Goal: Task Accomplishment & Management: Manage account settings

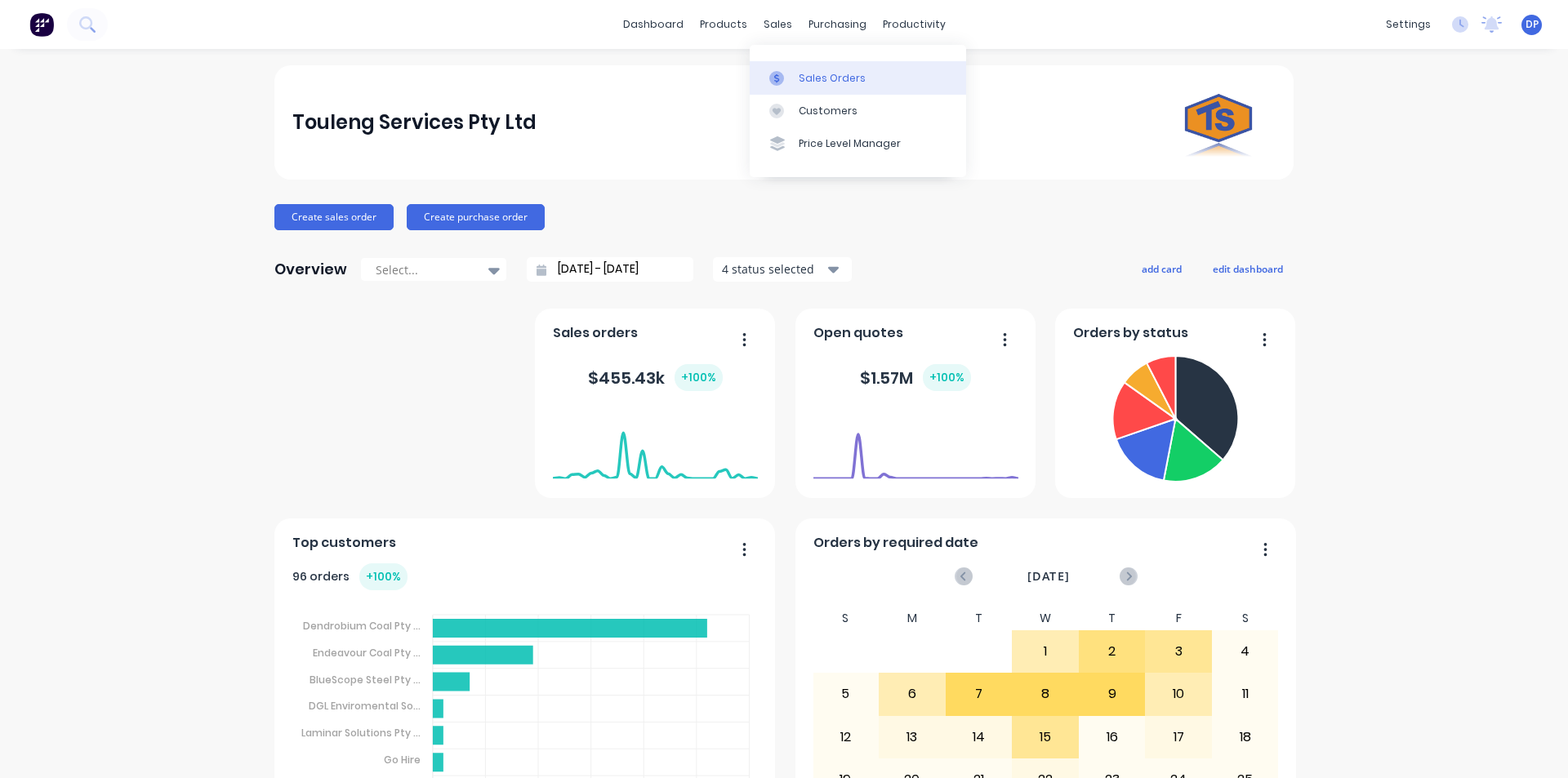
click at [814, 87] on link "Sales Orders" at bounding box center [858, 77] width 217 height 33
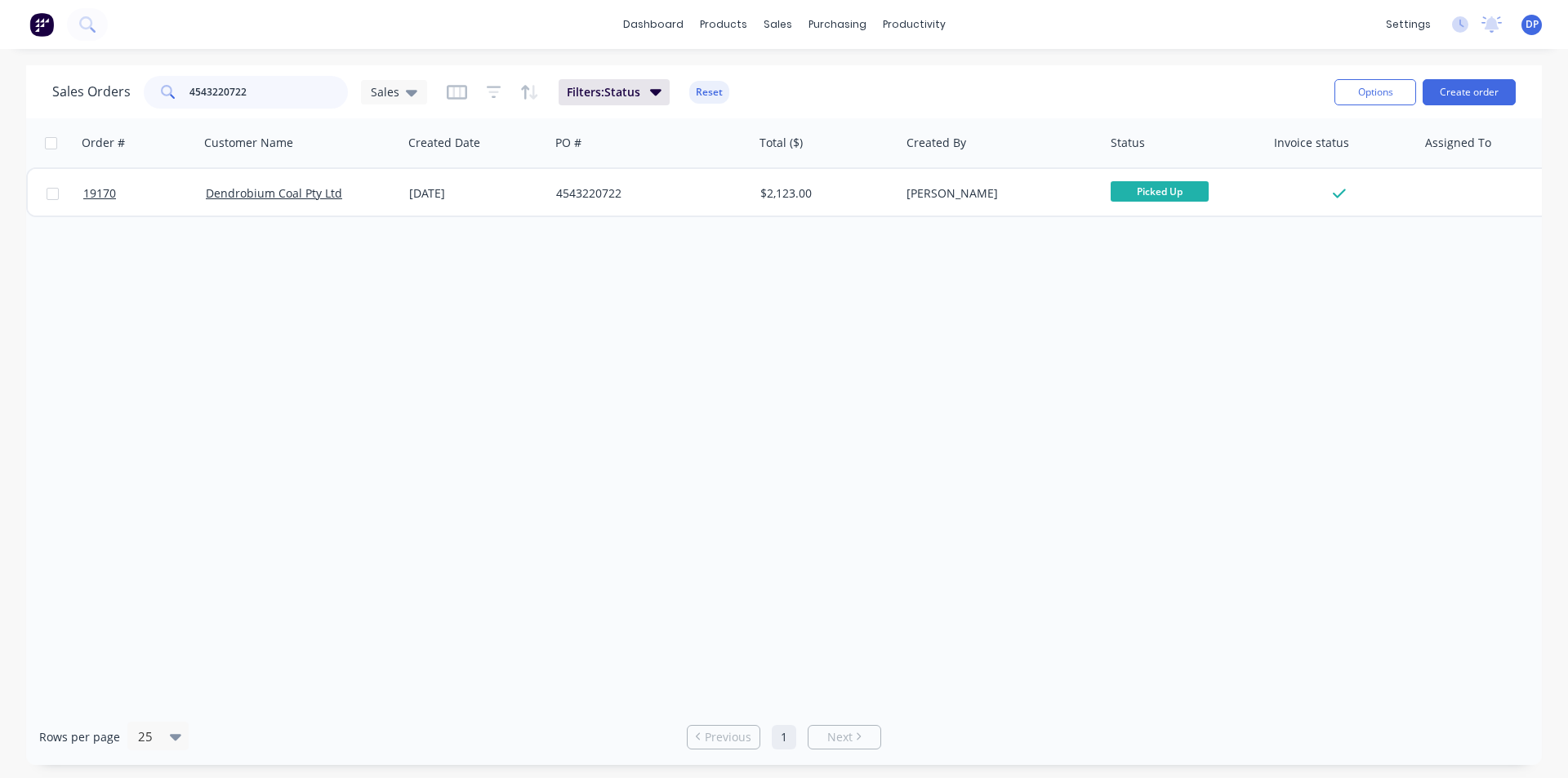
drag, startPoint x: 305, startPoint y: 99, endPoint x: 59, endPoint y: 99, distance: 246.0
click at [59, 99] on div "Sales Orders 4543220722 Sales" at bounding box center [240, 92] width 375 height 33
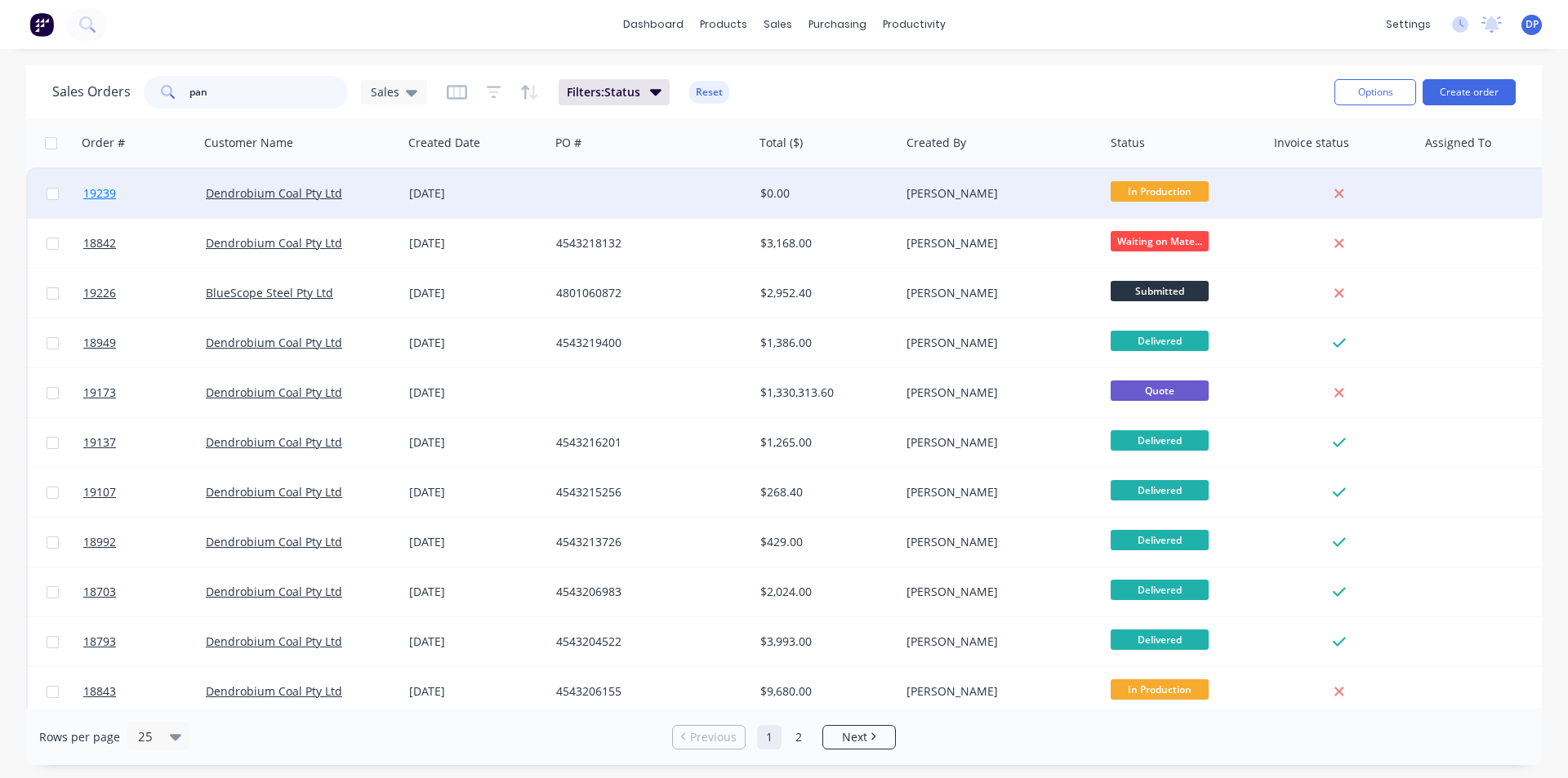
type input "pan"
click at [99, 191] on span "19239" at bounding box center [99, 193] width 33 height 16
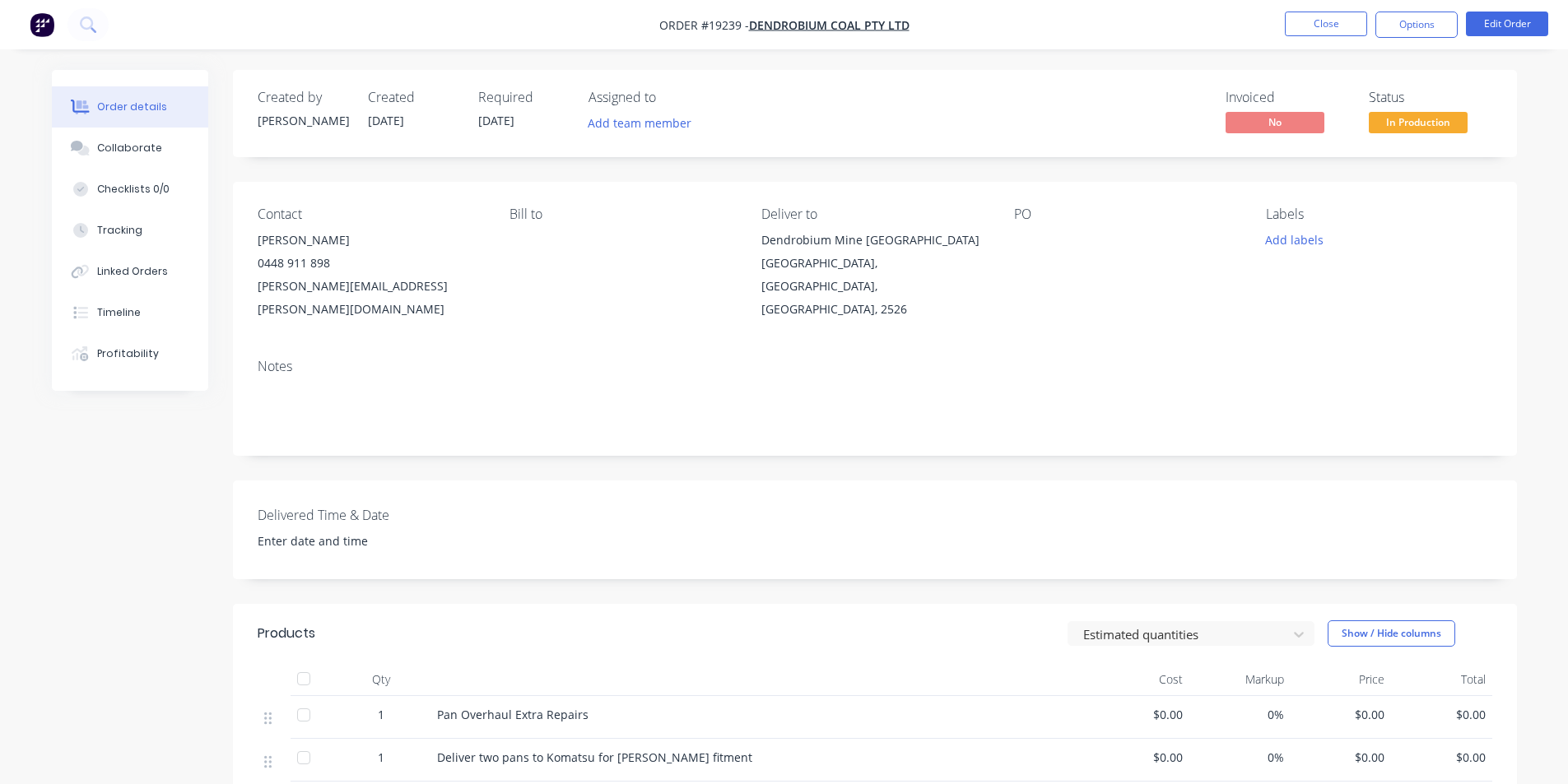
click at [1347, 8] on nav "Order #19239 - Dendrobium Coal Pty Ltd Close Options Edit Order" at bounding box center [784, 25] width 1568 height 49
click at [1336, 26] on button "Close" at bounding box center [1325, 24] width 82 height 25
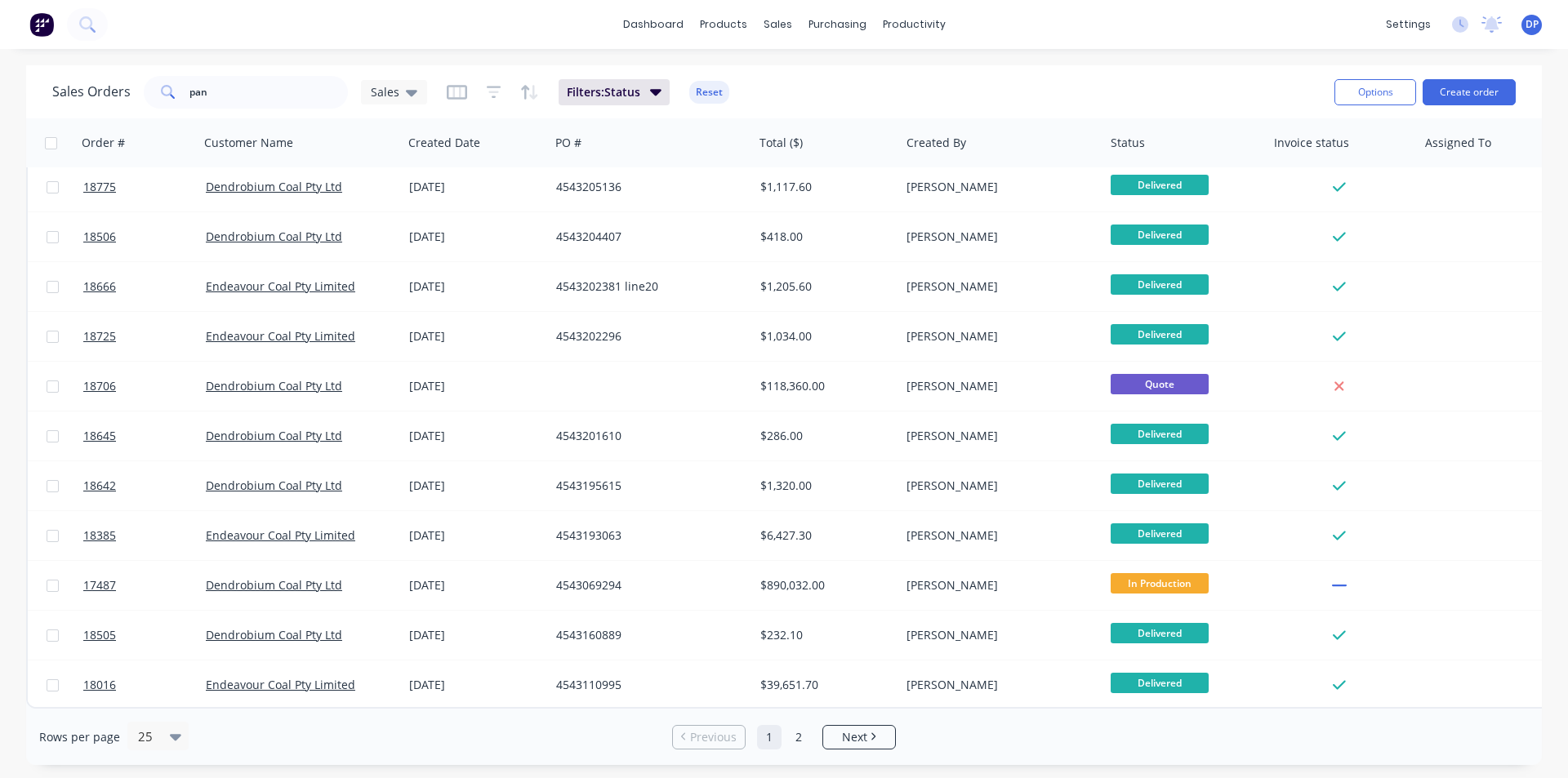
scroll to position [712, 0]
click at [799, 744] on link "2" at bounding box center [799, 738] width 24 height 24
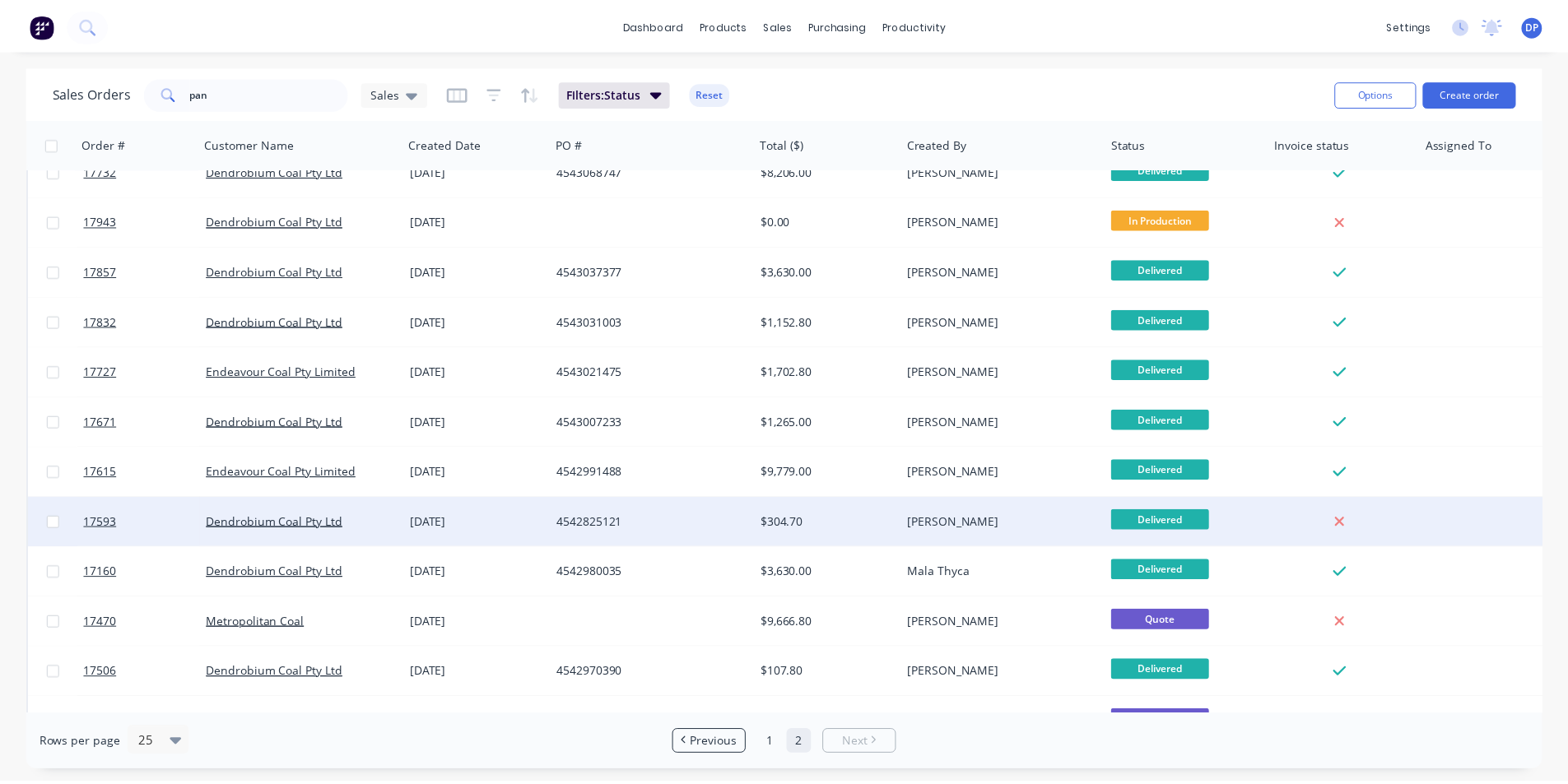
scroll to position [494, 0]
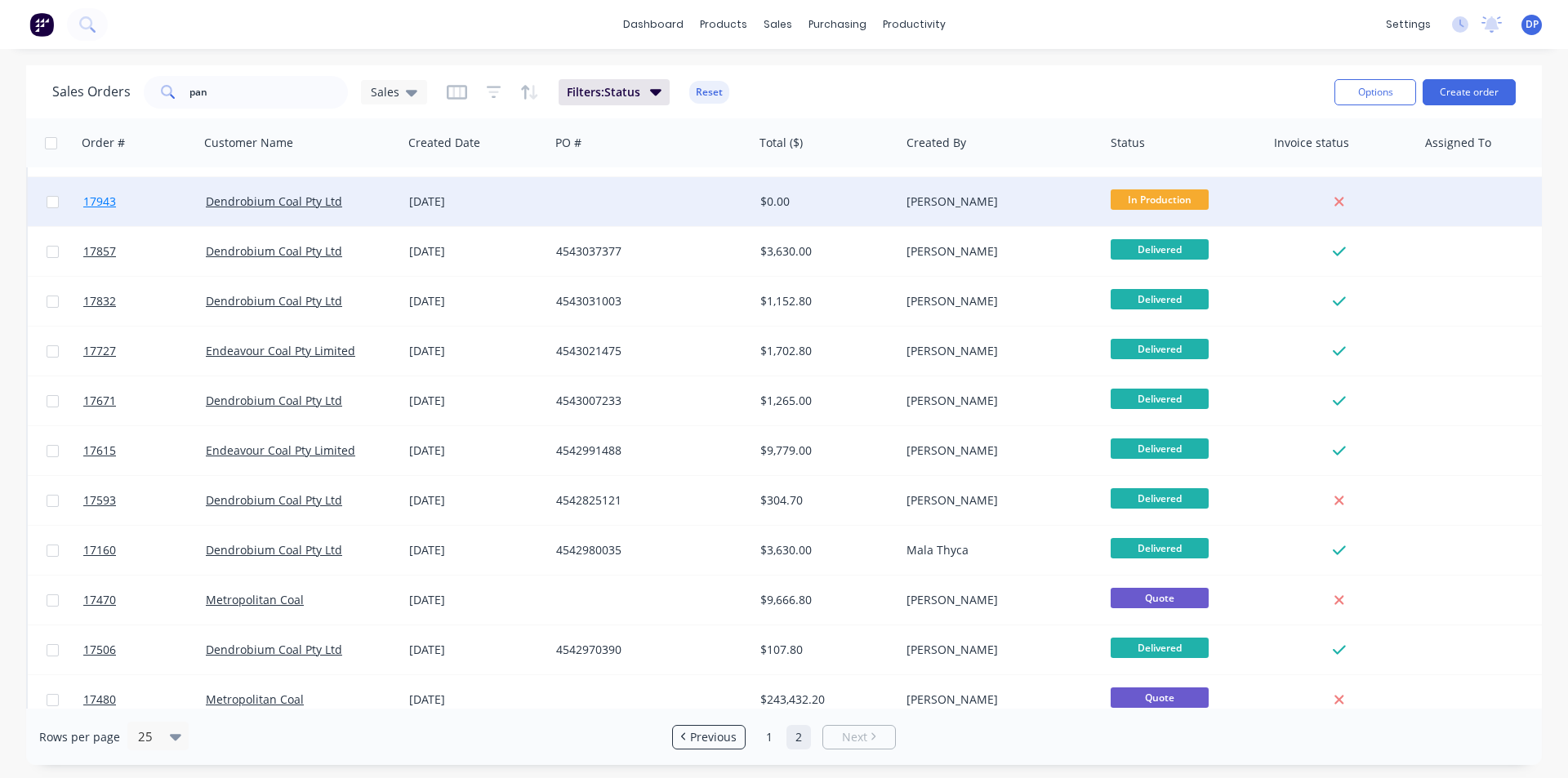
click at [93, 195] on span "17943" at bounding box center [99, 201] width 33 height 16
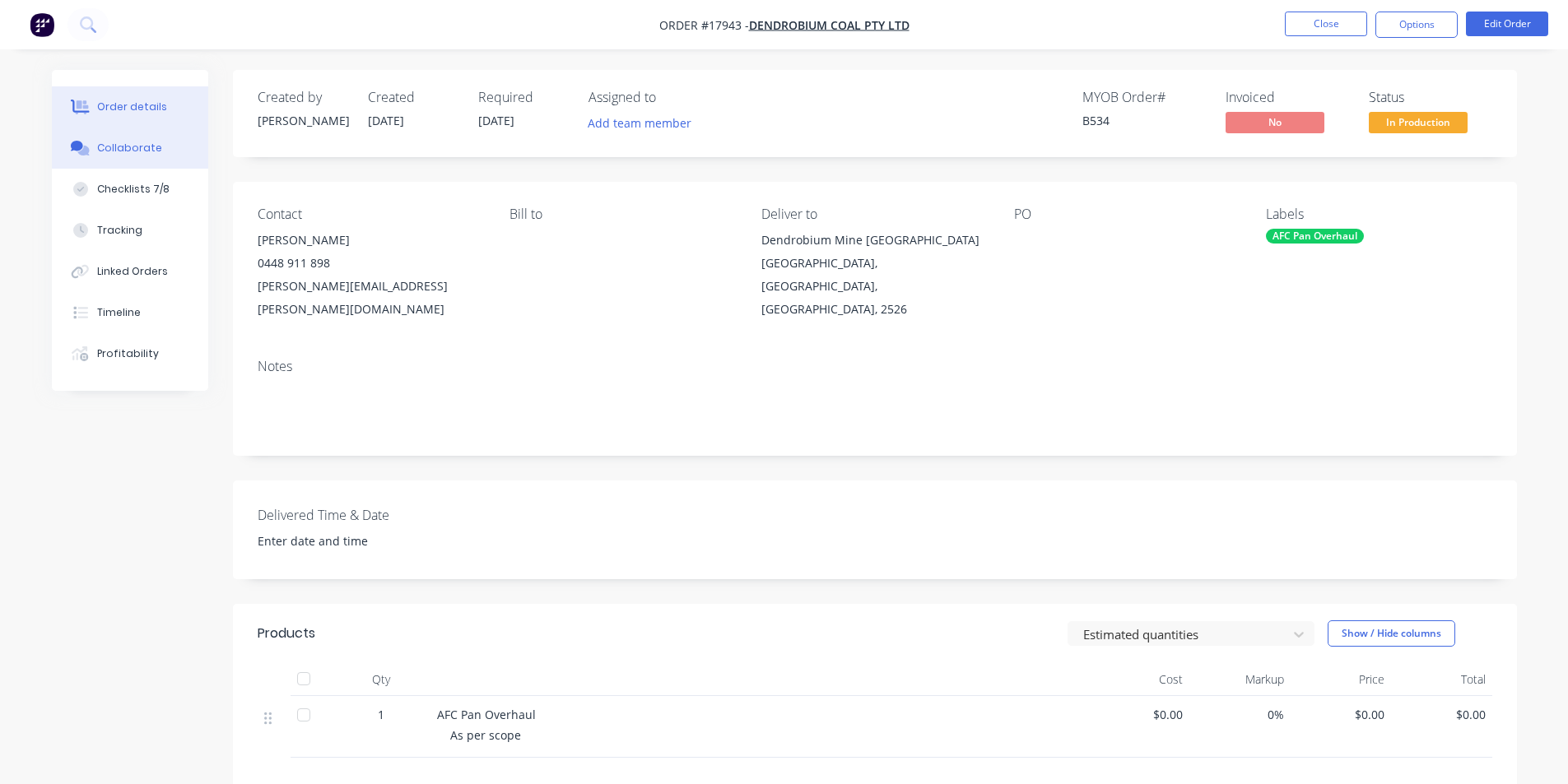
click at [127, 157] on button "Collaborate" at bounding box center [130, 148] width 157 height 42
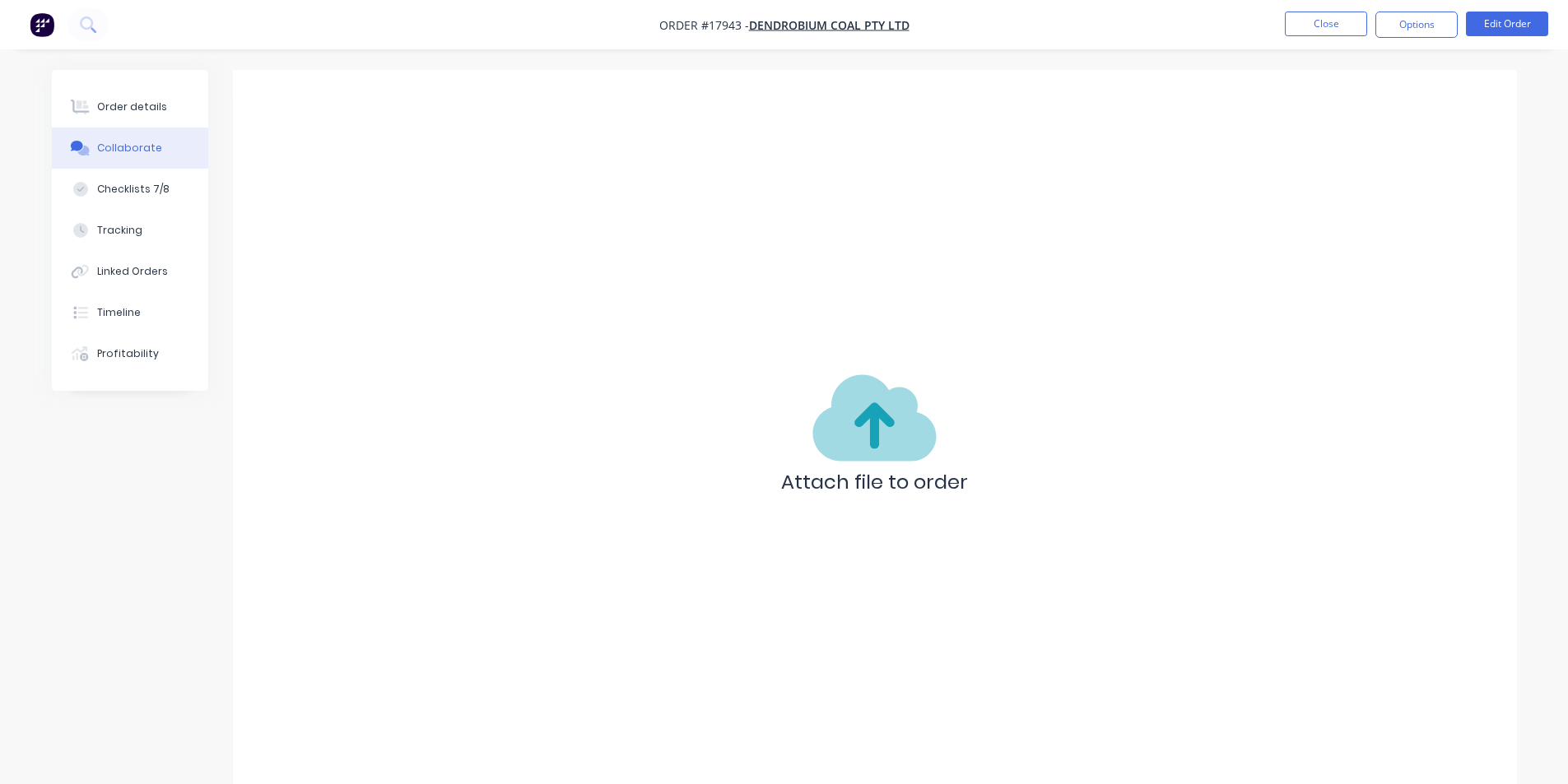
scroll to position [12353, 0]
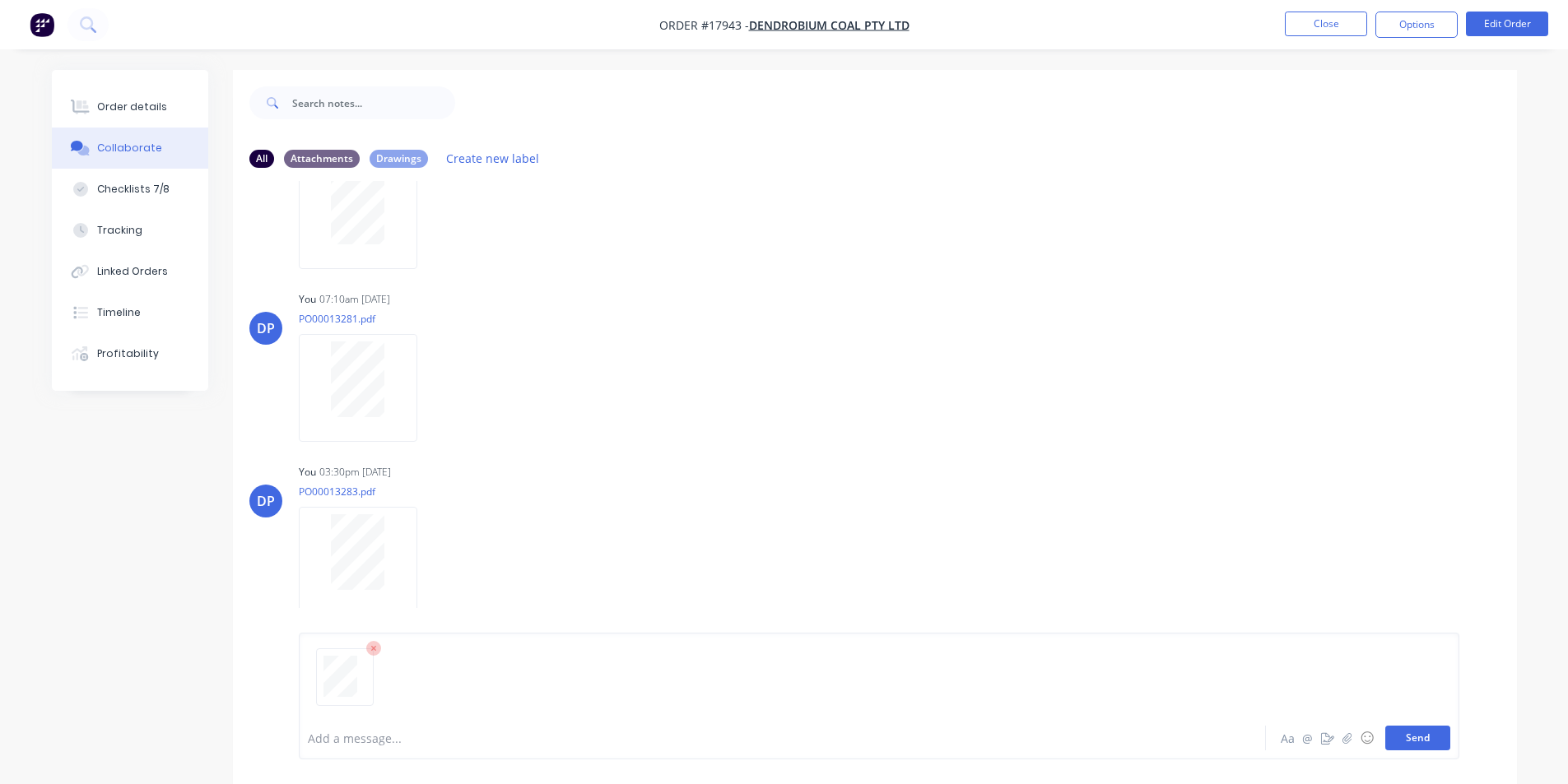
click at [1411, 728] on button "Send" at bounding box center [1417, 738] width 65 height 25
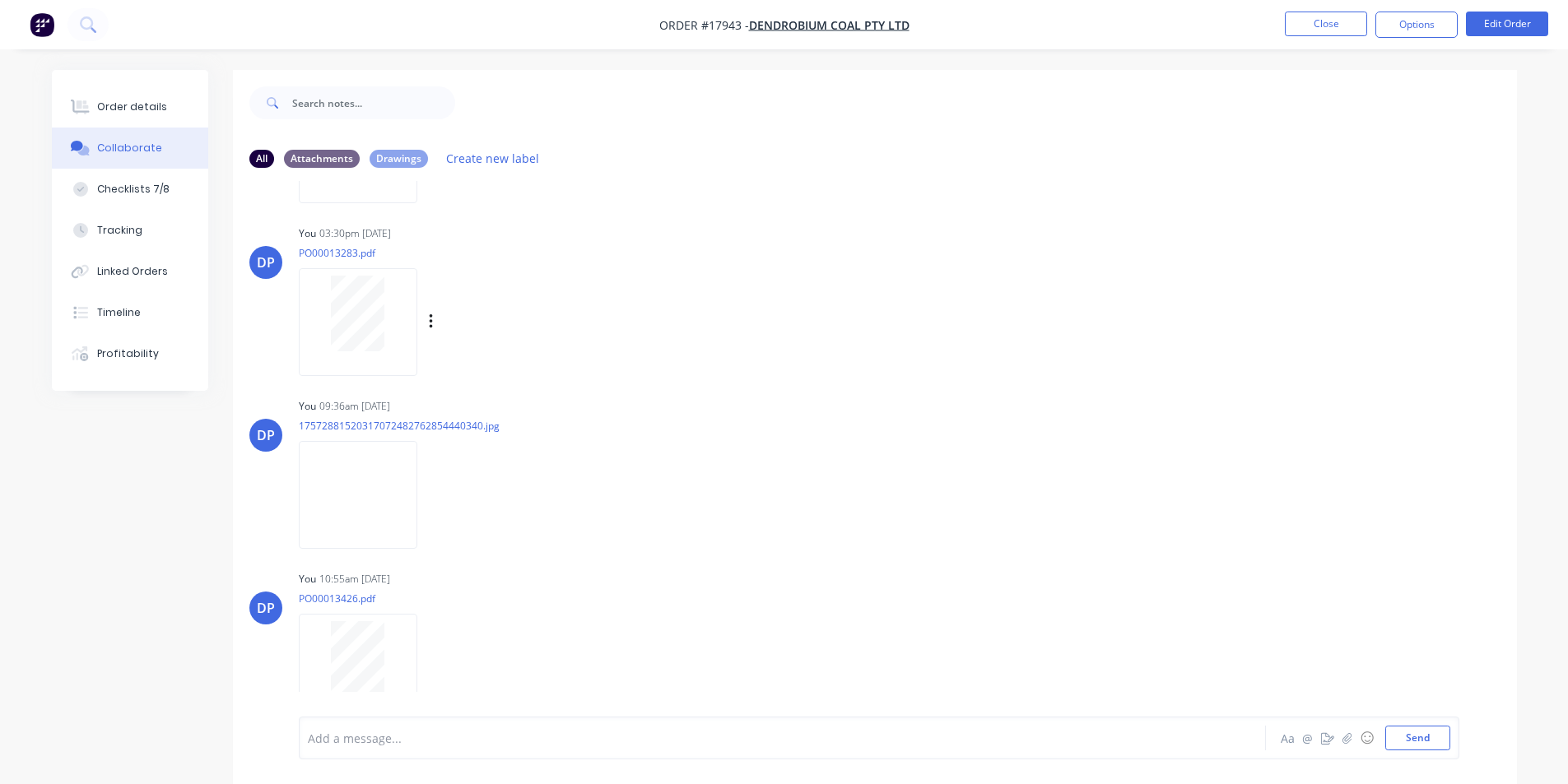
scroll to position [13198, 0]
click at [143, 111] on div "Order details" at bounding box center [132, 107] width 70 height 15
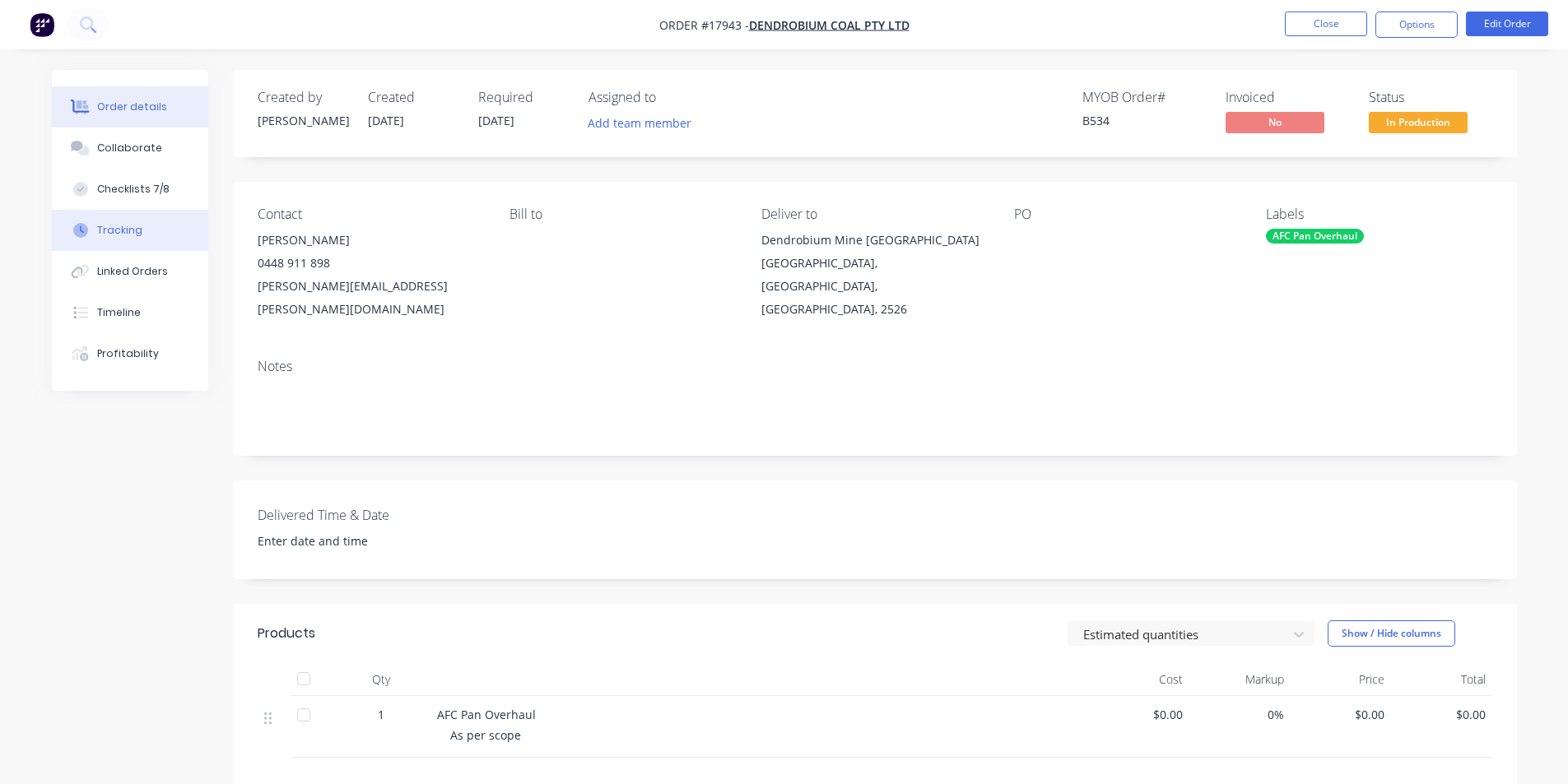
click at [111, 232] on div "Tracking" at bounding box center [120, 230] width 45 height 15
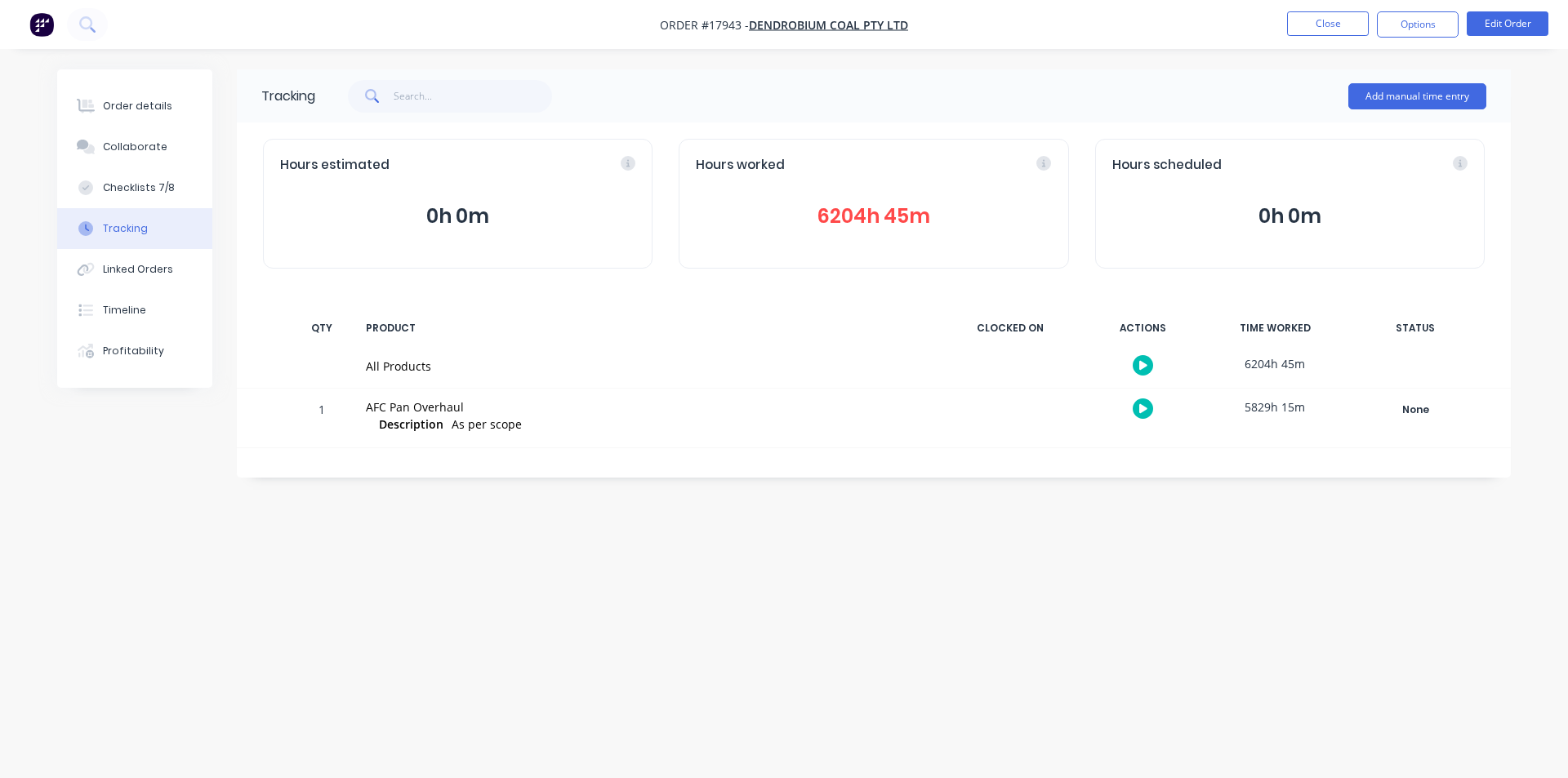
click at [50, 18] on img "button" at bounding box center [41, 24] width 24 height 24
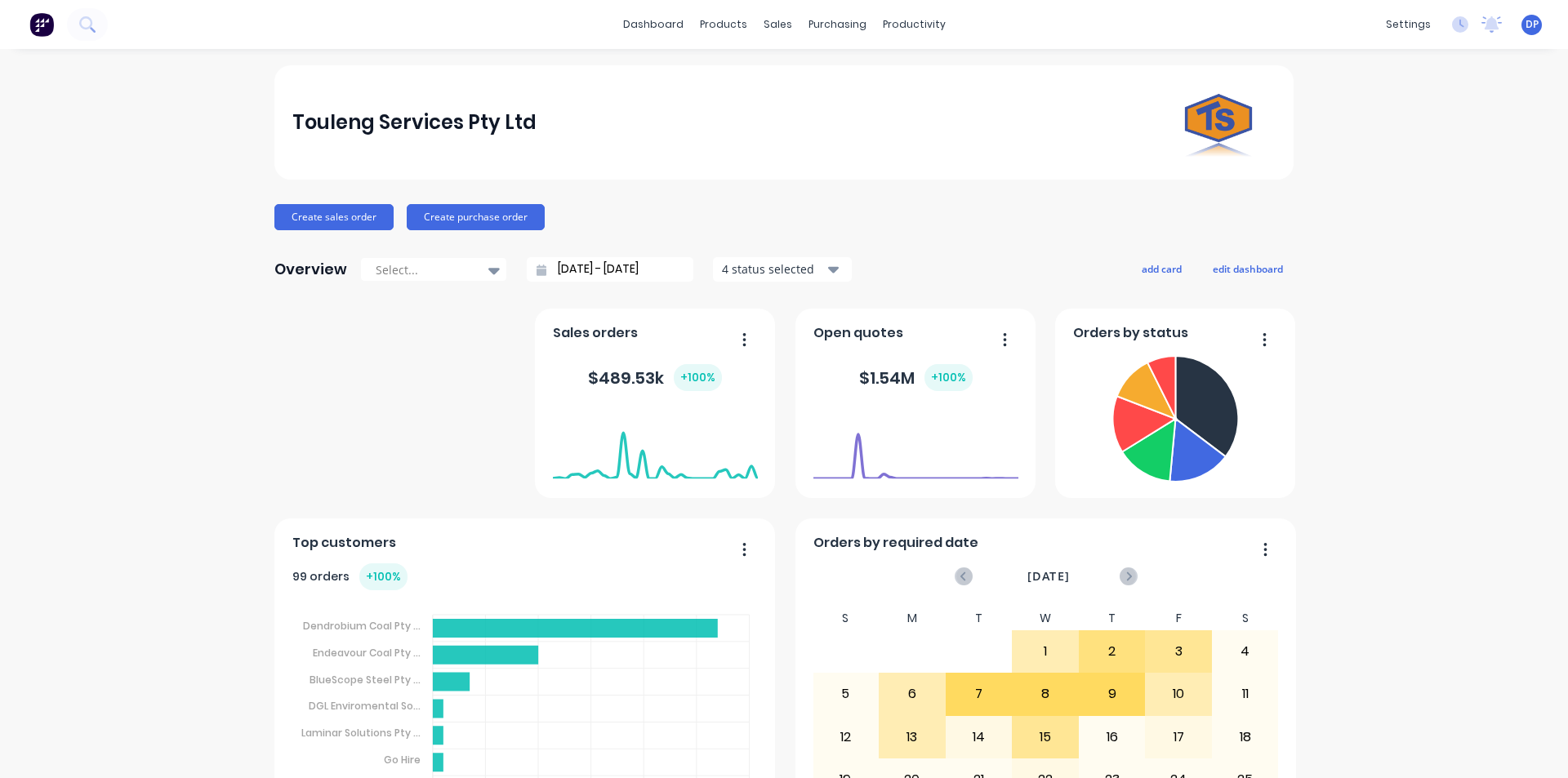
click at [319, 201] on div "Touleng Services Pty Ltd Create sales order Create purchase order Overview Sele…" at bounding box center [784, 492] width 1019 height 853
click at [326, 208] on button "Create sales order" at bounding box center [334, 217] width 119 height 26
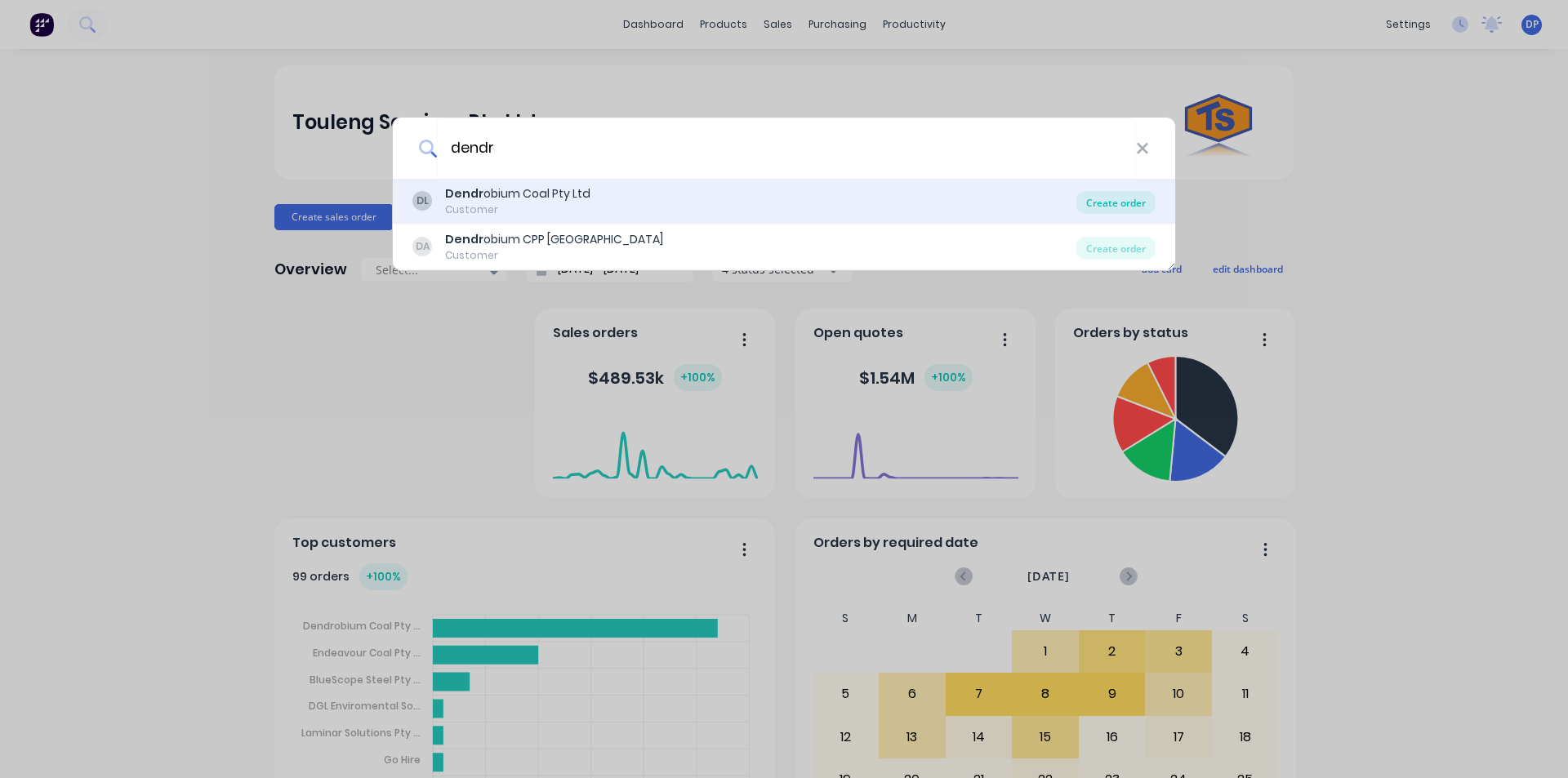
type input "dendr"
click at [1112, 197] on div "Create order" at bounding box center [1115, 202] width 80 height 22
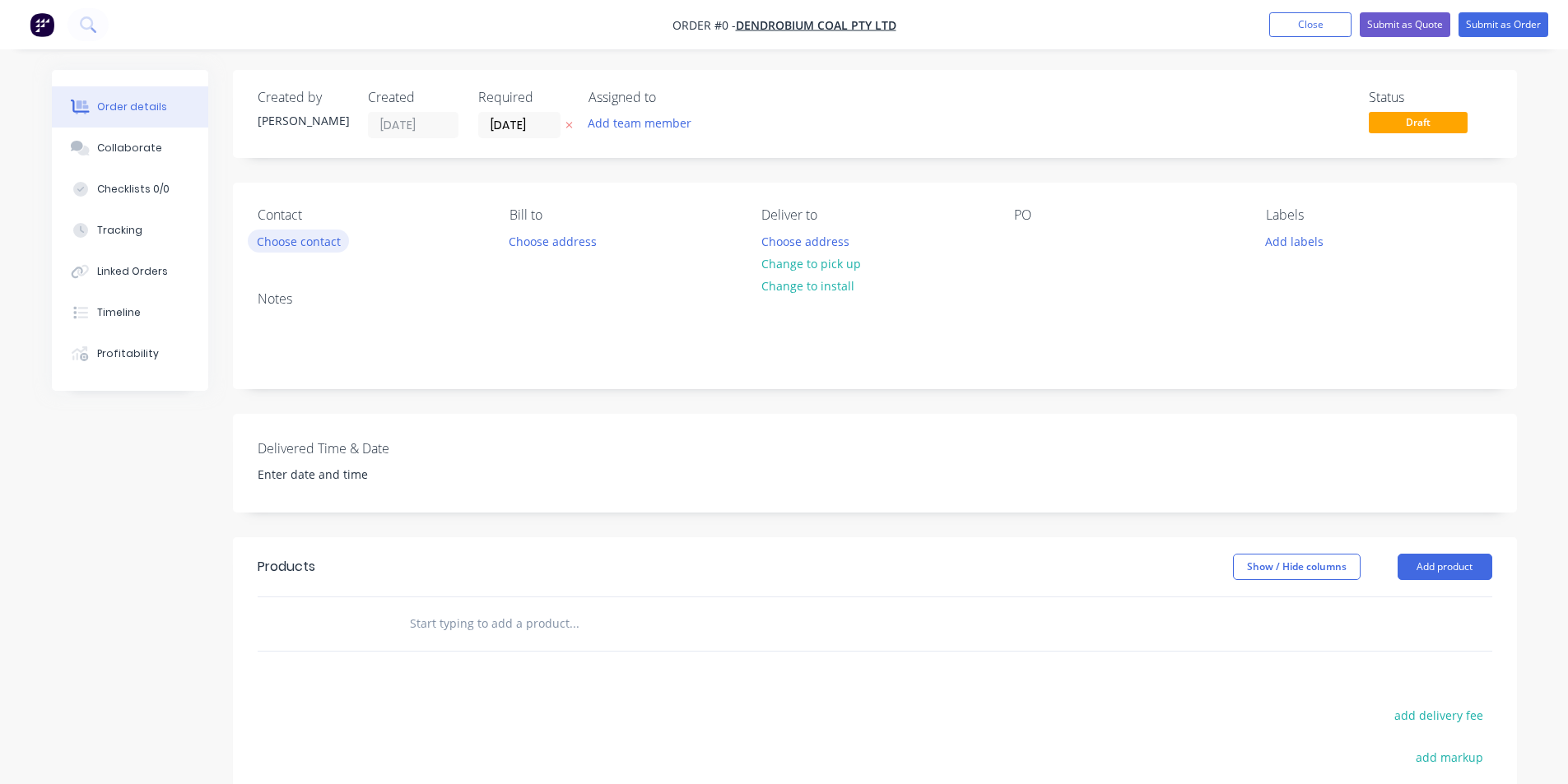
click at [298, 243] on button "Choose contact" at bounding box center [298, 241] width 101 height 23
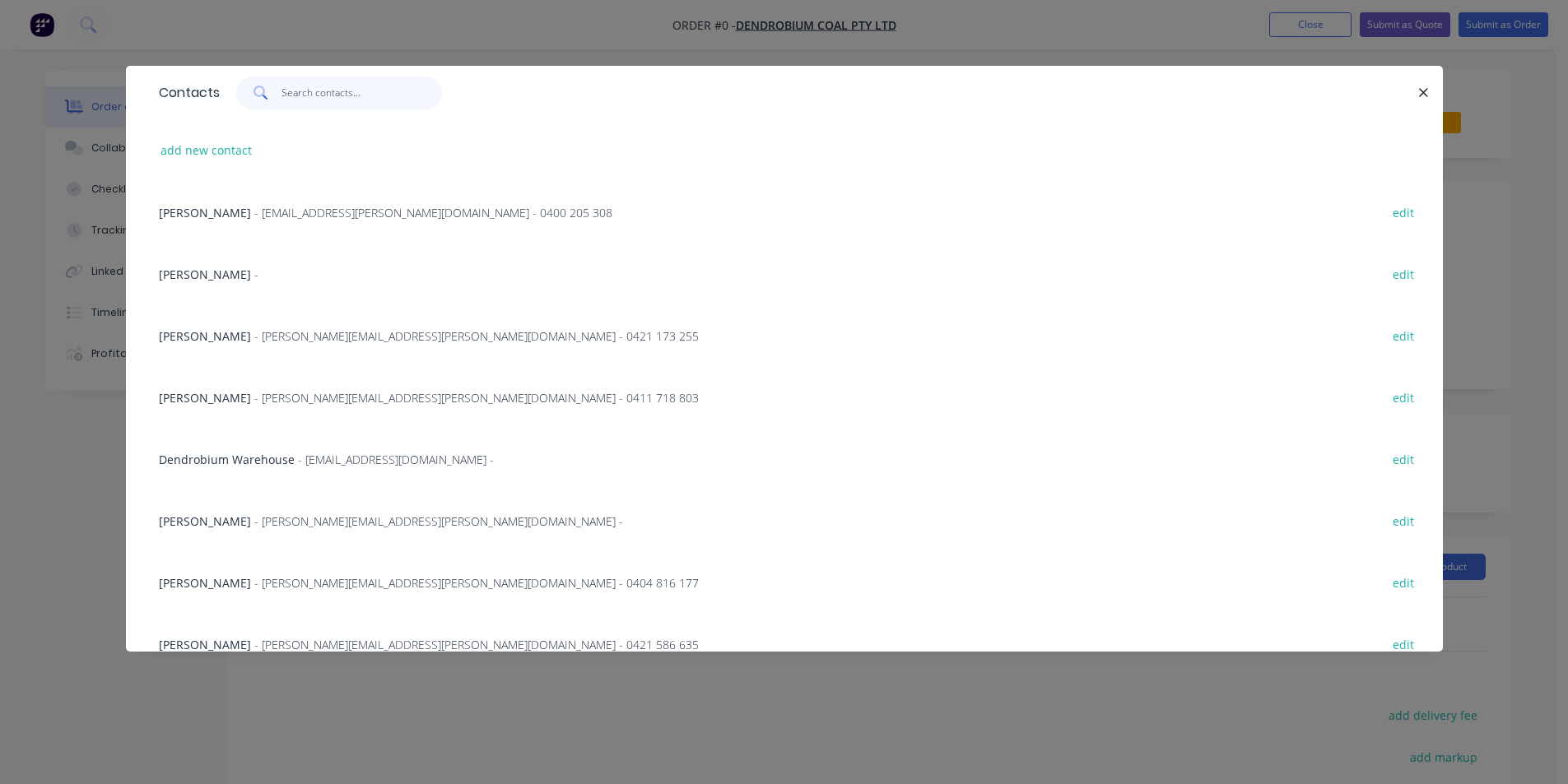
click at [319, 94] on input "text" at bounding box center [362, 93] width 161 height 33
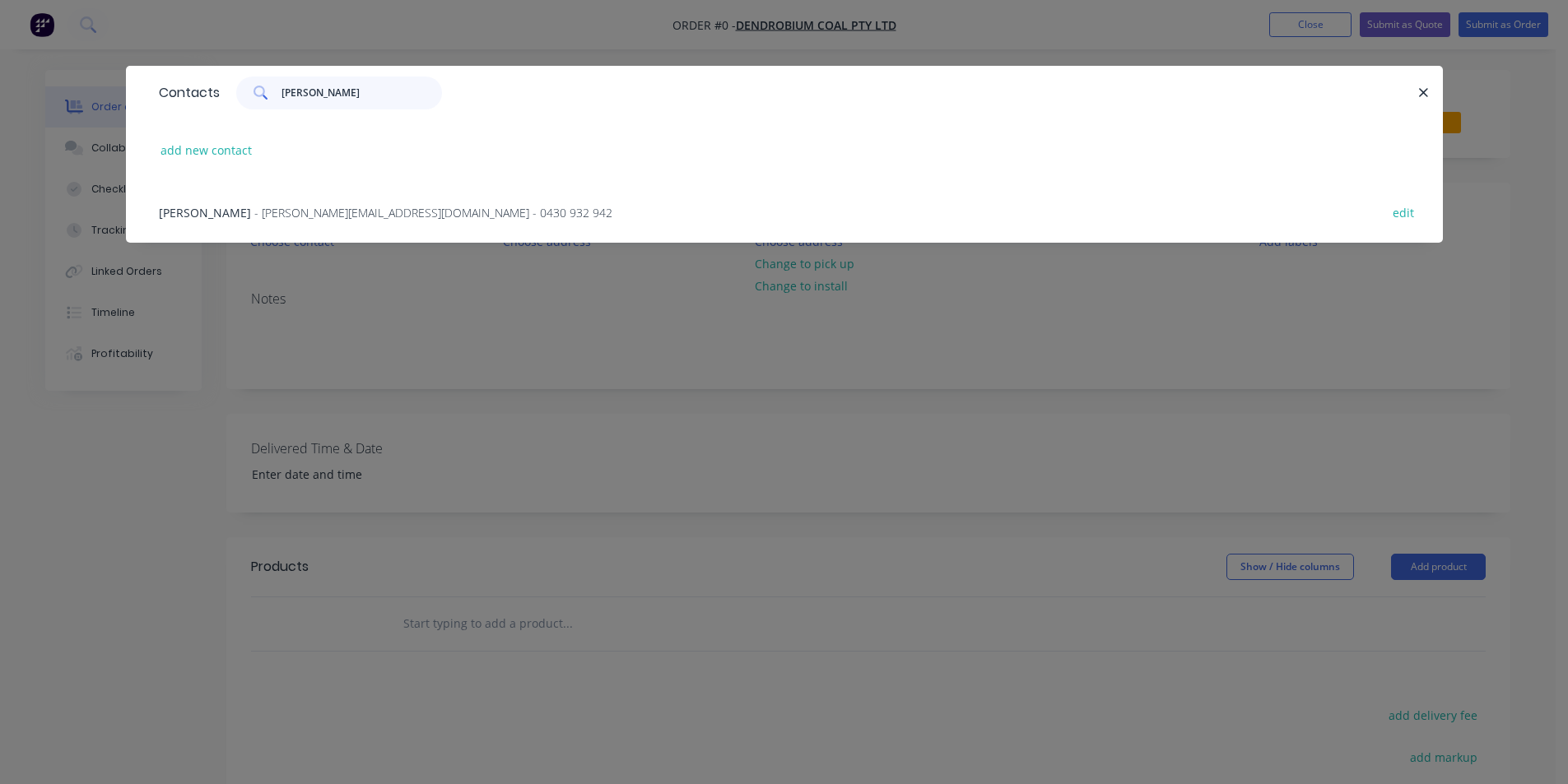
type input "[PERSON_NAME]"
click at [375, 215] on span "- [PERSON_NAME][EMAIL_ADDRESS][DOMAIN_NAME] - 0430 932 942" at bounding box center [433, 213] width 358 height 16
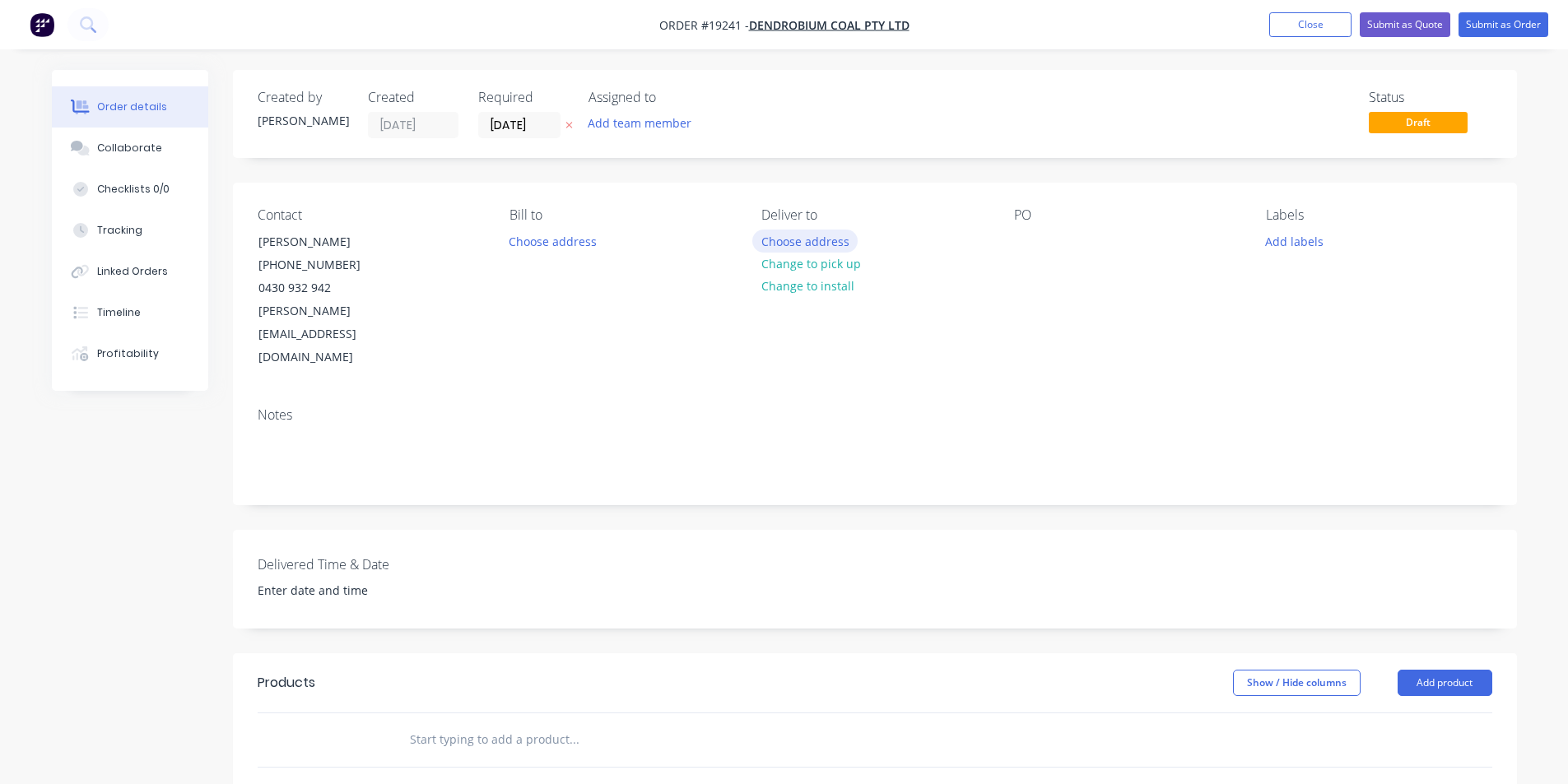
click at [813, 240] on button "Choose address" at bounding box center [805, 241] width 106 height 23
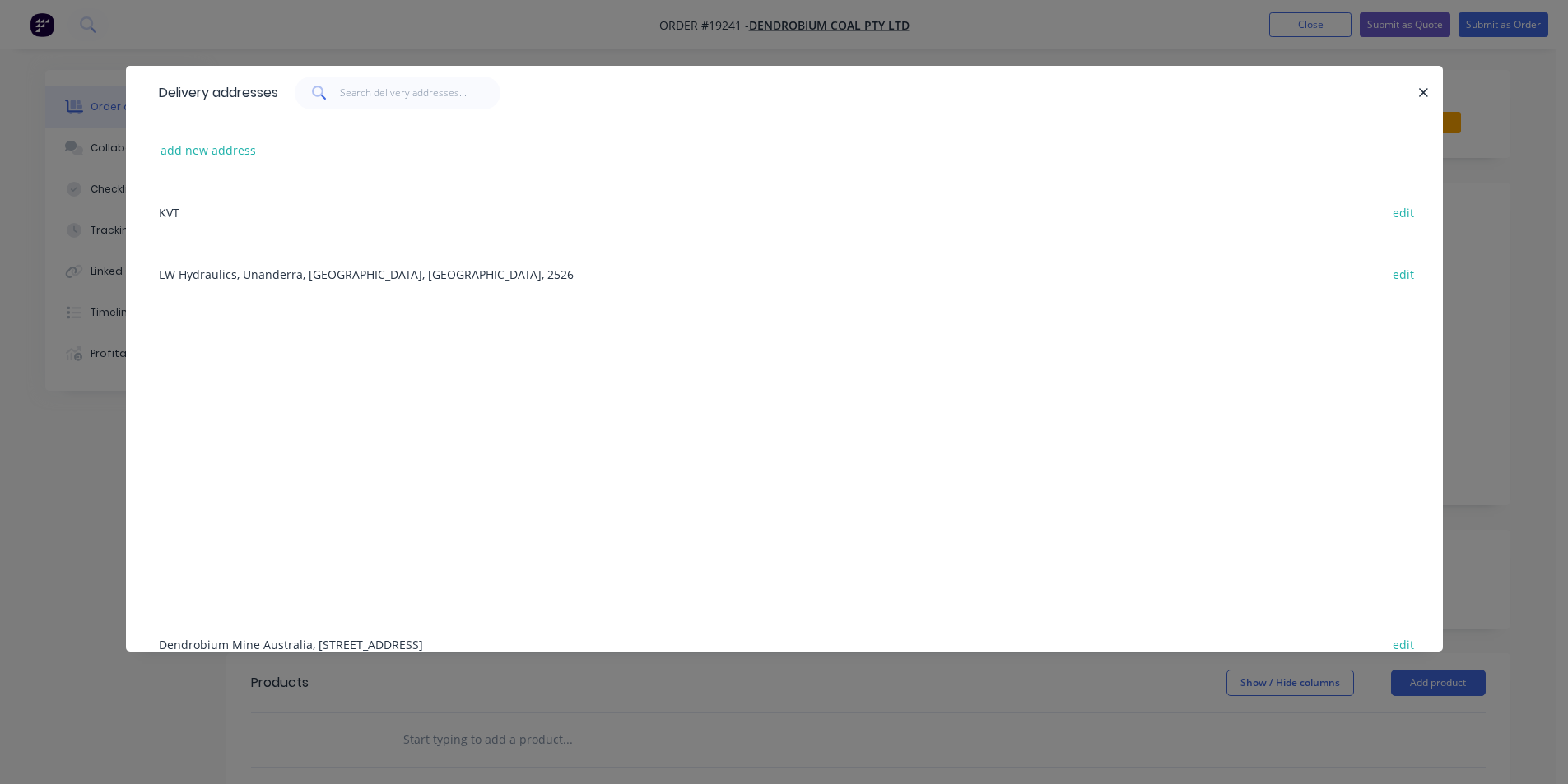
scroll to position [208, 0]
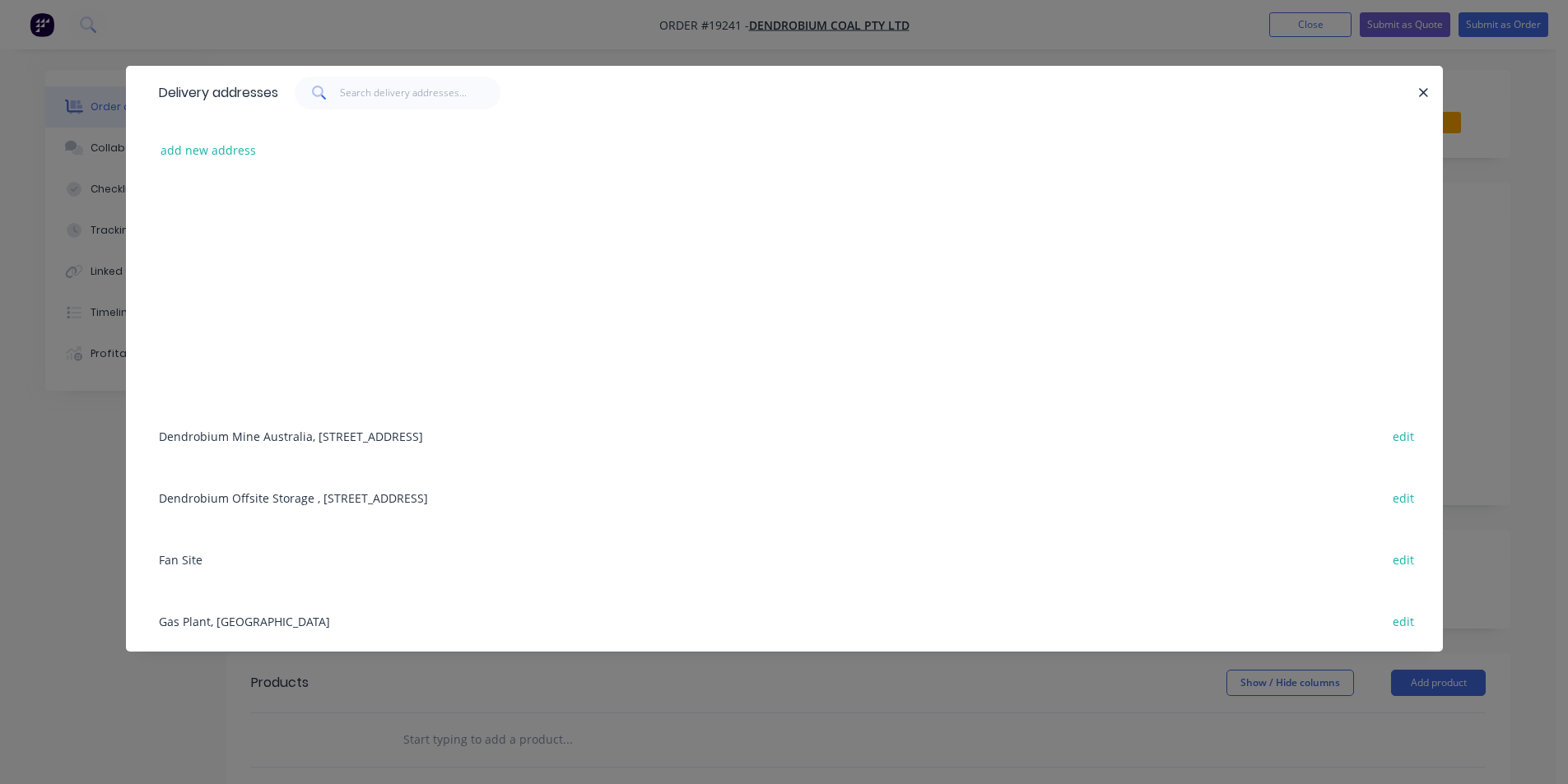
click at [260, 441] on div "Dendrobium Mine [GEOGRAPHIC_DATA], [STREET_ADDRESS] edit" at bounding box center [784, 435] width 1268 height 61
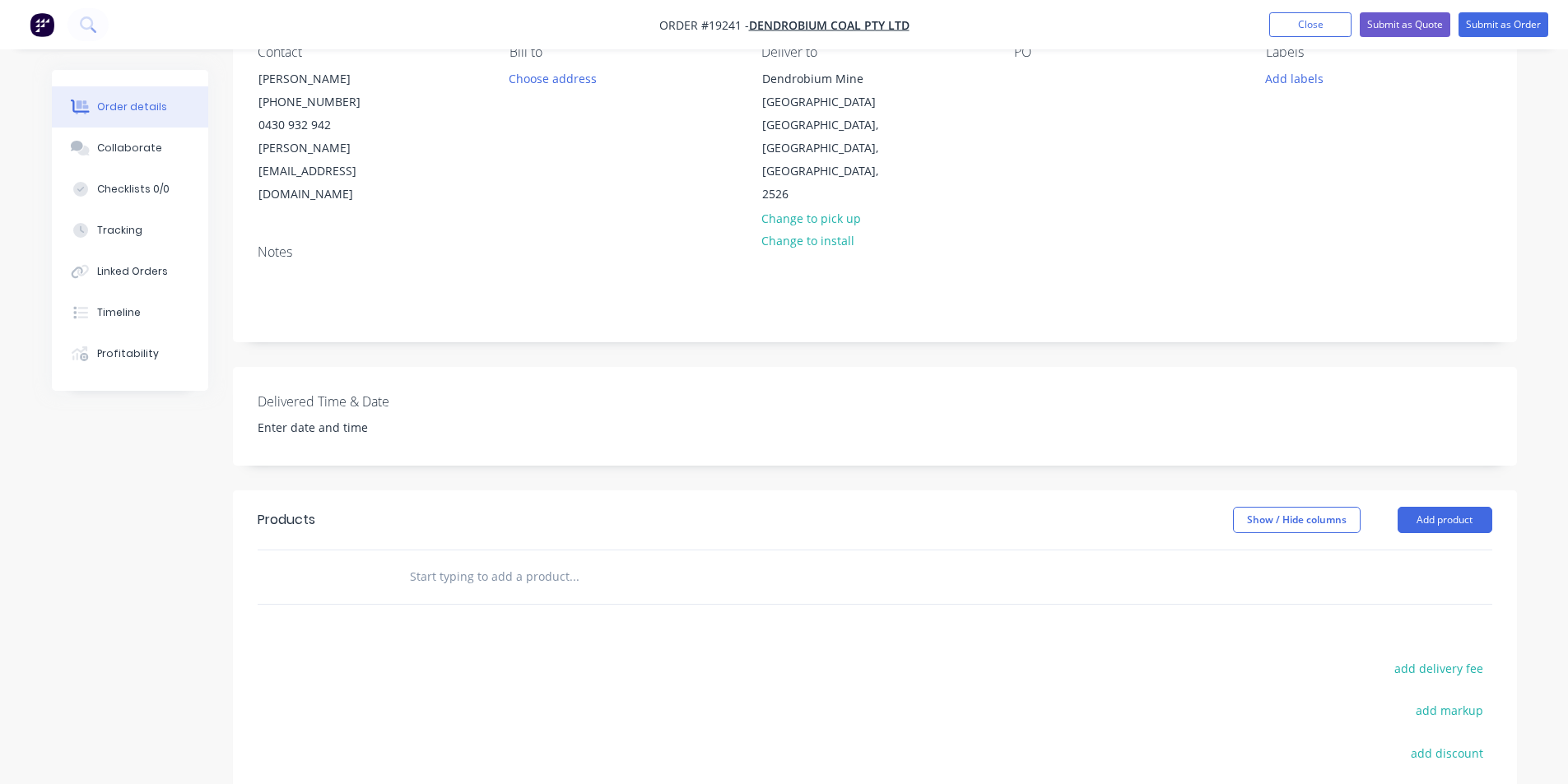
scroll to position [164, 0]
click at [1441, 505] on button "Add product" at bounding box center [1444, 519] width 94 height 26
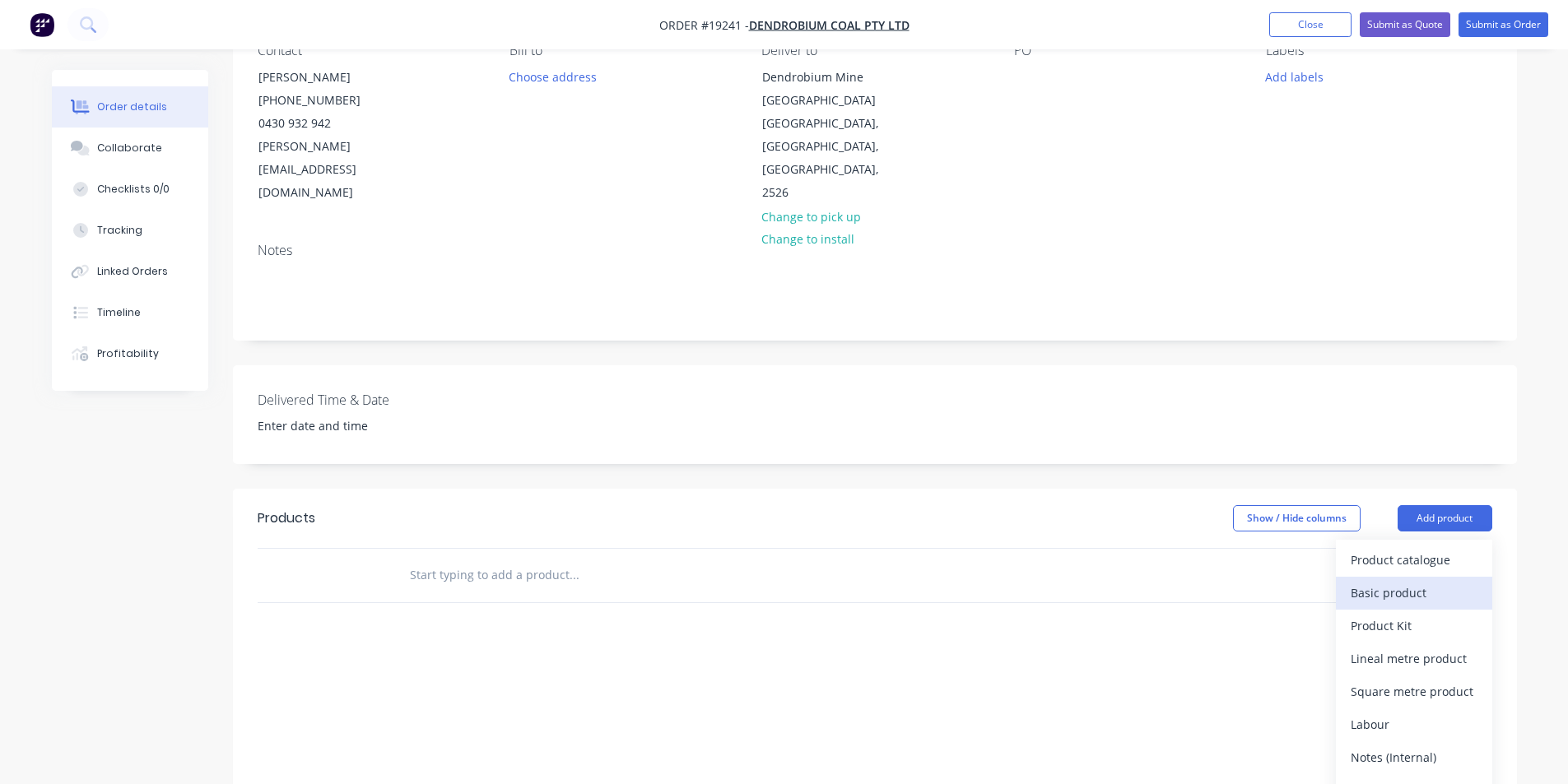
click at [1421, 581] on div "Basic product" at bounding box center [1414, 592] width 127 height 24
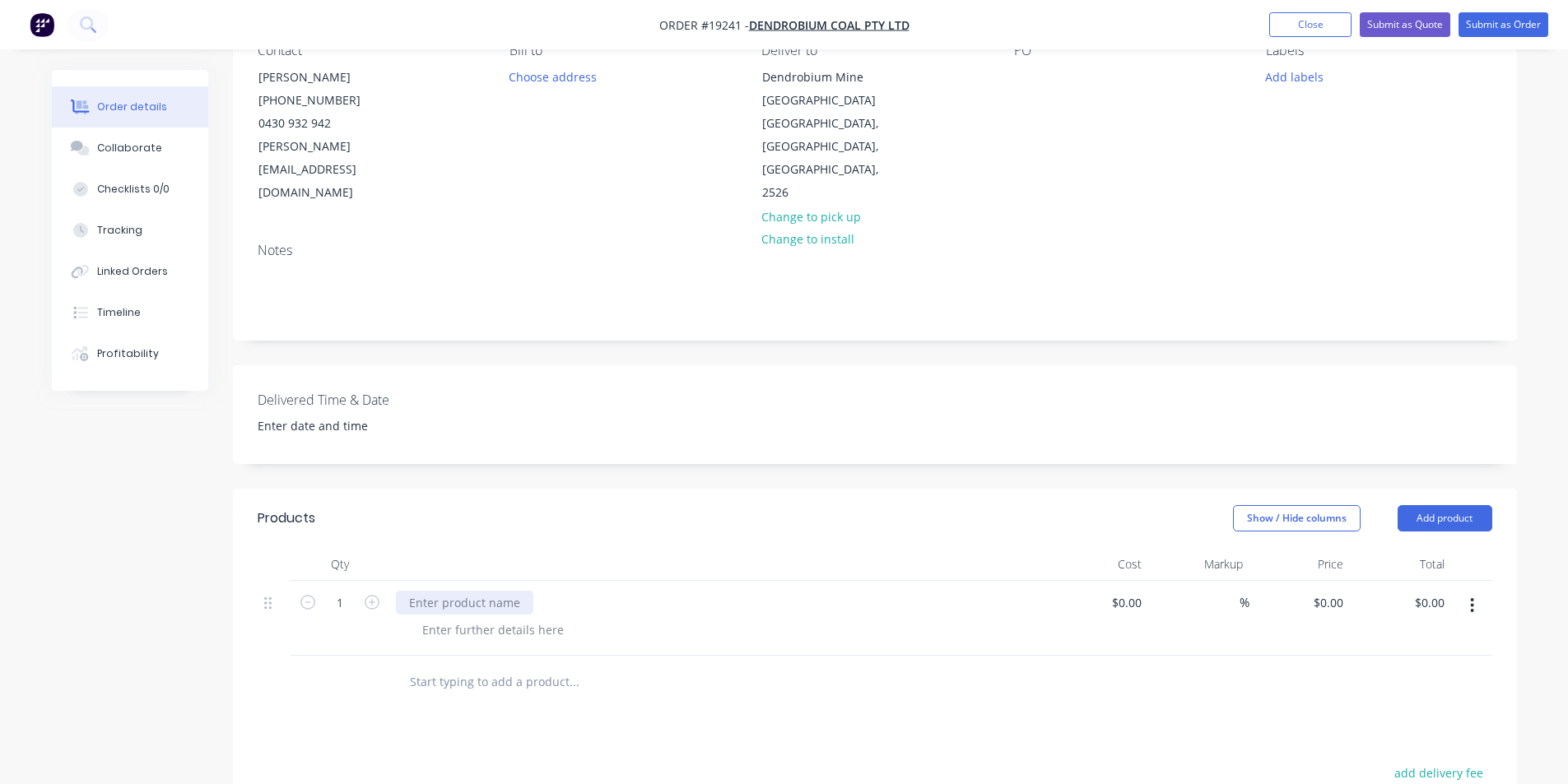
click at [445, 591] on div at bounding box center [464, 603] width 137 height 24
click at [406, 591] on div "LW 210 dia Snubber Pulley" at bounding box center [483, 603] width 174 height 24
click at [630, 591] on div "New LW 210 dia Snubber Pulley" at bounding box center [718, 603] width 645 height 24
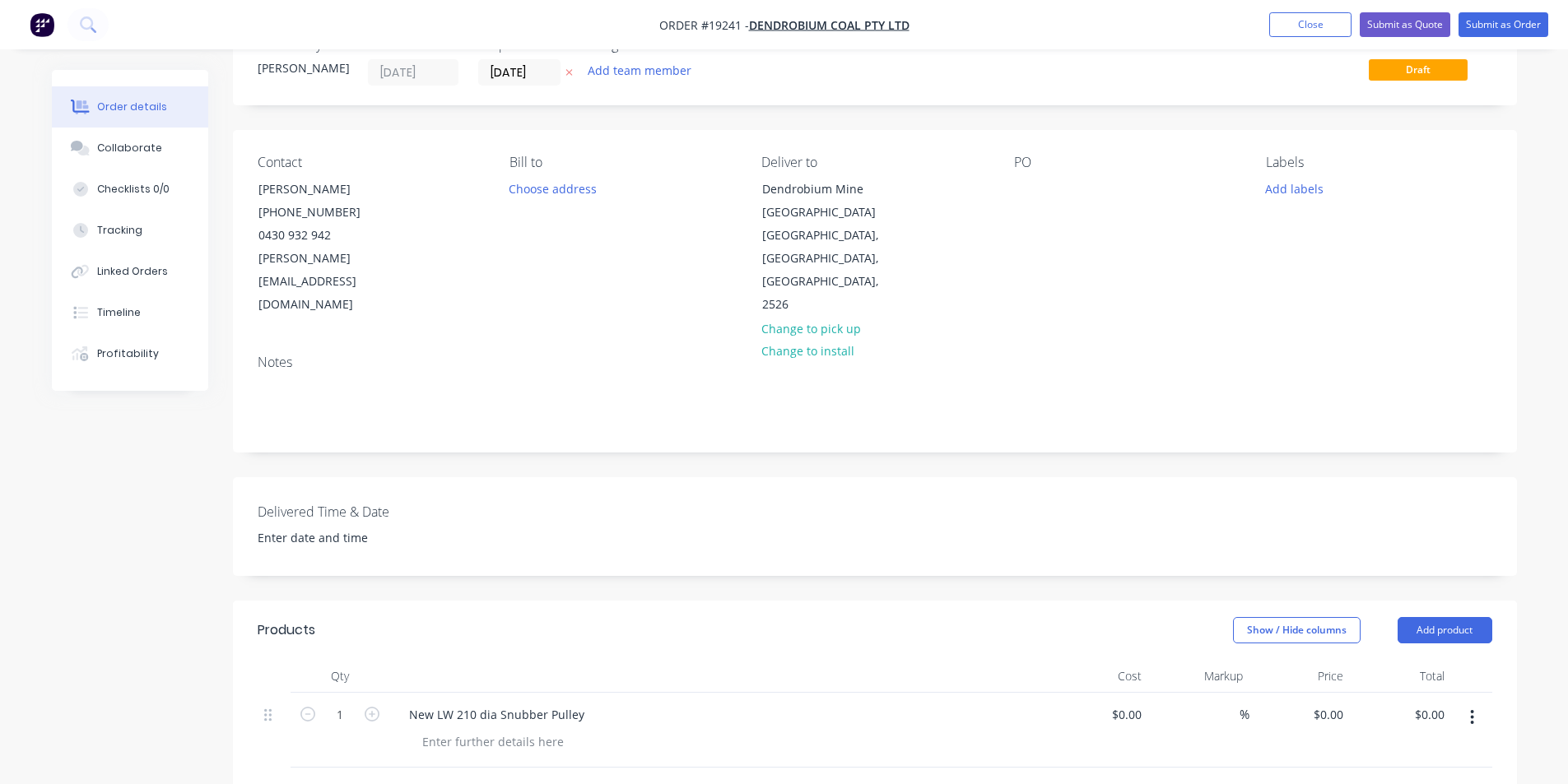
scroll to position [247, 0]
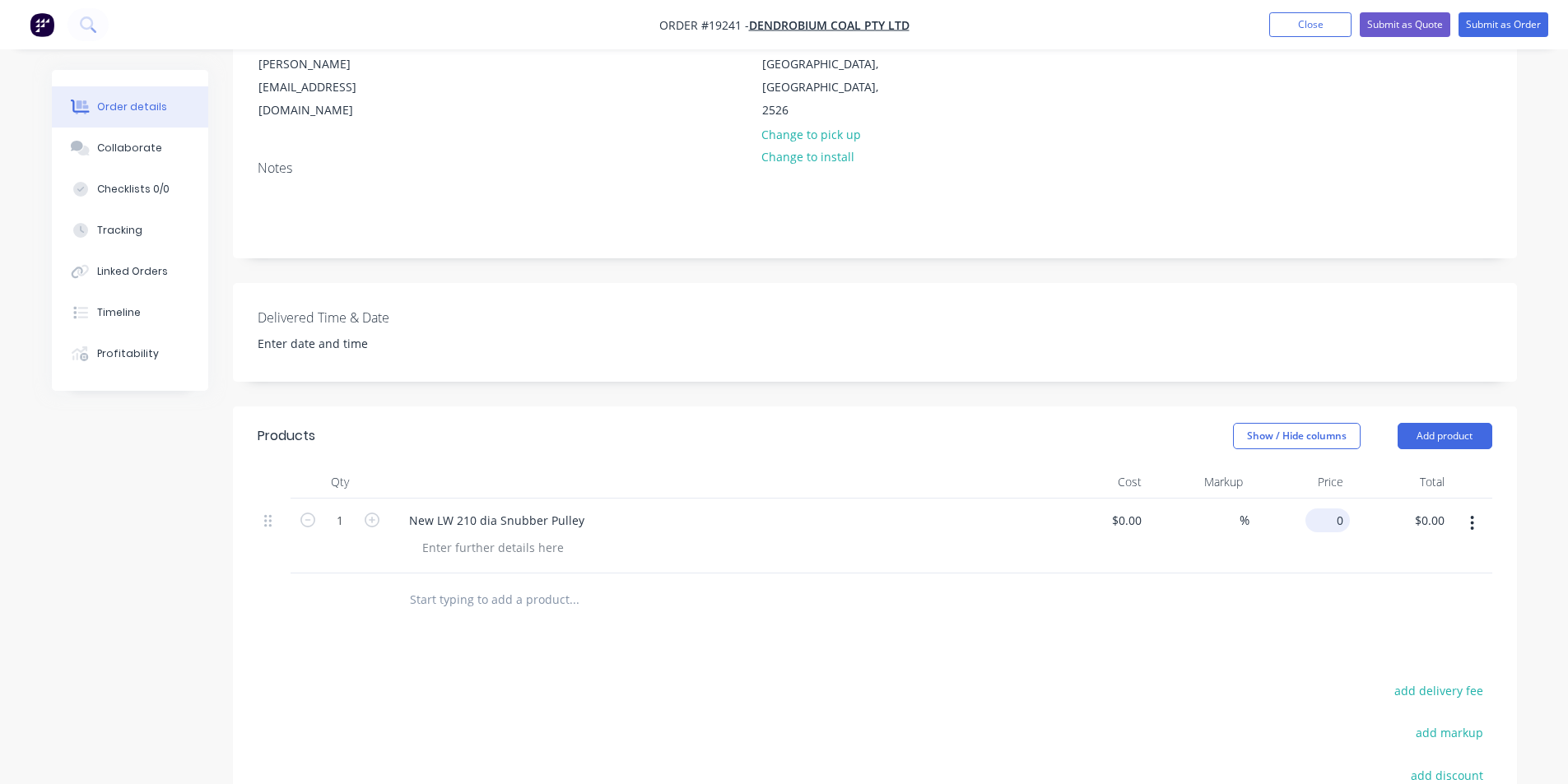
click at [1338, 508] on input "0" at bounding box center [1331, 520] width 38 height 24
type input "$11,717.00"
click at [1278, 618] on div "Products Show / Hide columns Add product Qty Cost Markup Price Total 1 New LW 2…" at bounding box center [875, 714] width 1284 height 616
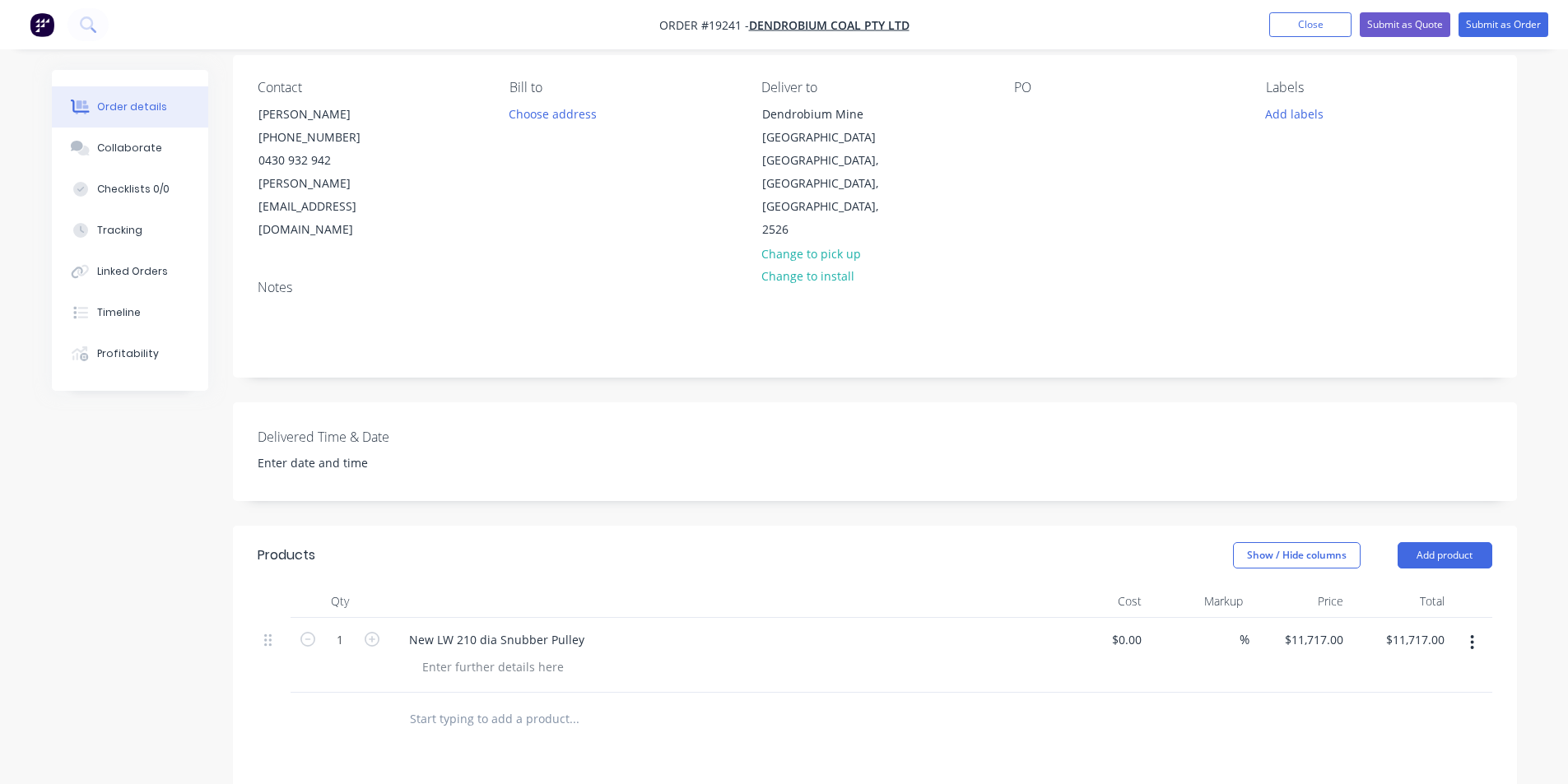
scroll to position [0, 0]
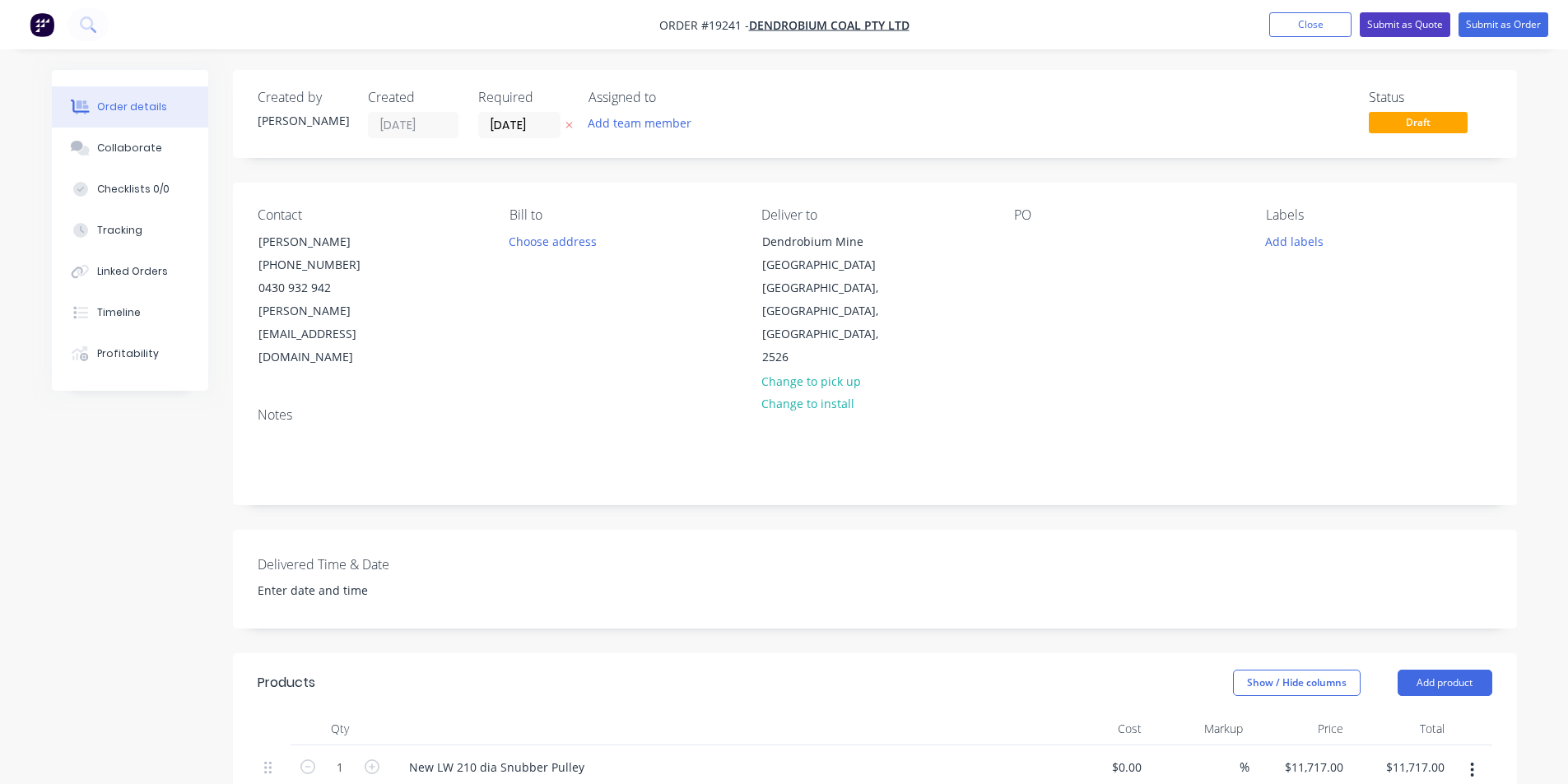
click at [1410, 35] on button "Submit as Quote" at bounding box center [1405, 25] width 91 height 25
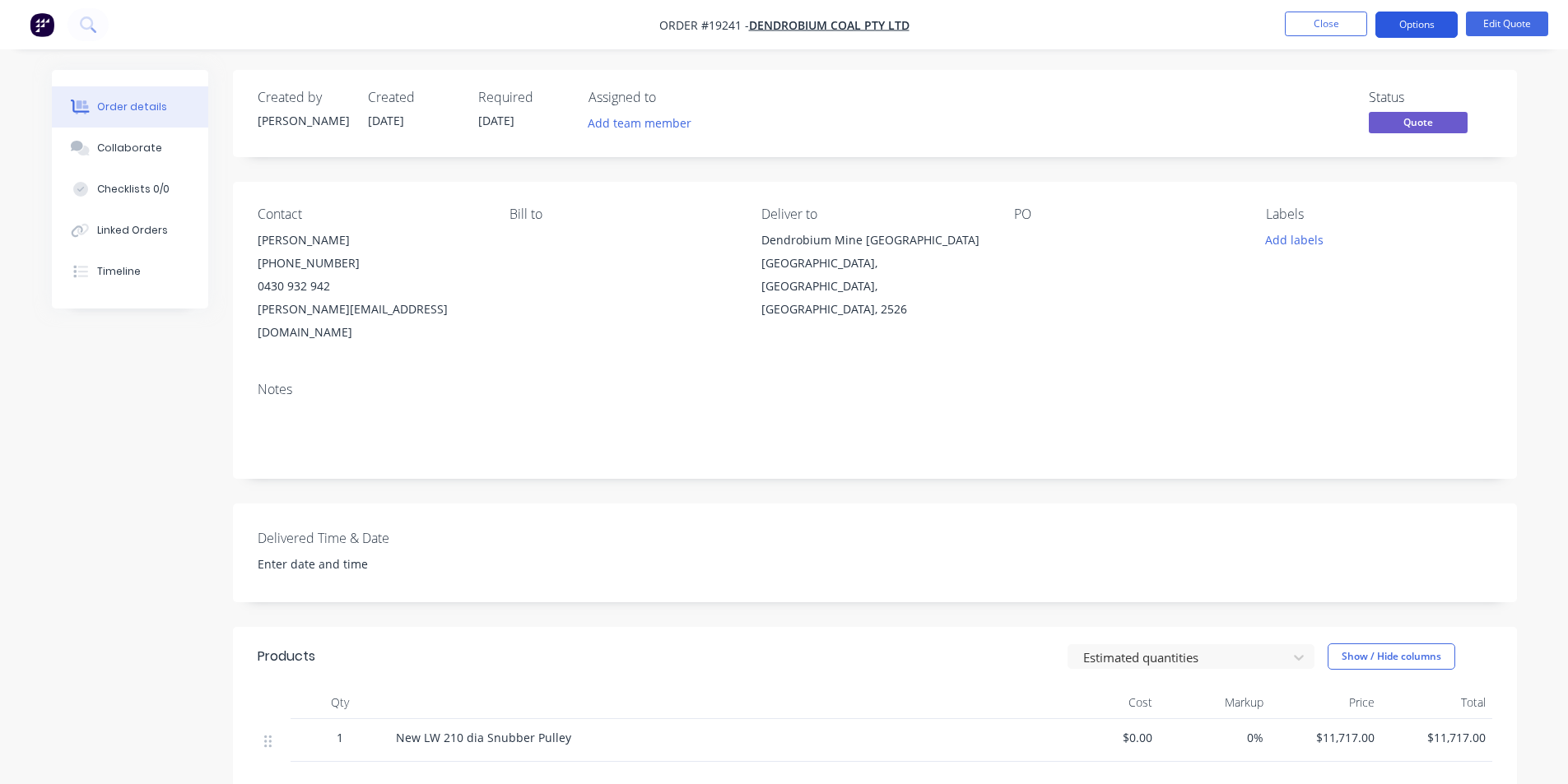
click at [1427, 20] on button "Options" at bounding box center [1416, 25] width 82 height 26
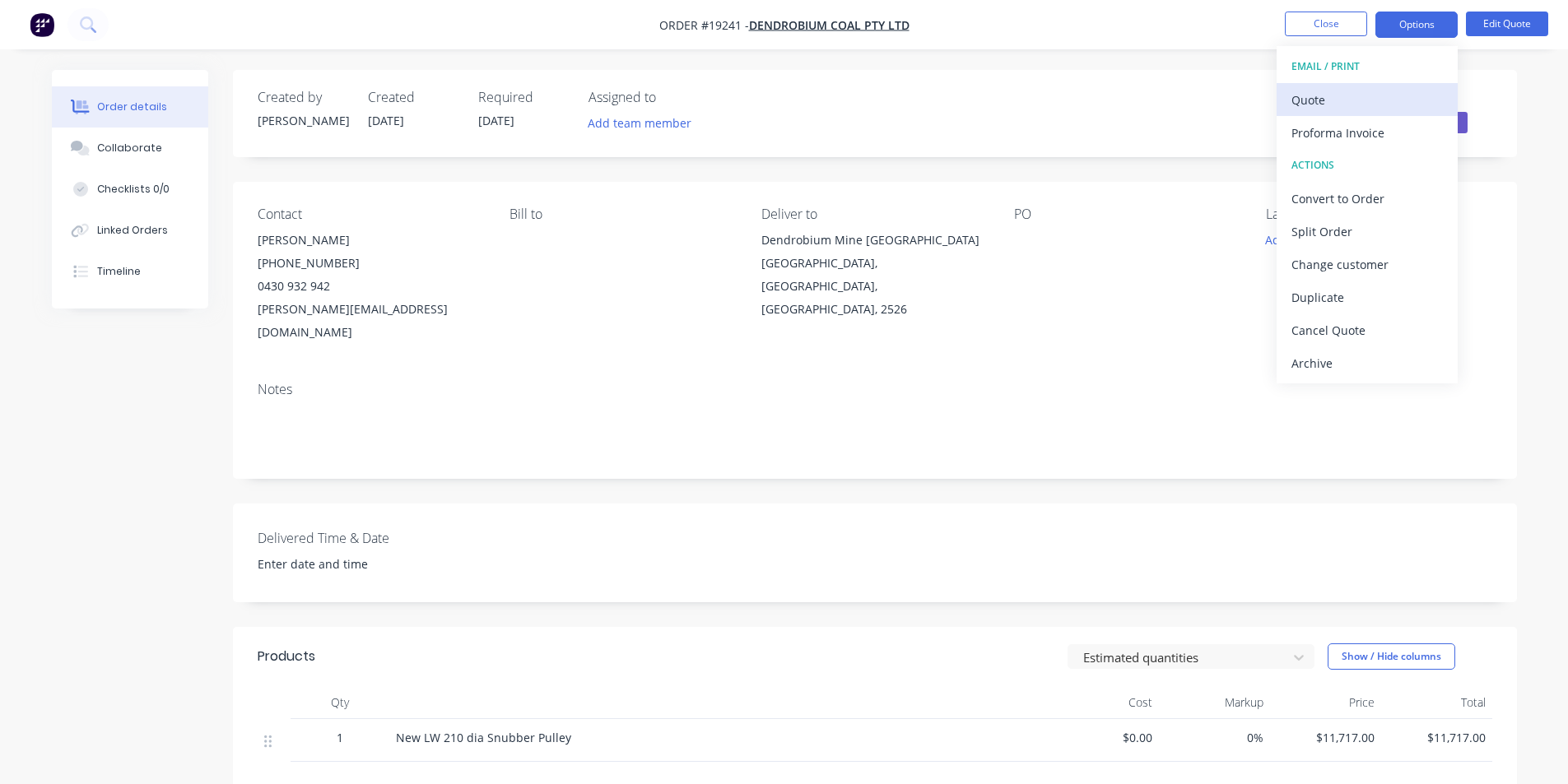
click at [1320, 106] on div "Quote" at bounding box center [1367, 99] width 151 height 24
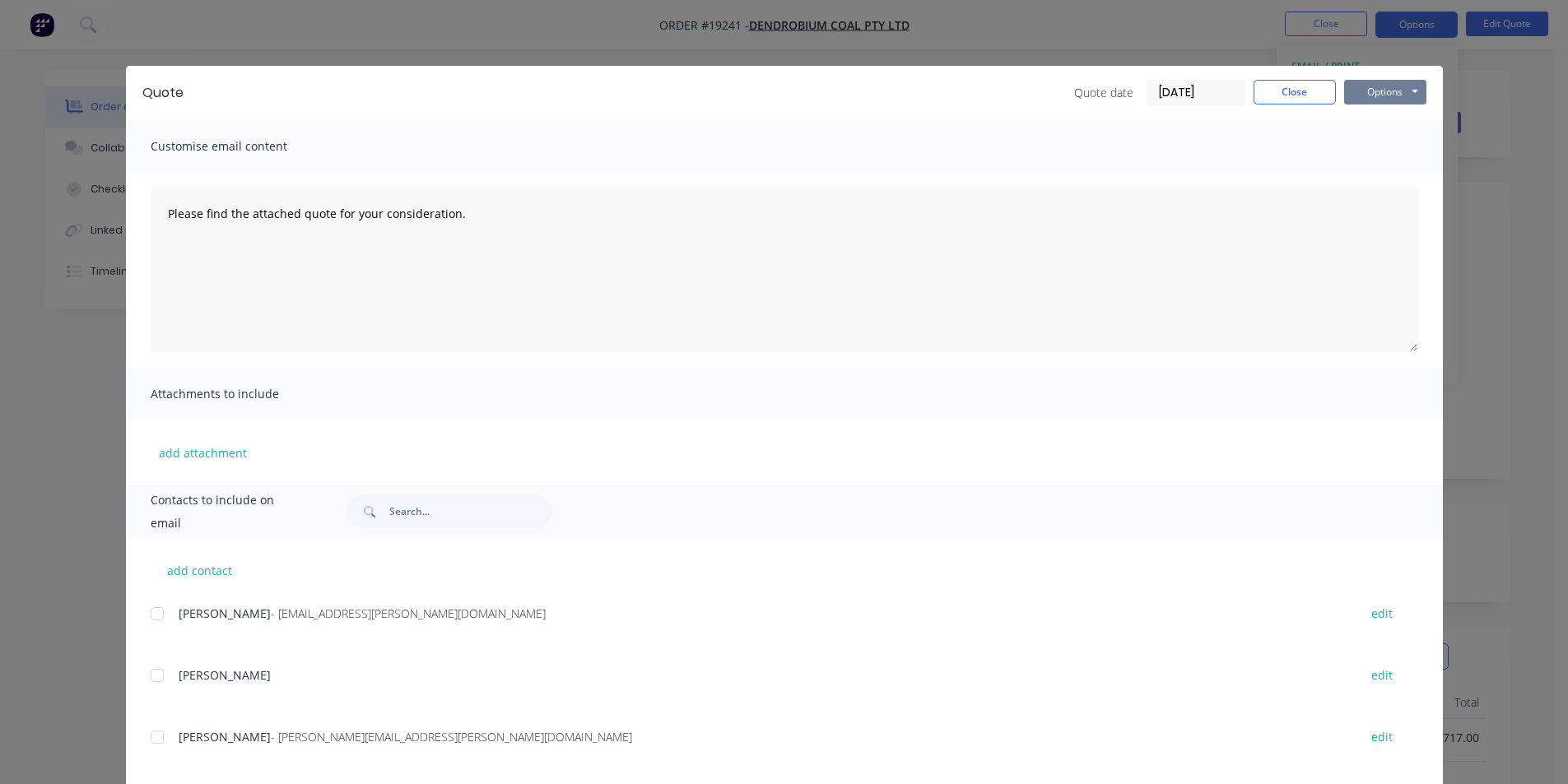
click at [1365, 87] on button "Options" at bounding box center [1385, 93] width 82 height 25
click at [1394, 154] on button "Print" at bounding box center [1397, 148] width 106 height 27
click at [1287, 99] on button "Close" at bounding box center [1294, 93] width 82 height 25
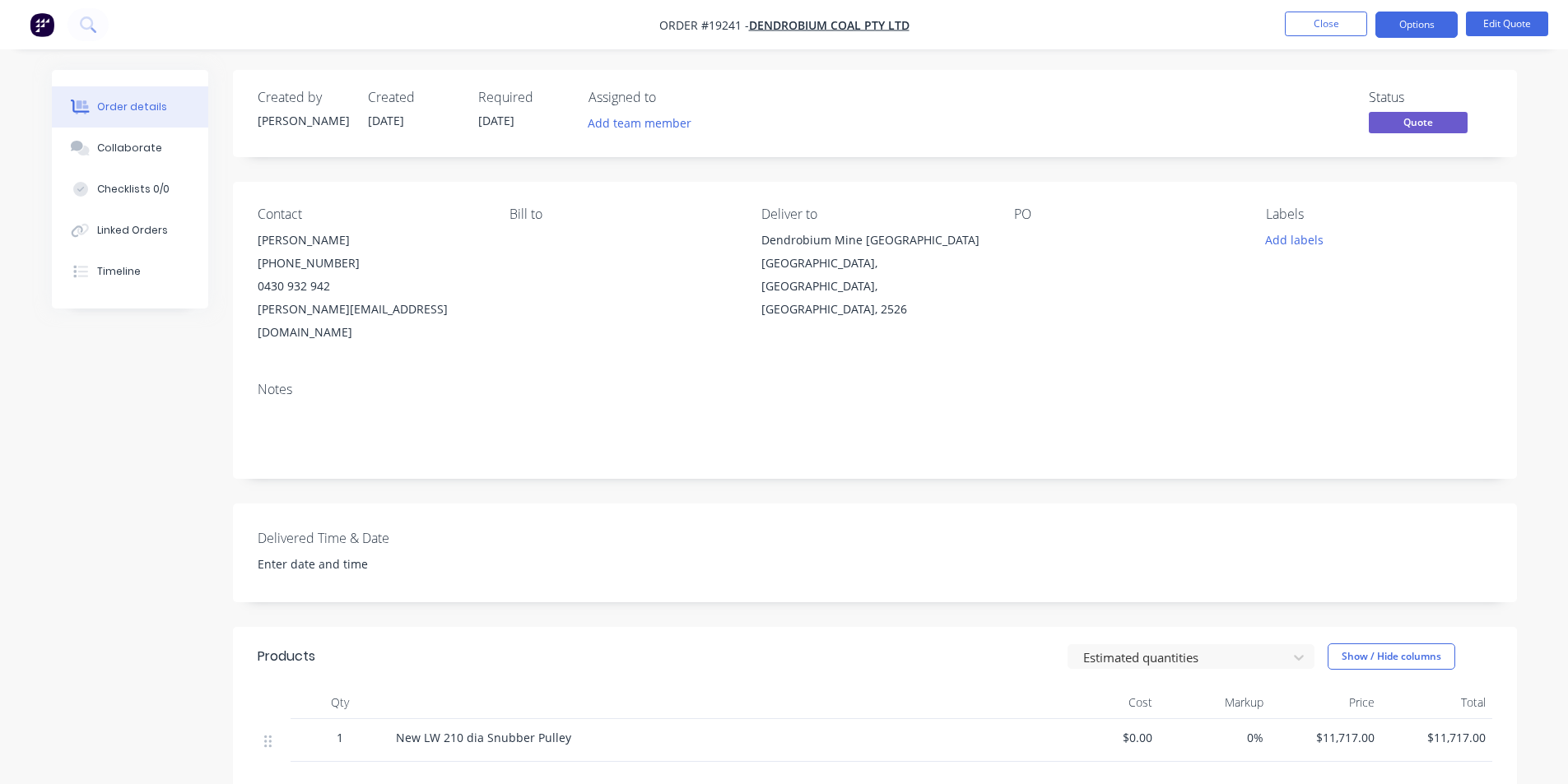
click at [49, 29] on img "button" at bounding box center [42, 25] width 25 height 25
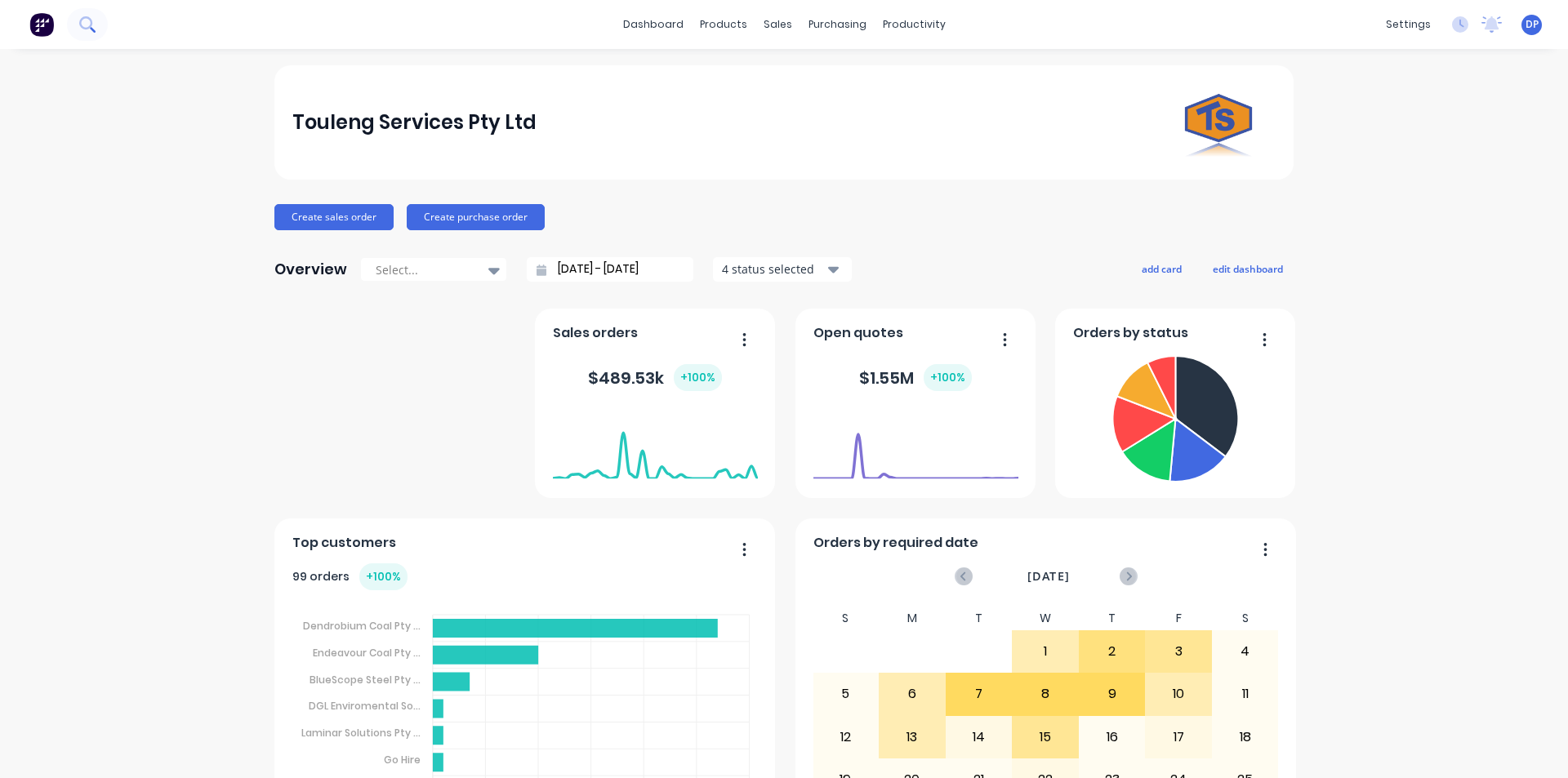
click at [98, 30] on button at bounding box center [87, 24] width 41 height 33
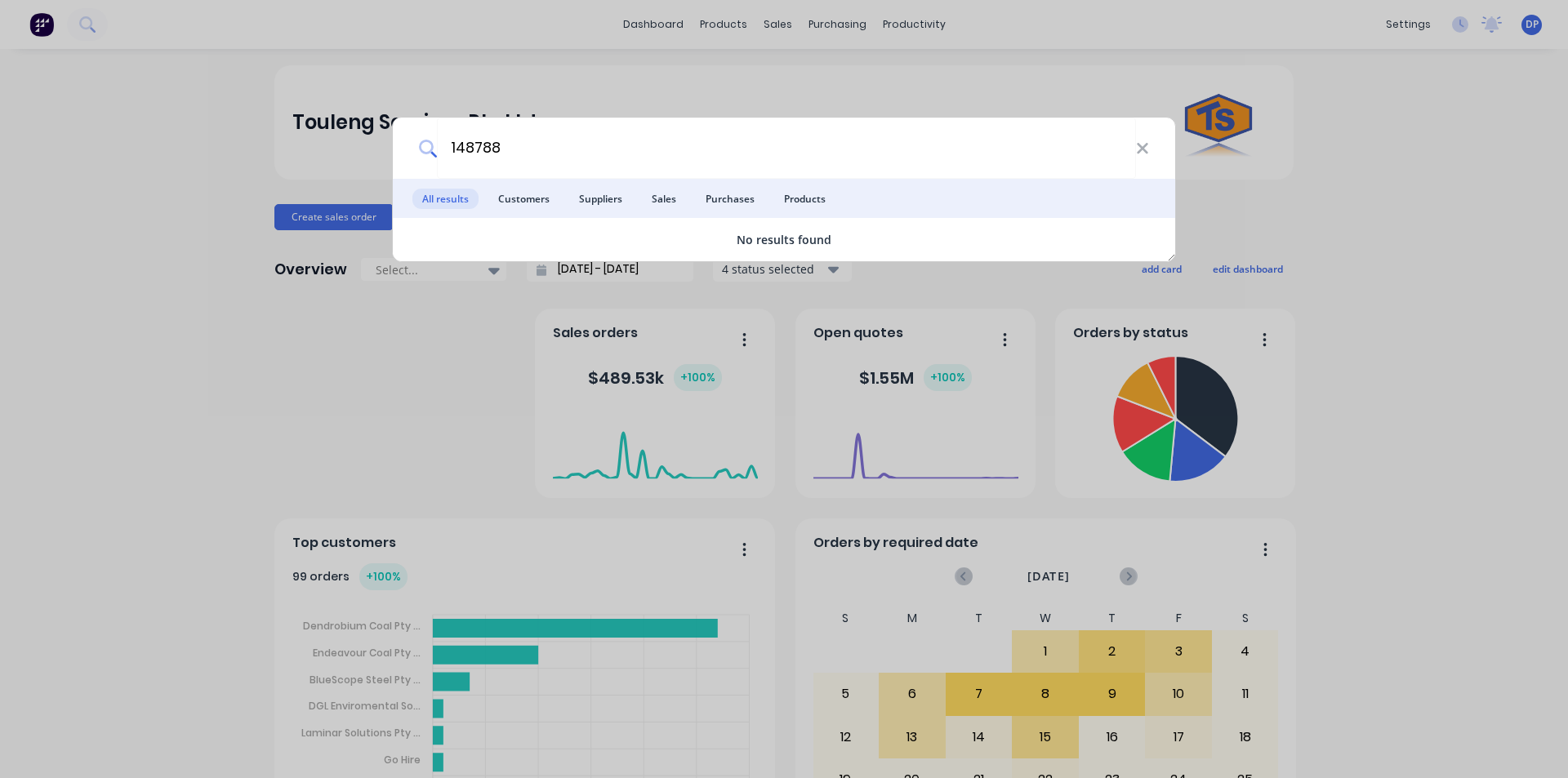
drag, startPoint x: 498, startPoint y: 141, endPoint x: 235, endPoint y: 140, distance: 263.0
click at [235, 140] on div "148788 All results Customers Suppliers Sales Purchases Products No results found" at bounding box center [784, 389] width 1568 height 778
type input "18788"
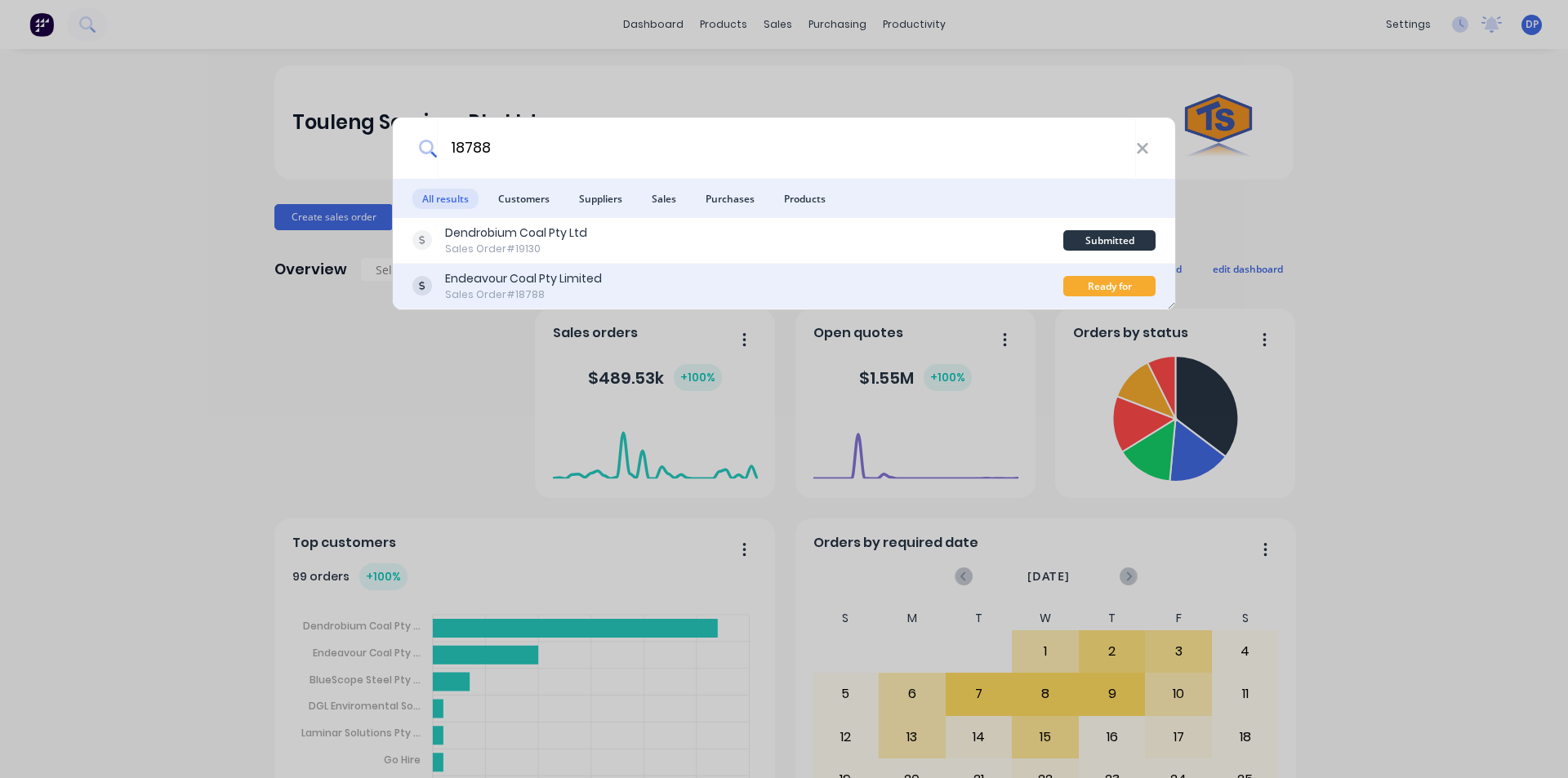
click at [594, 291] on div "Sales Order #18788" at bounding box center [523, 295] width 157 height 15
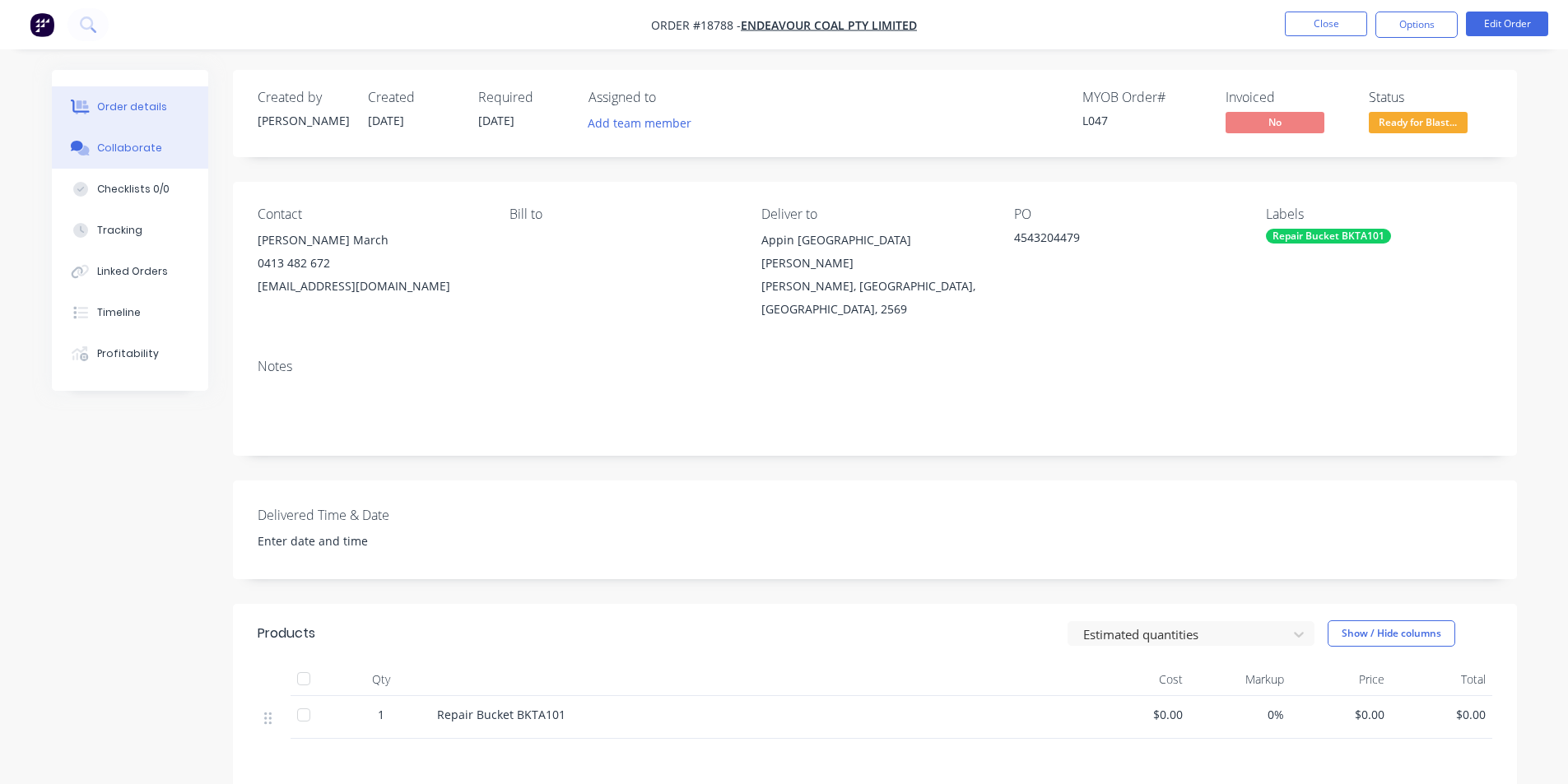
click at [113, 147] on div "Collaborate" at bounding box center [129, 148] width 65 height 15
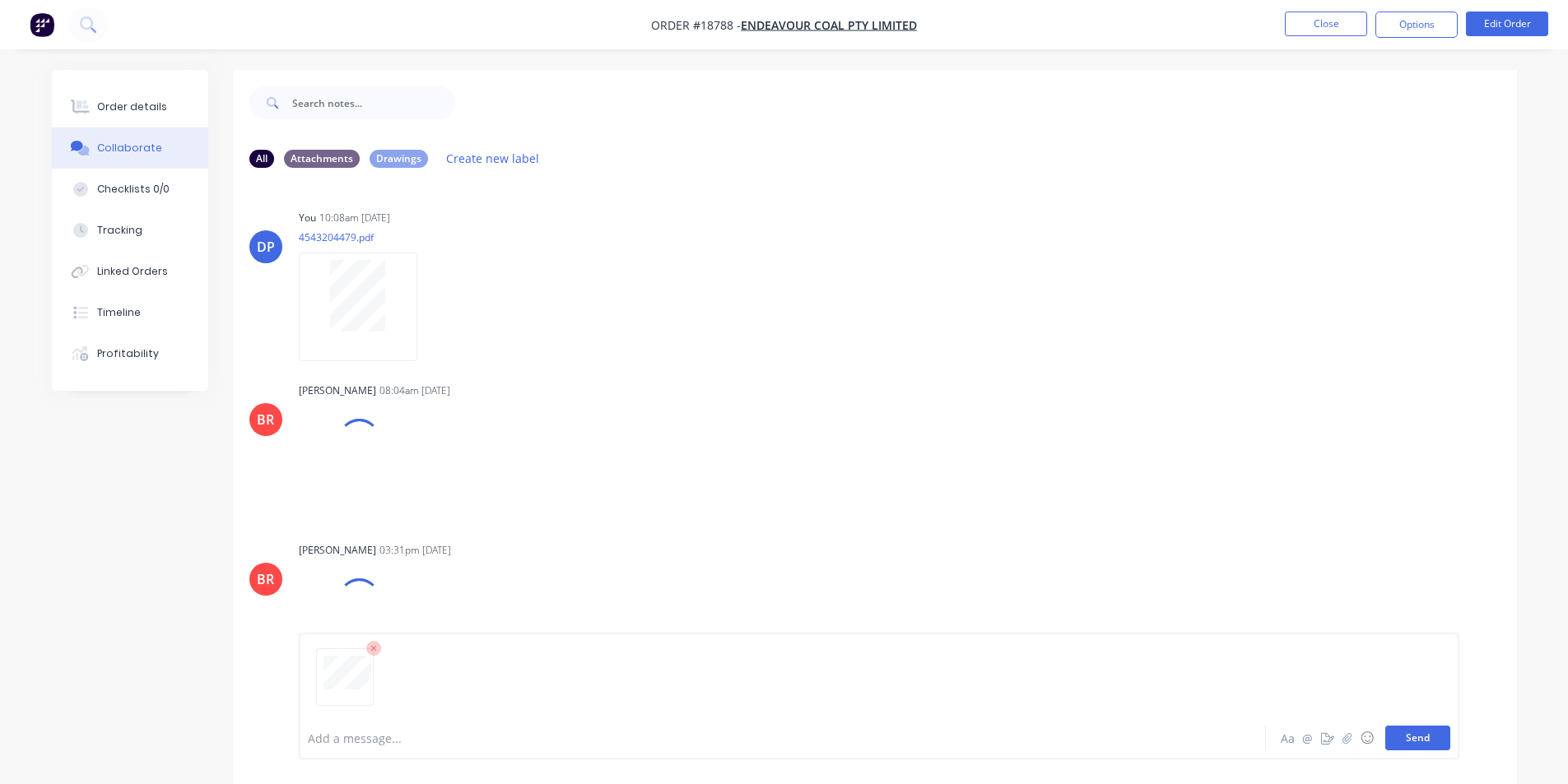
click at [1430, 739] on button "Send" at bounding box center [1417, 738] width 65 height 25
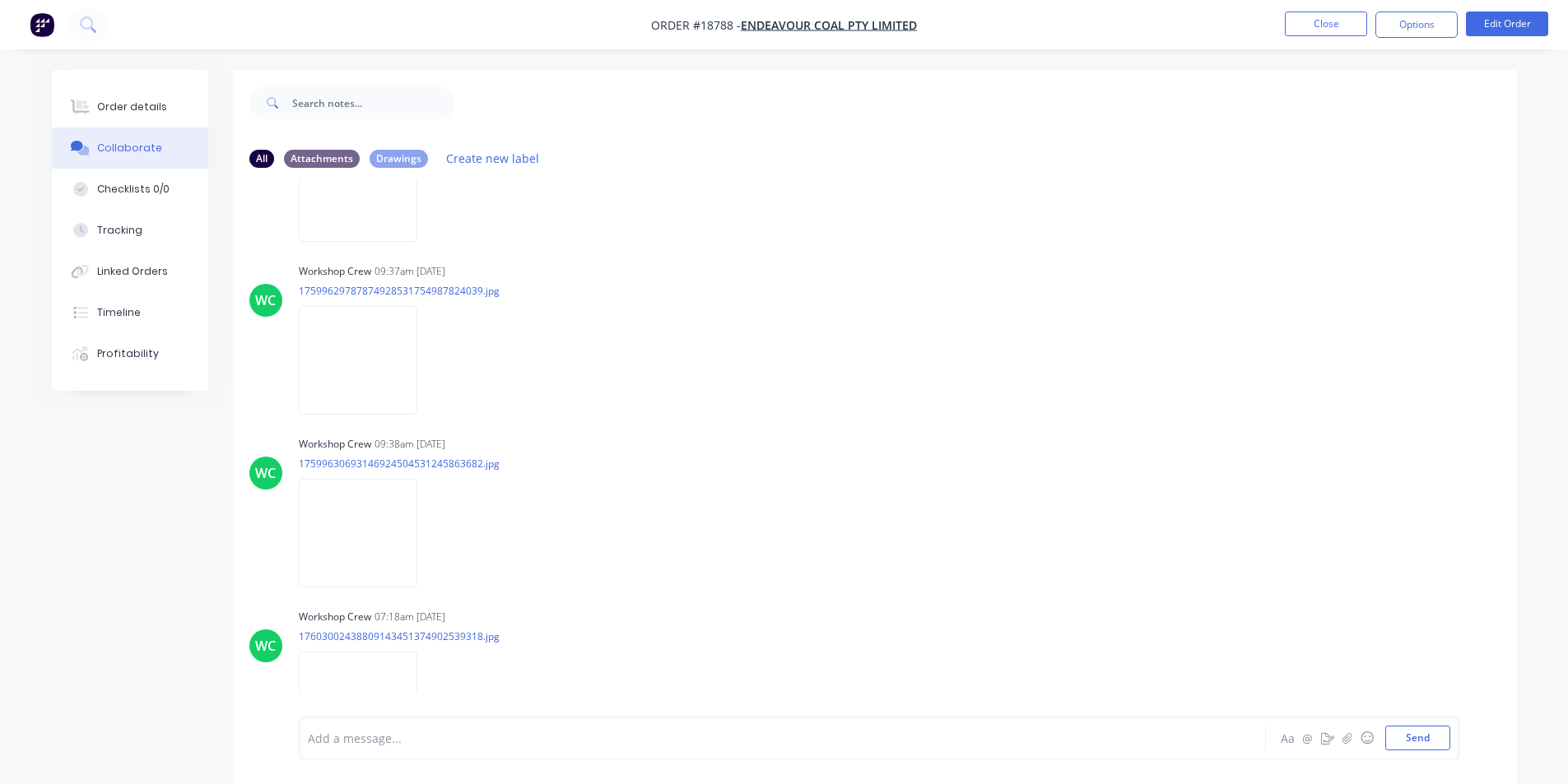
scroll to position [4816, 0]
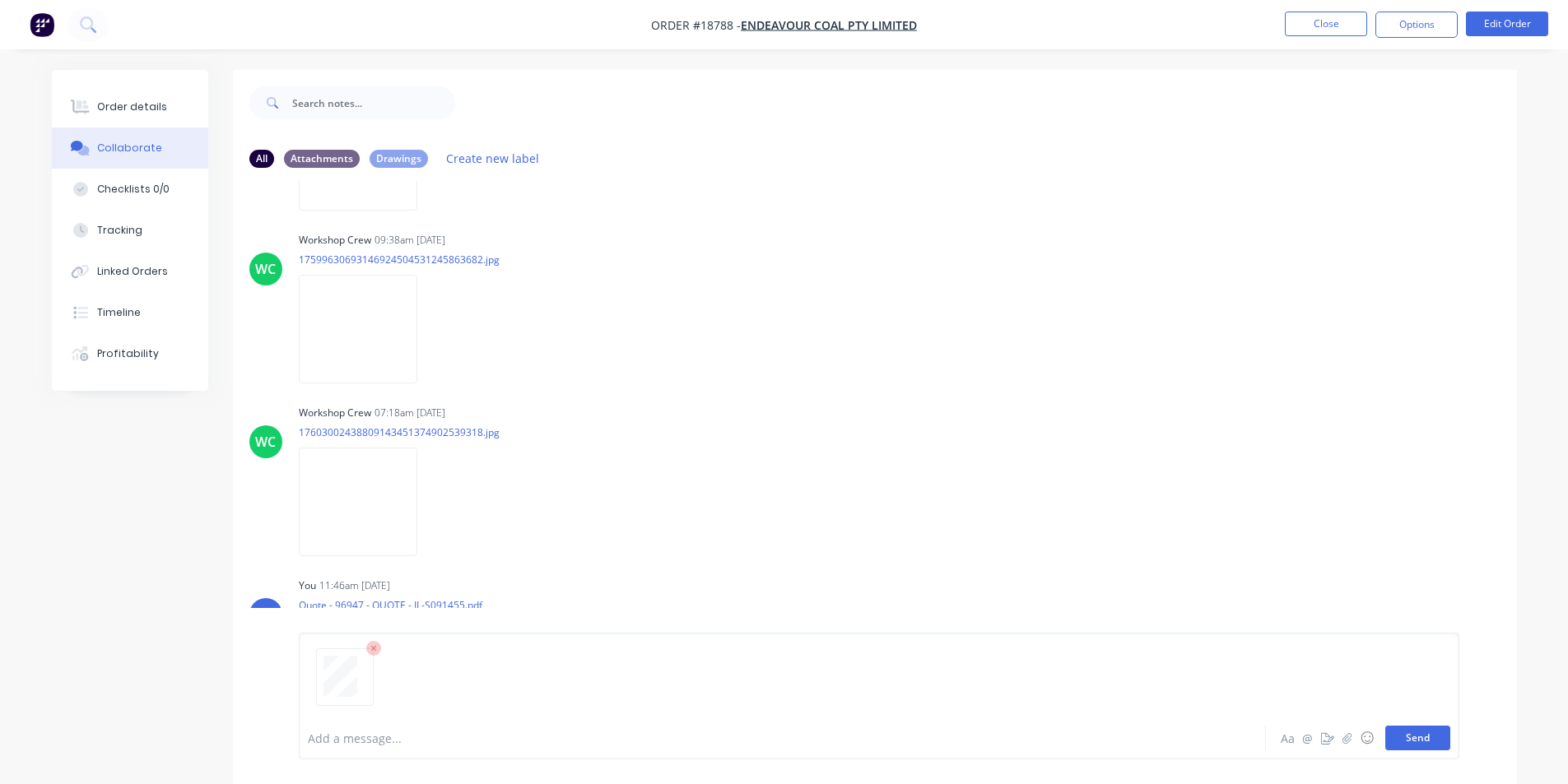
click at [1425, 740] on button "Send" at bounding box center [1417, 738] width 65 height 25
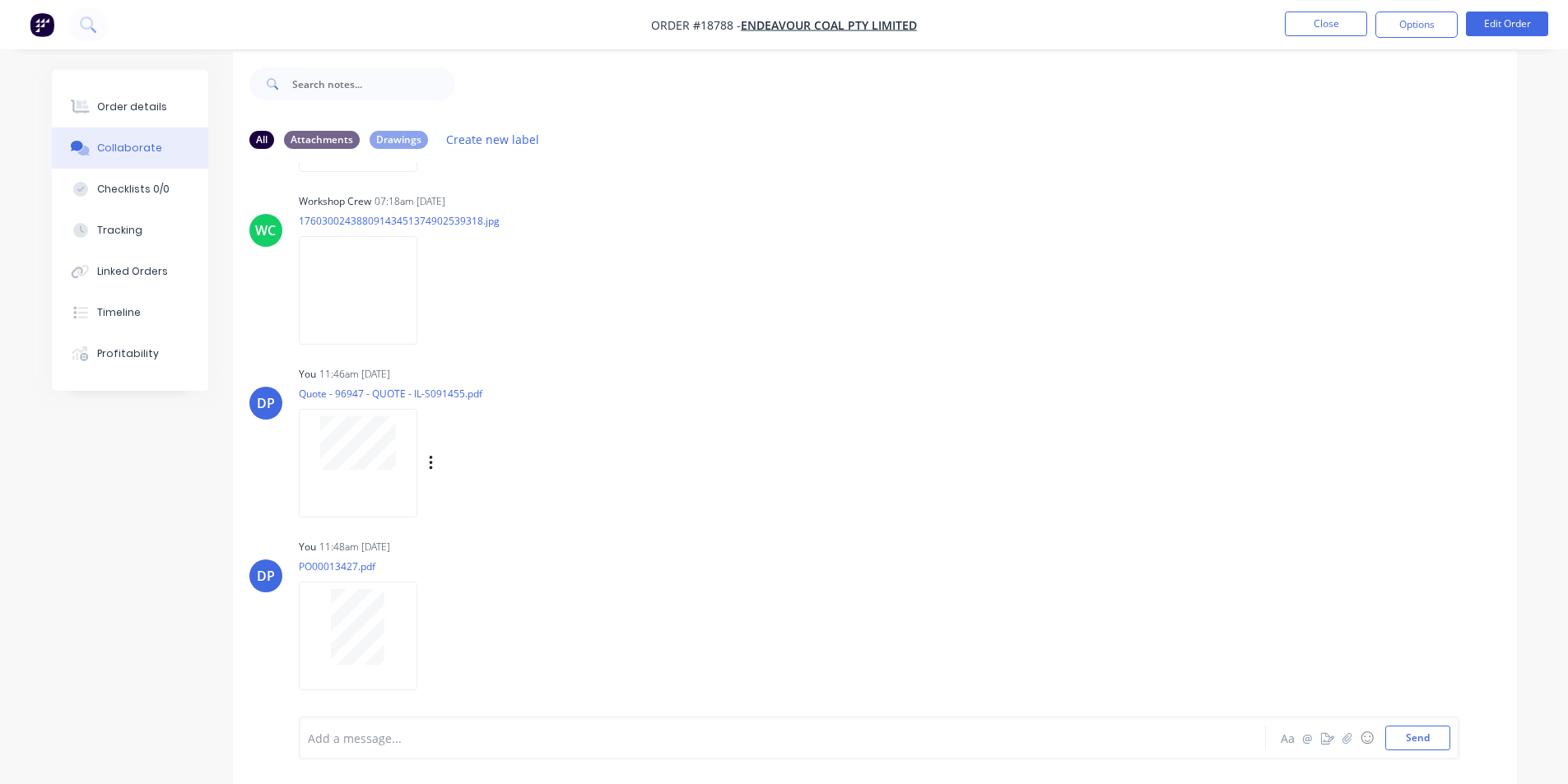
scroll to position [25, 0]
click at [32, 20] on img "button" at bounding box center [42, 25] width 25 height 25
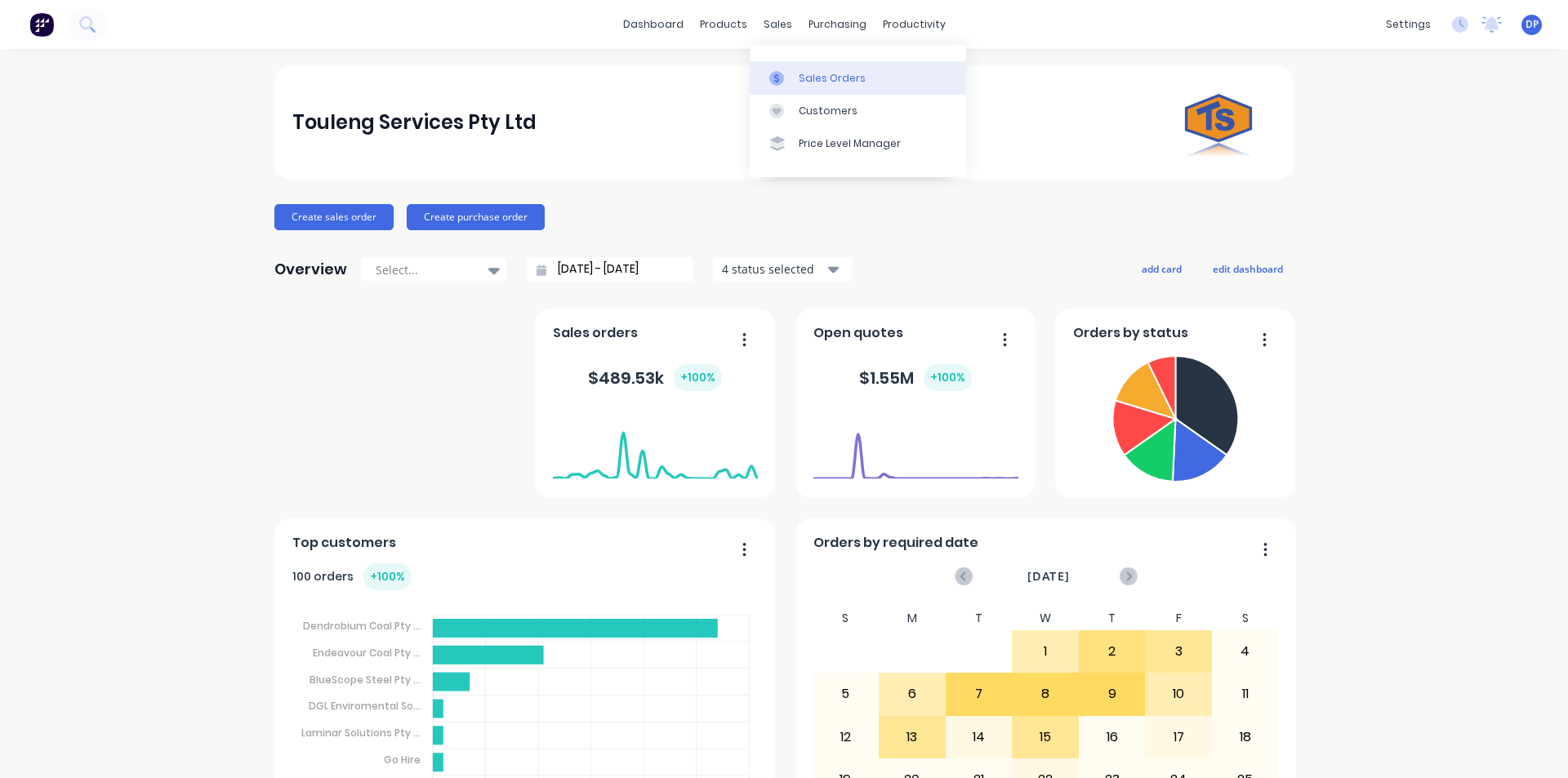
click at [835, 82] on div "Sales Orders" at bounding box center [831, 79] width 67 height 15
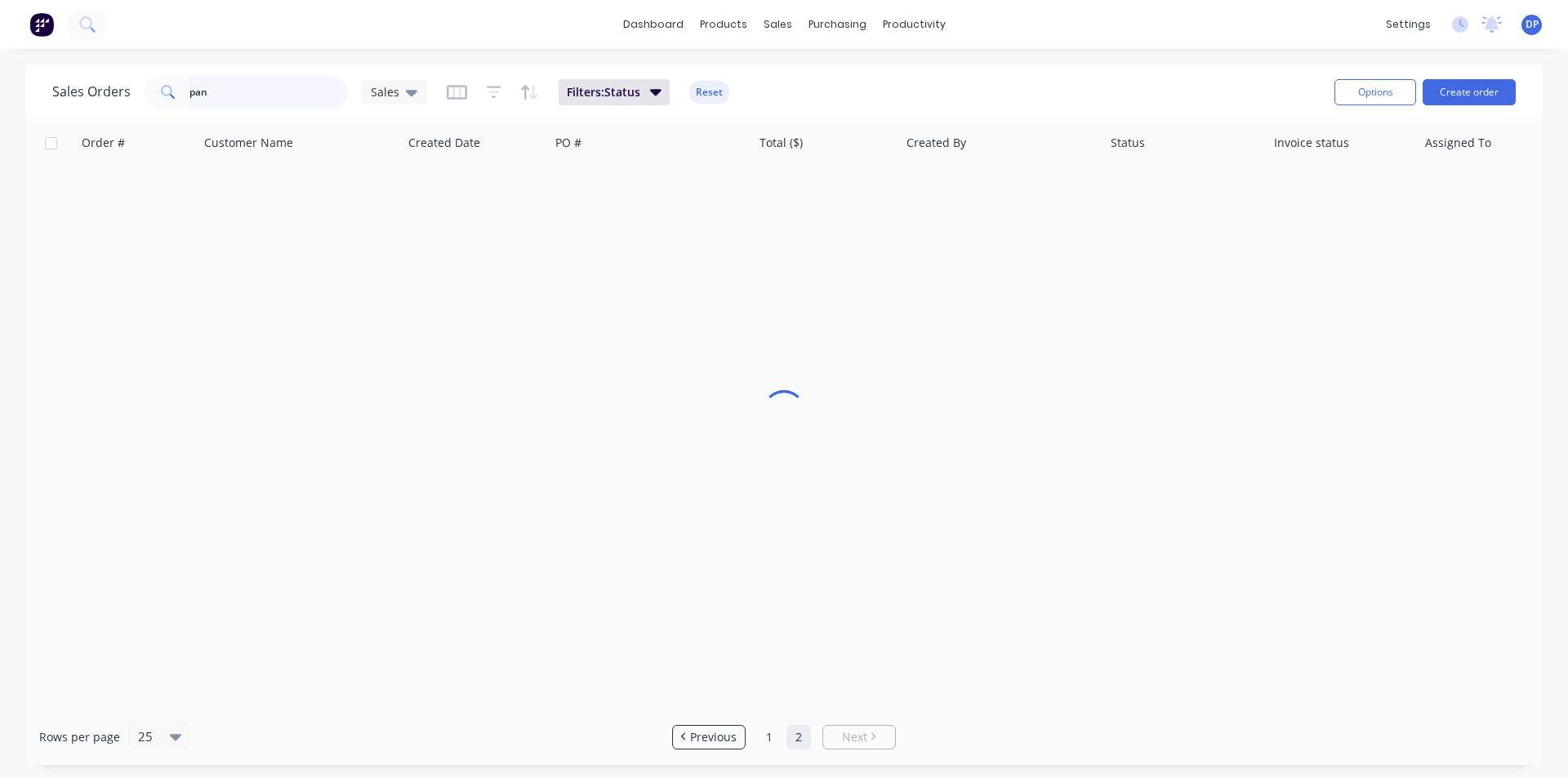
drag, startPoint x: 276, startPoint y: 99, endPoint x: 77, endPoint y: 112, distance: 199.4
click at [77, 111] on div "Sales Orders pan Sales Filters: Status Reset" at bounding box center [687, 92] width 1269 height 40
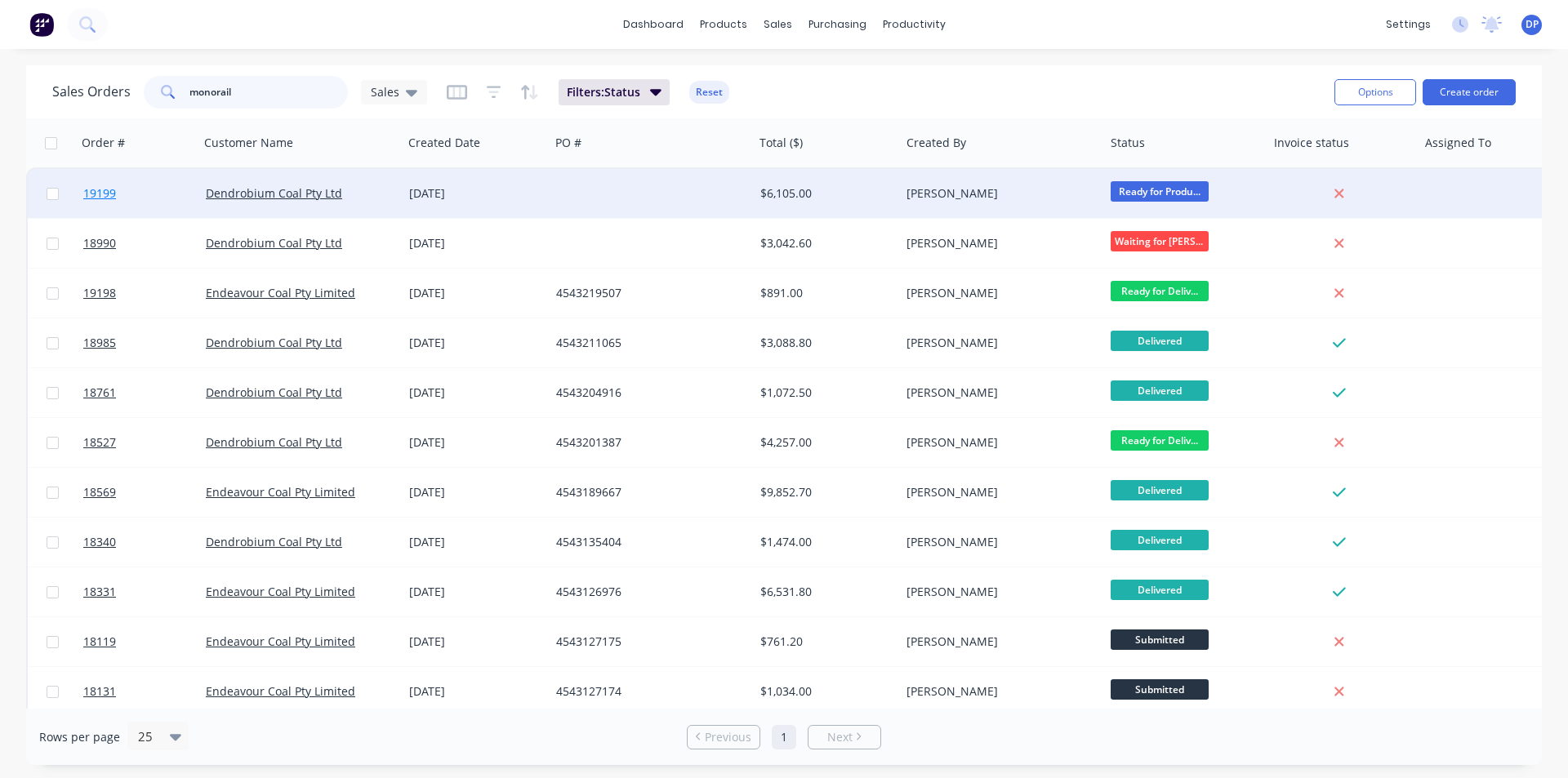
type input "monorail"
click at [94, 191] on span "19199" at bounding box center [99, 193] width 33 height 16
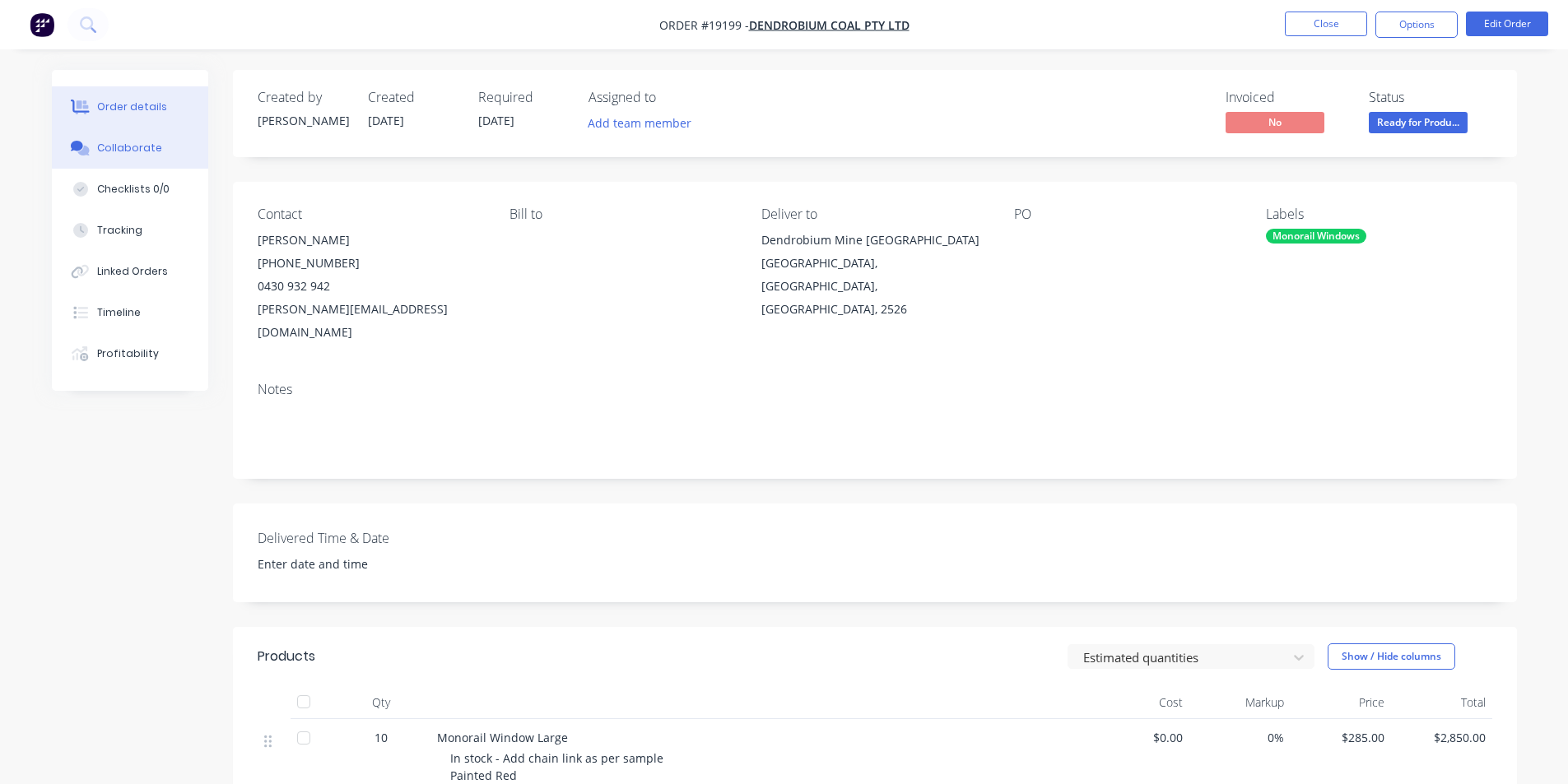
click at [152, 158] on button "Collaborate" at bounding box center [130, 148] width 157 height 42
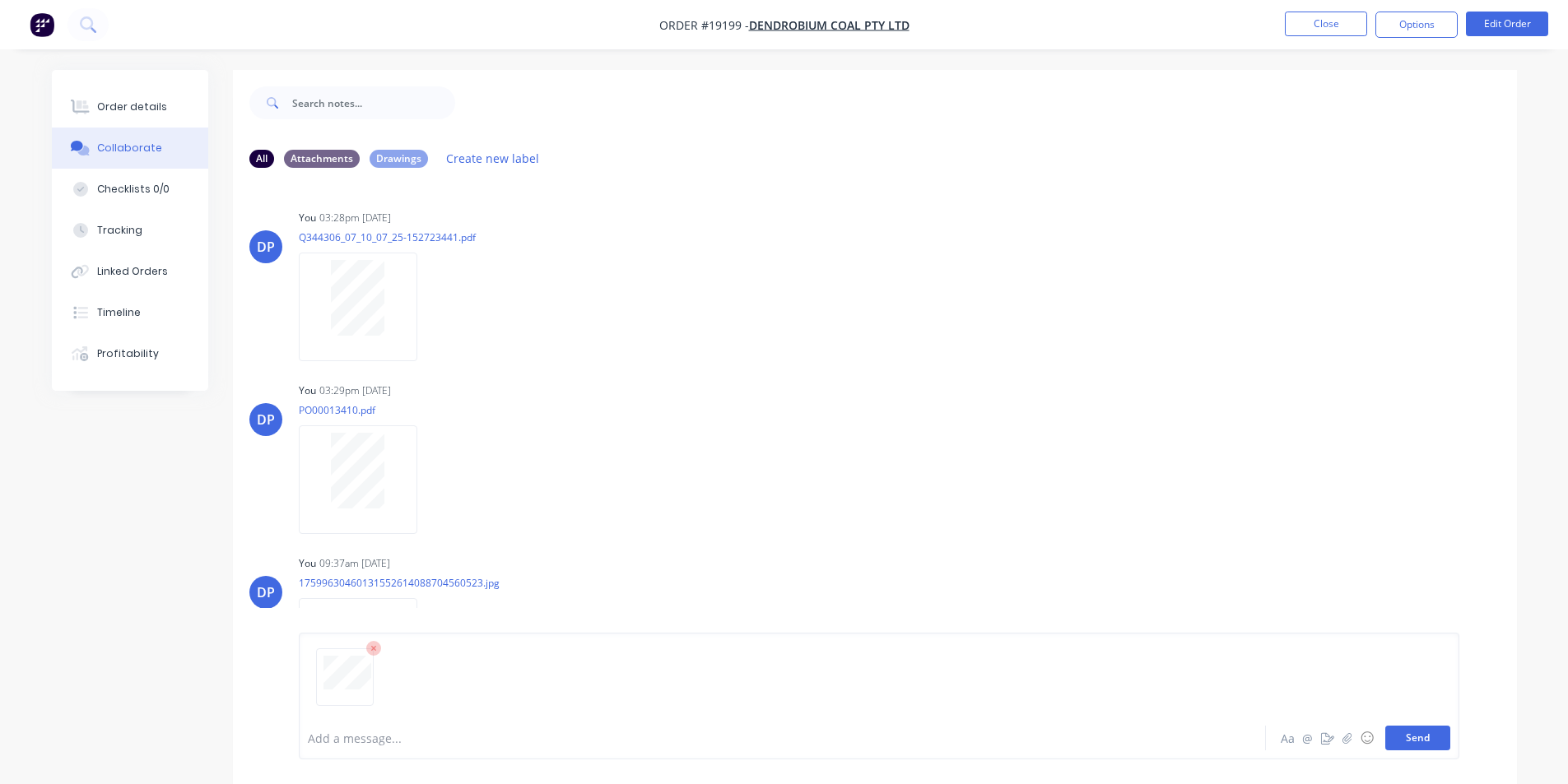
click at [1404, 736] on button "Send" at bounding box center [1417, 738] width 65 height 25
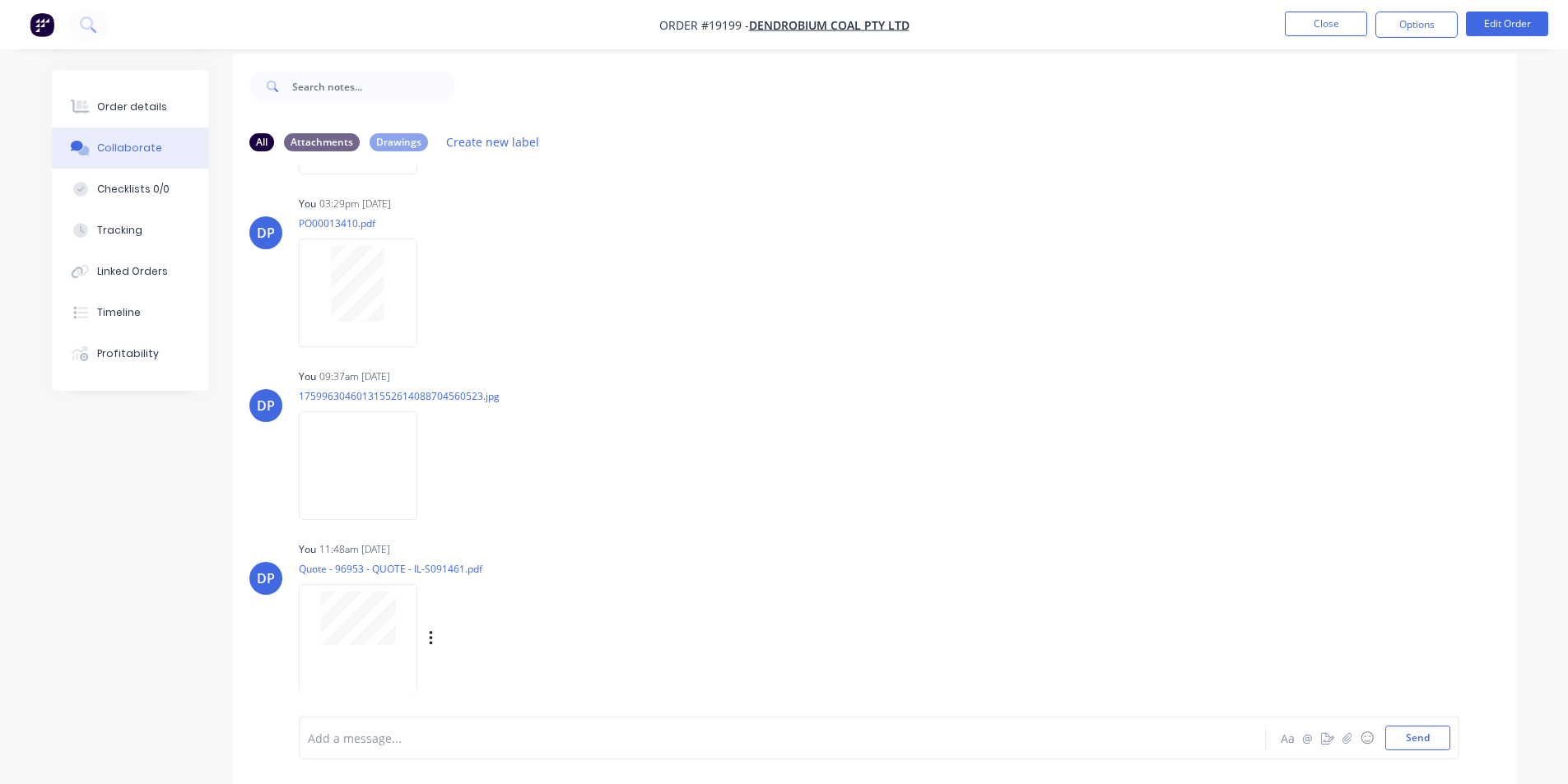
scroll to position [25, 0]
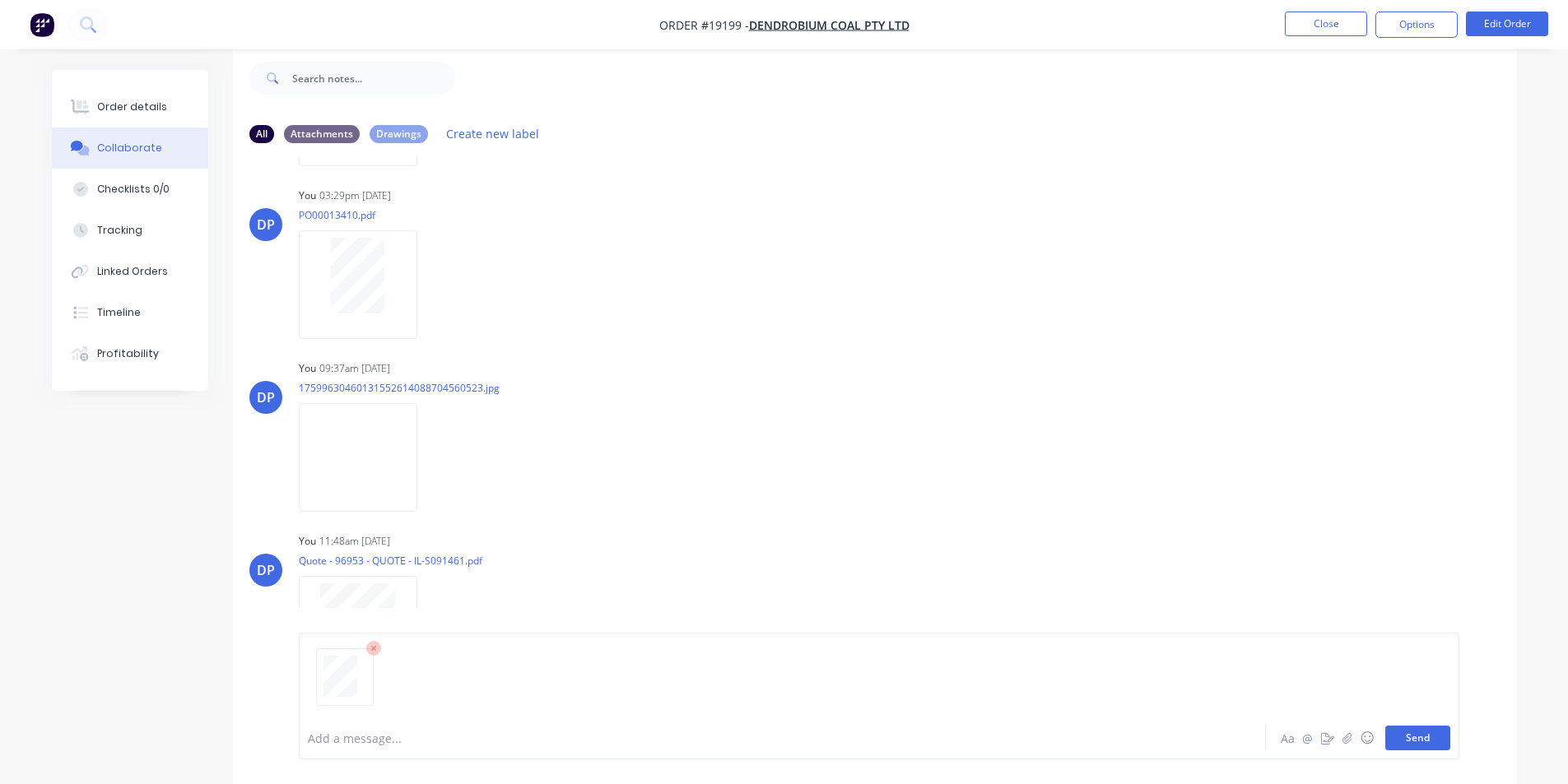
click at [1440, 744] on button "Send" at bounding box center [1417, 738] width 65 height 25
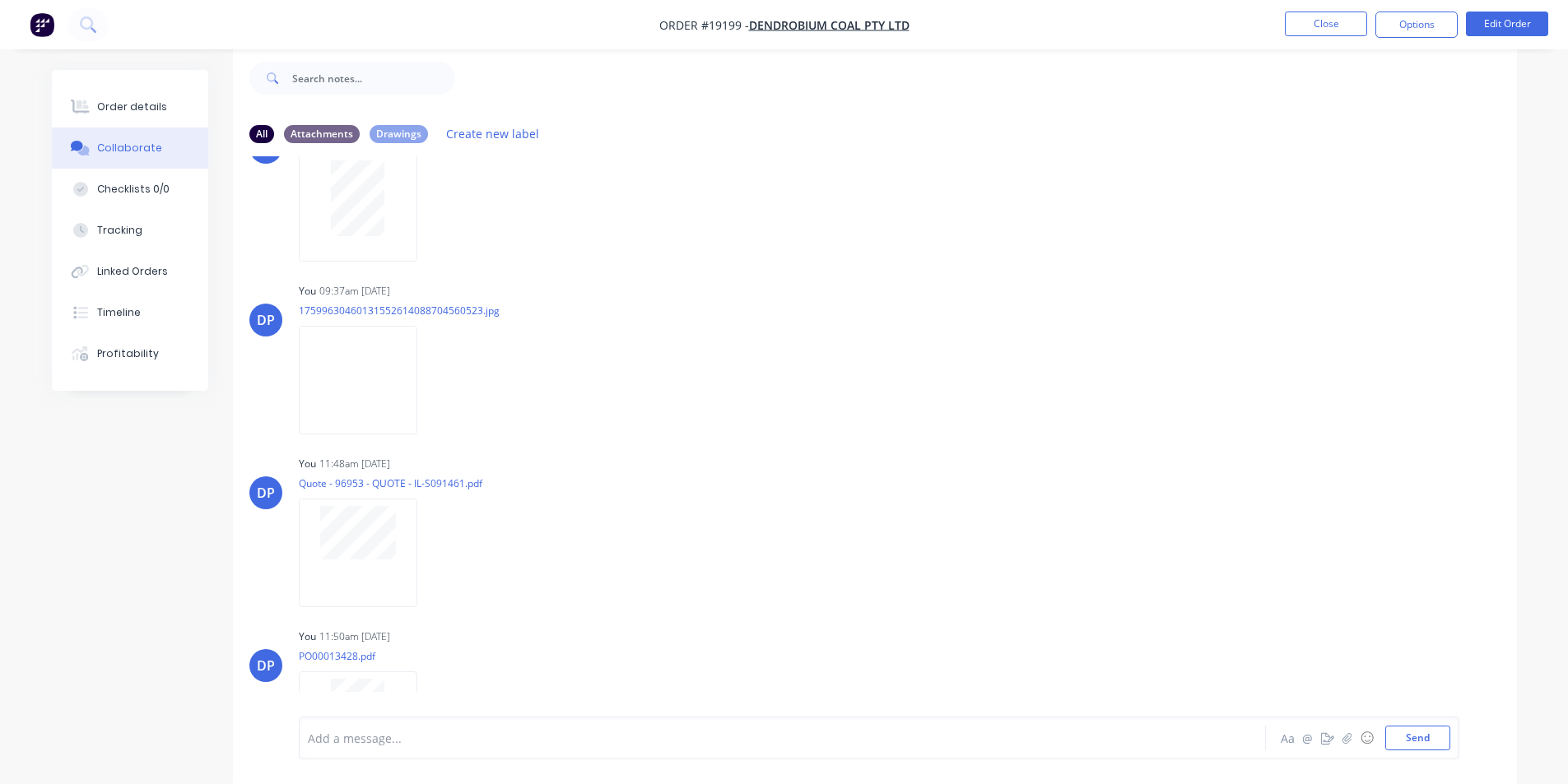
scroll to position [343, 0]
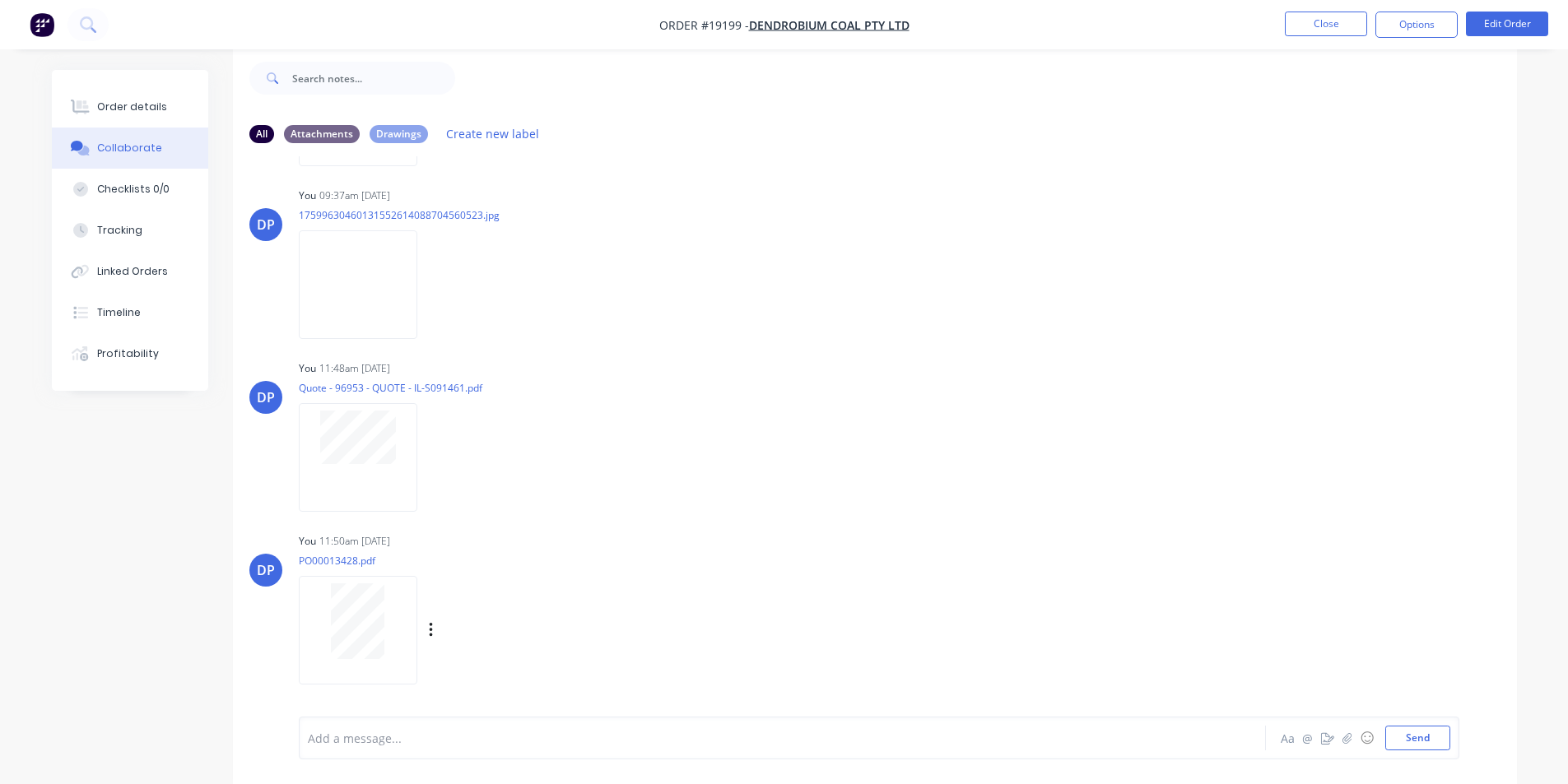
click at [385, 595] on div at bounding box center [358, 622] width 104 height 76
click at [124, 110] on div "Order details" at bounding box center [132, 107] width 70 height 15
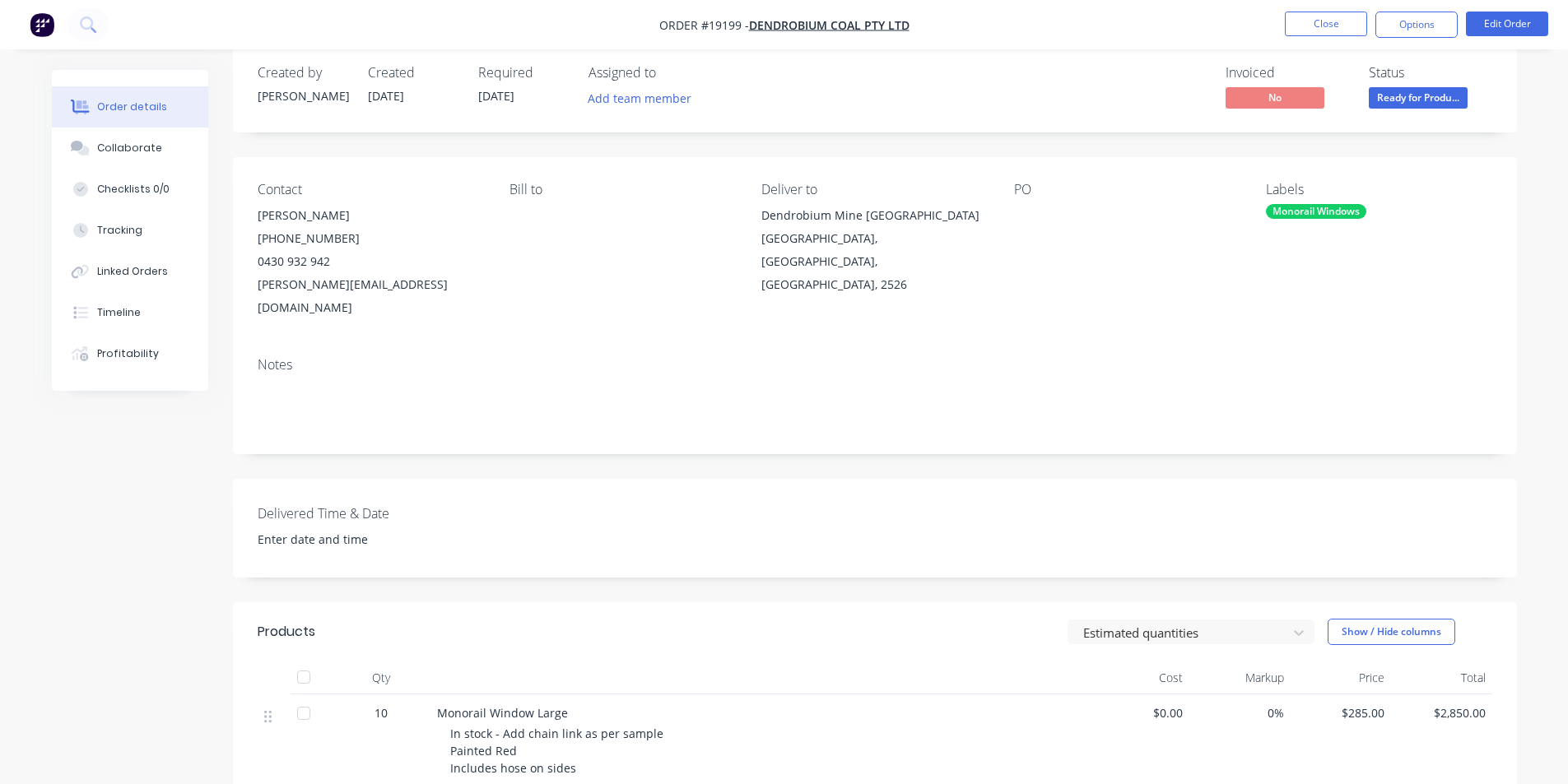
click at [26, 26] on button "button" at bounding box center [42, 25] width 35 height 26
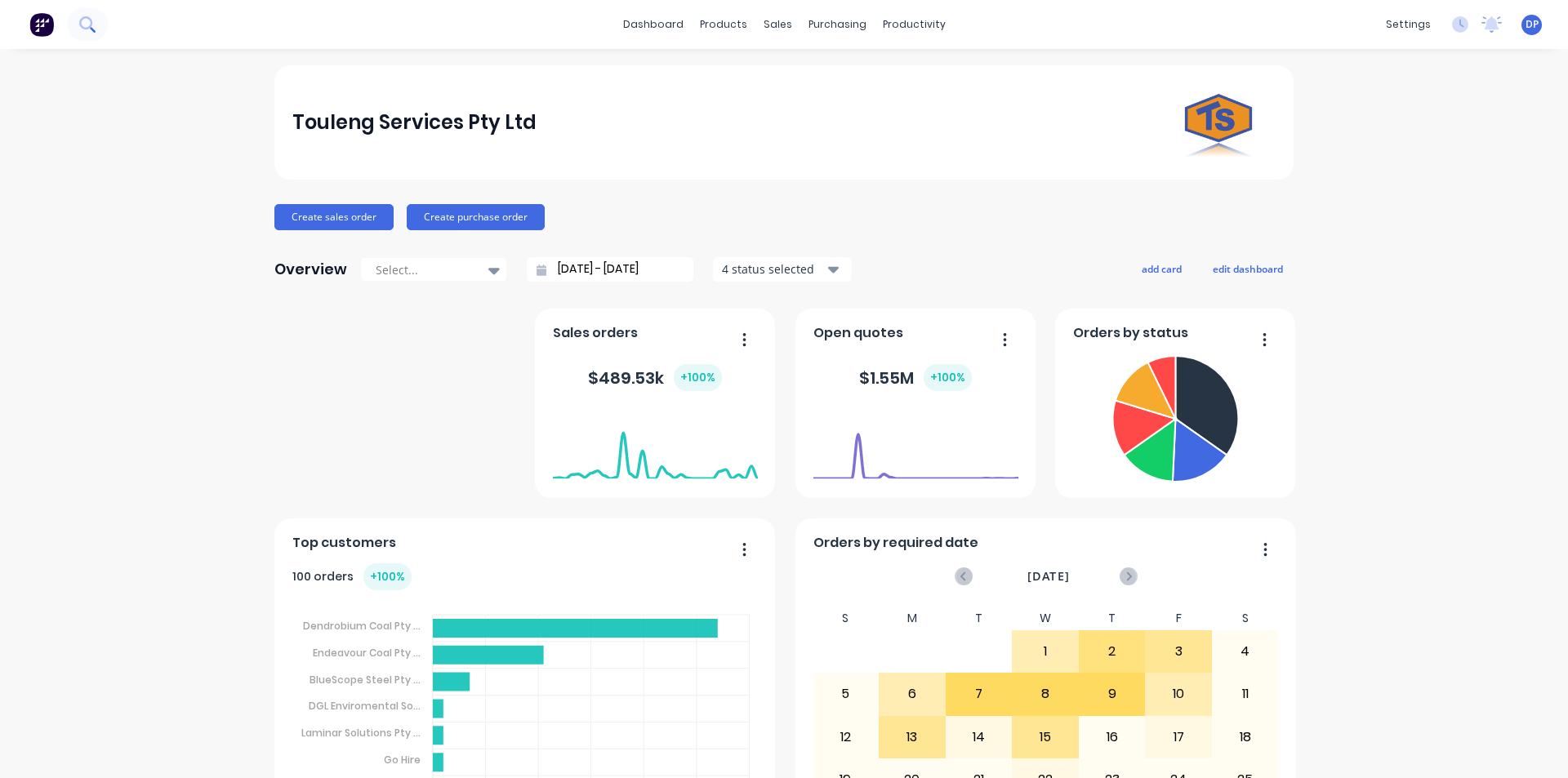
click at [82, 34] on button at bounding box center [87, 24] width 41 height 33
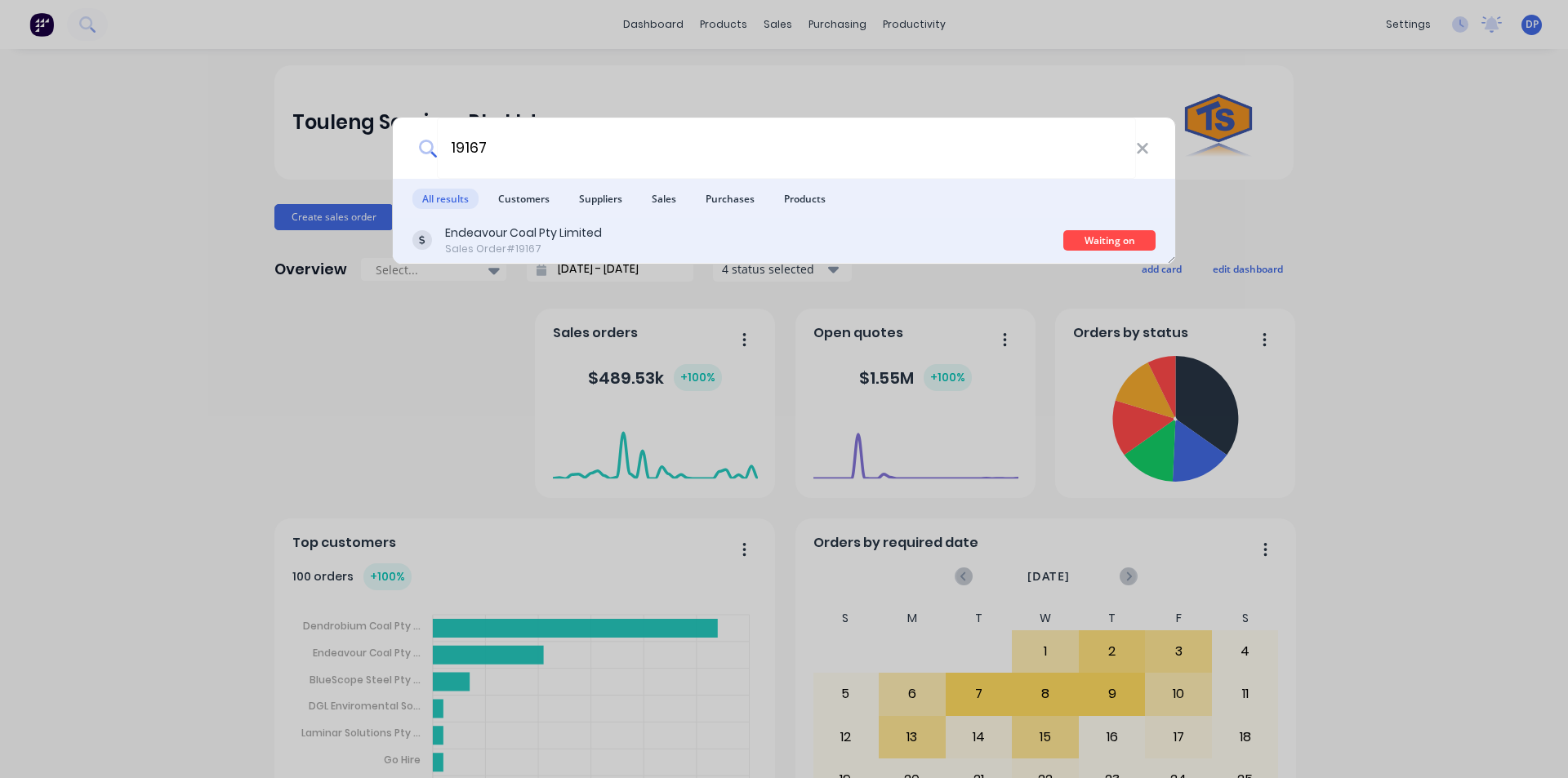
type input "19167"
click at [588, 233] on div "Endeavour Coal Pty Limited" at bounding box center [523, 233] width 157 height 17
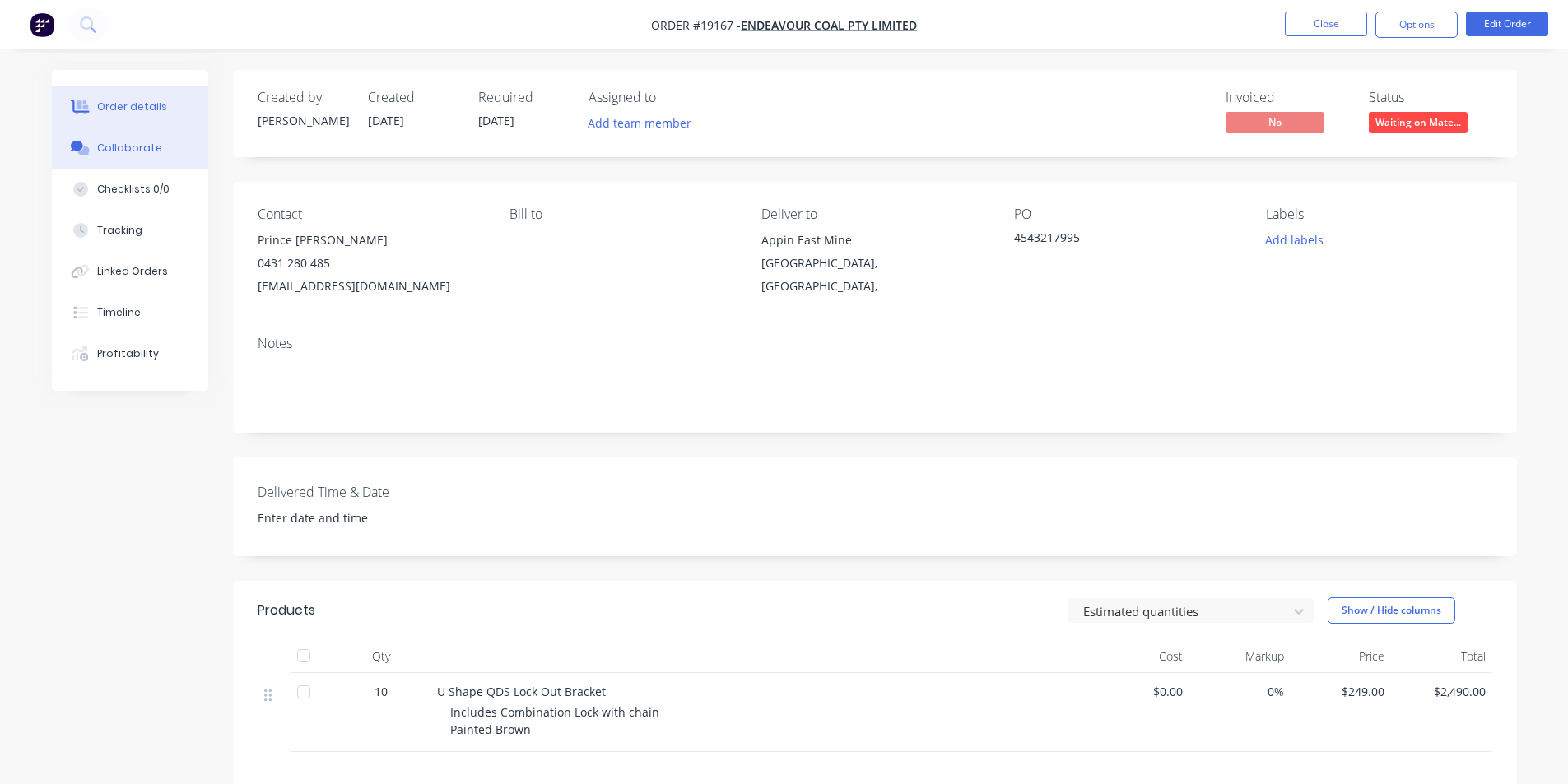
click at [122, 148] on div "Collaborate" at bounding box center [129, 148] width 65 height 15
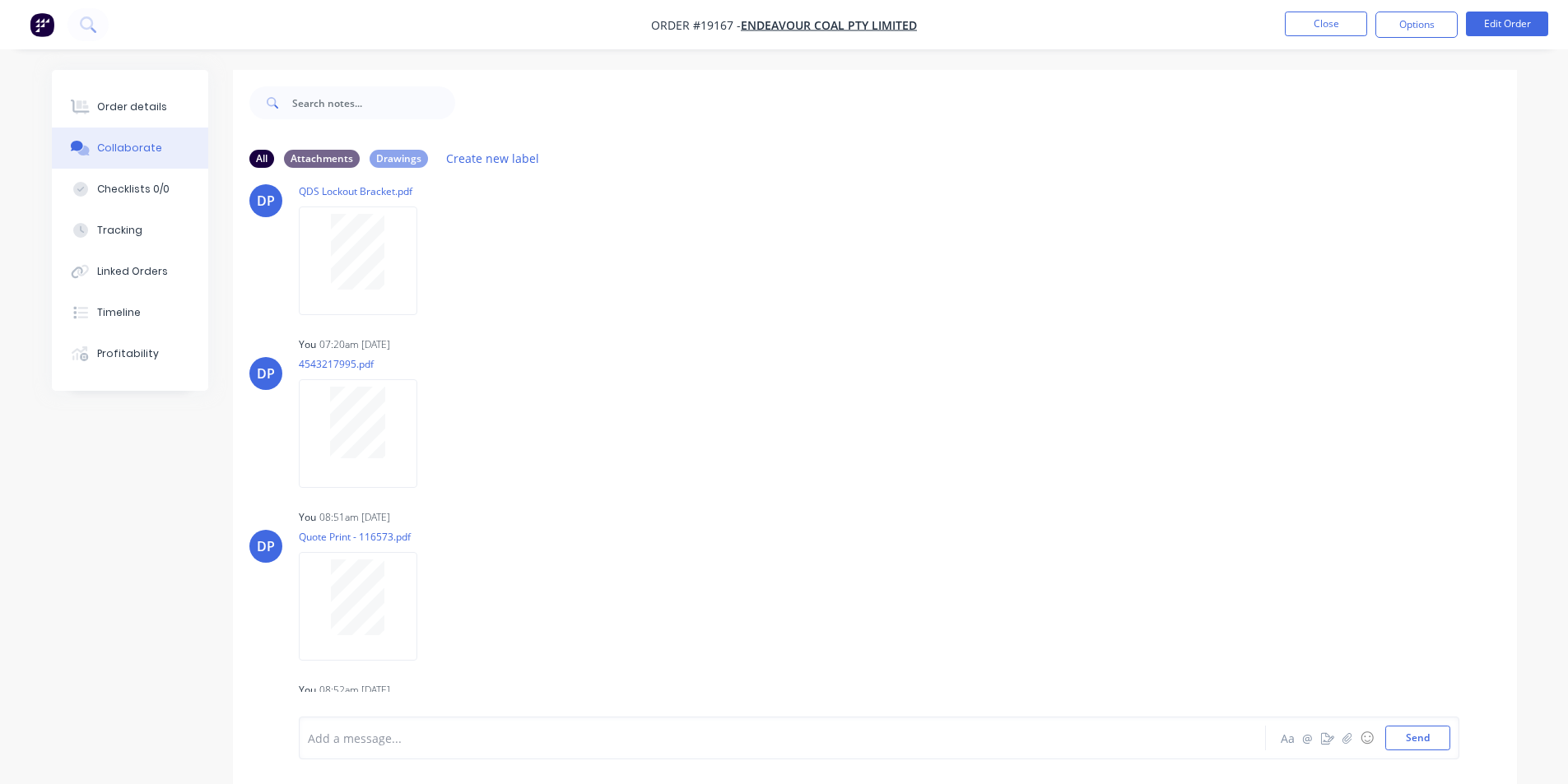
scroll to position [14, 0]
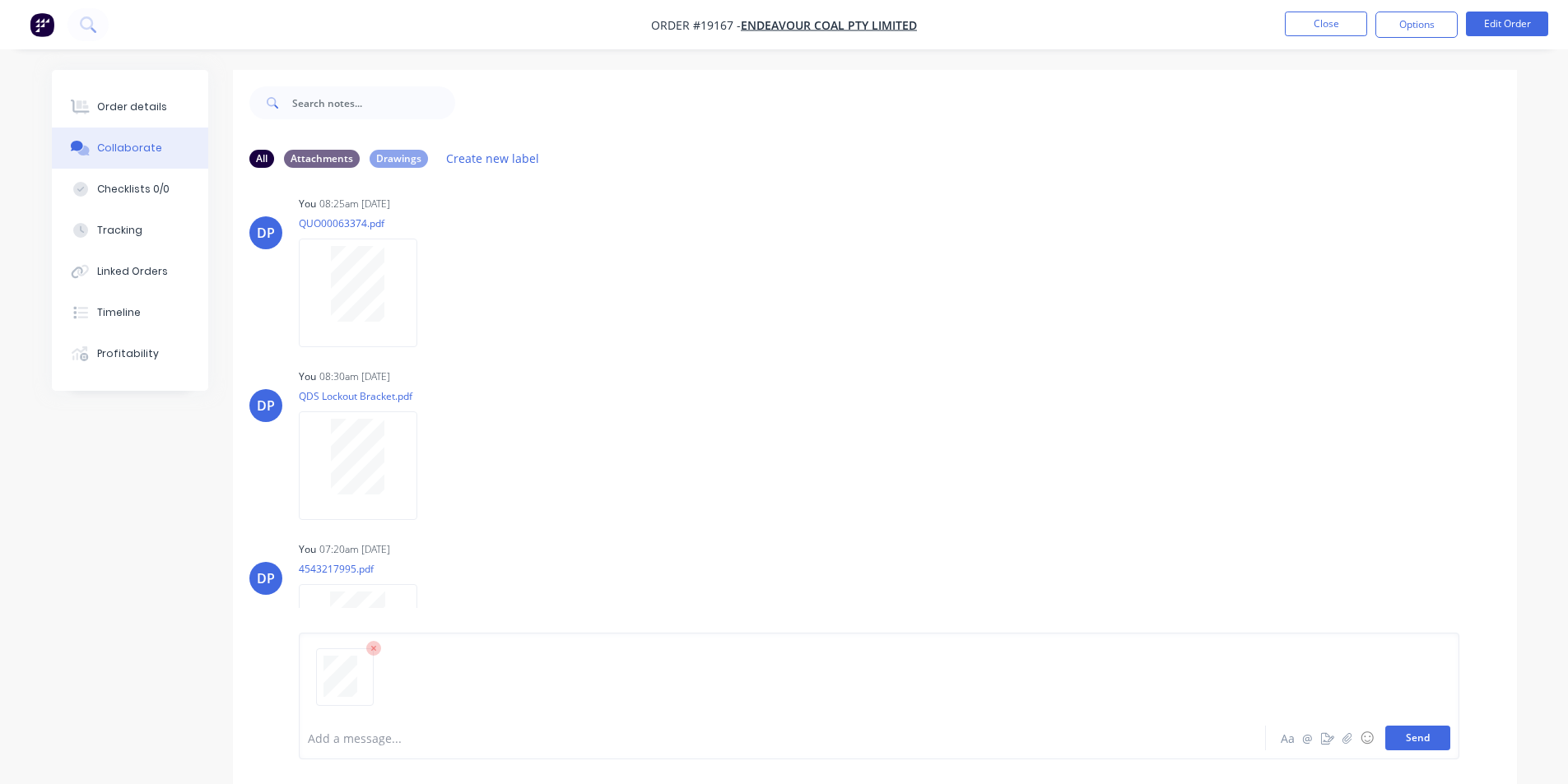
click at [1428, 733] on button "Send" at bounding box center [1417, 738] width 65 height 25
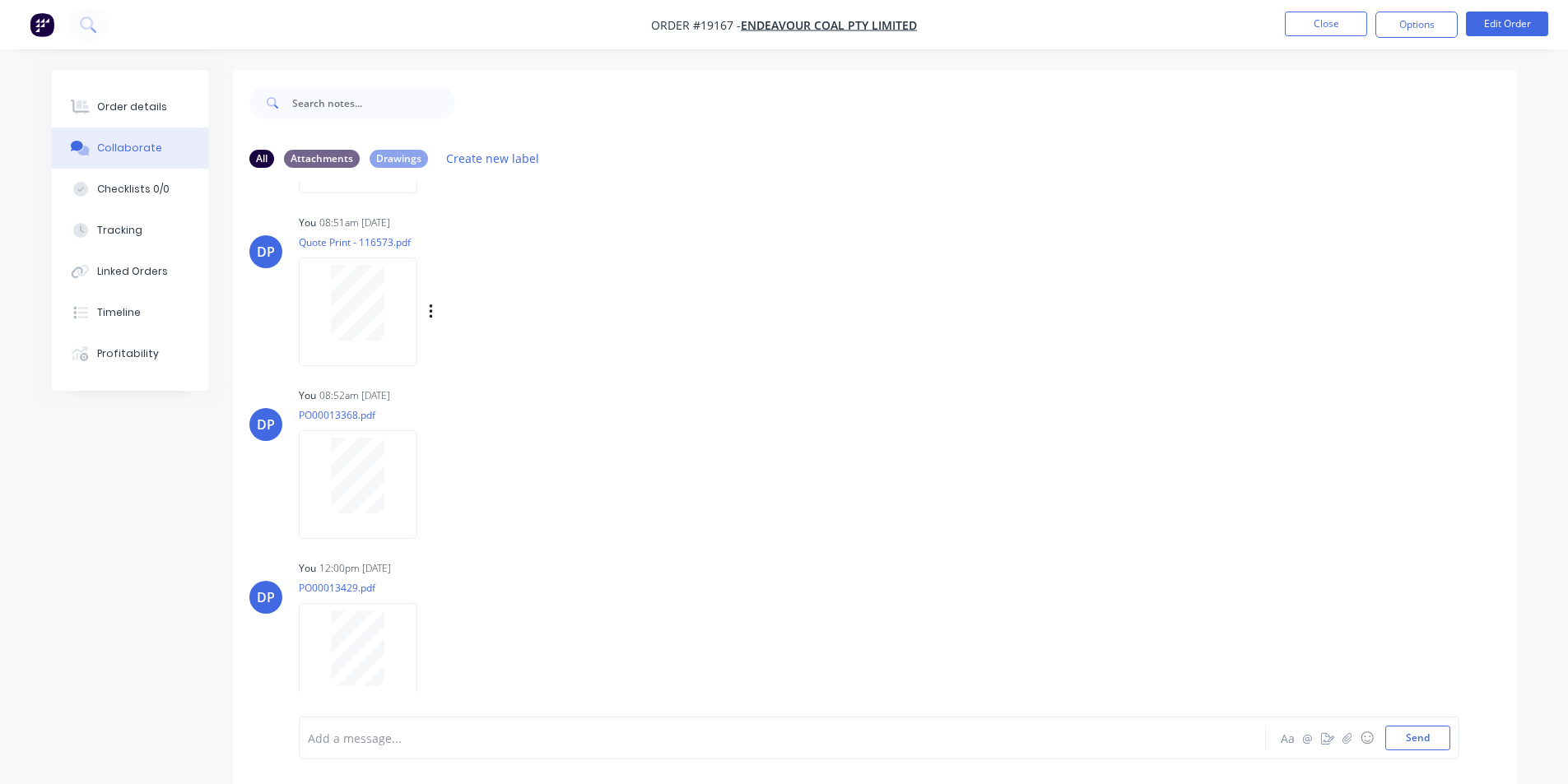
scroll to position [516, 0]
click at [140, 99] on div "Order details" at bounding box center [132, 107] width 70 height 15
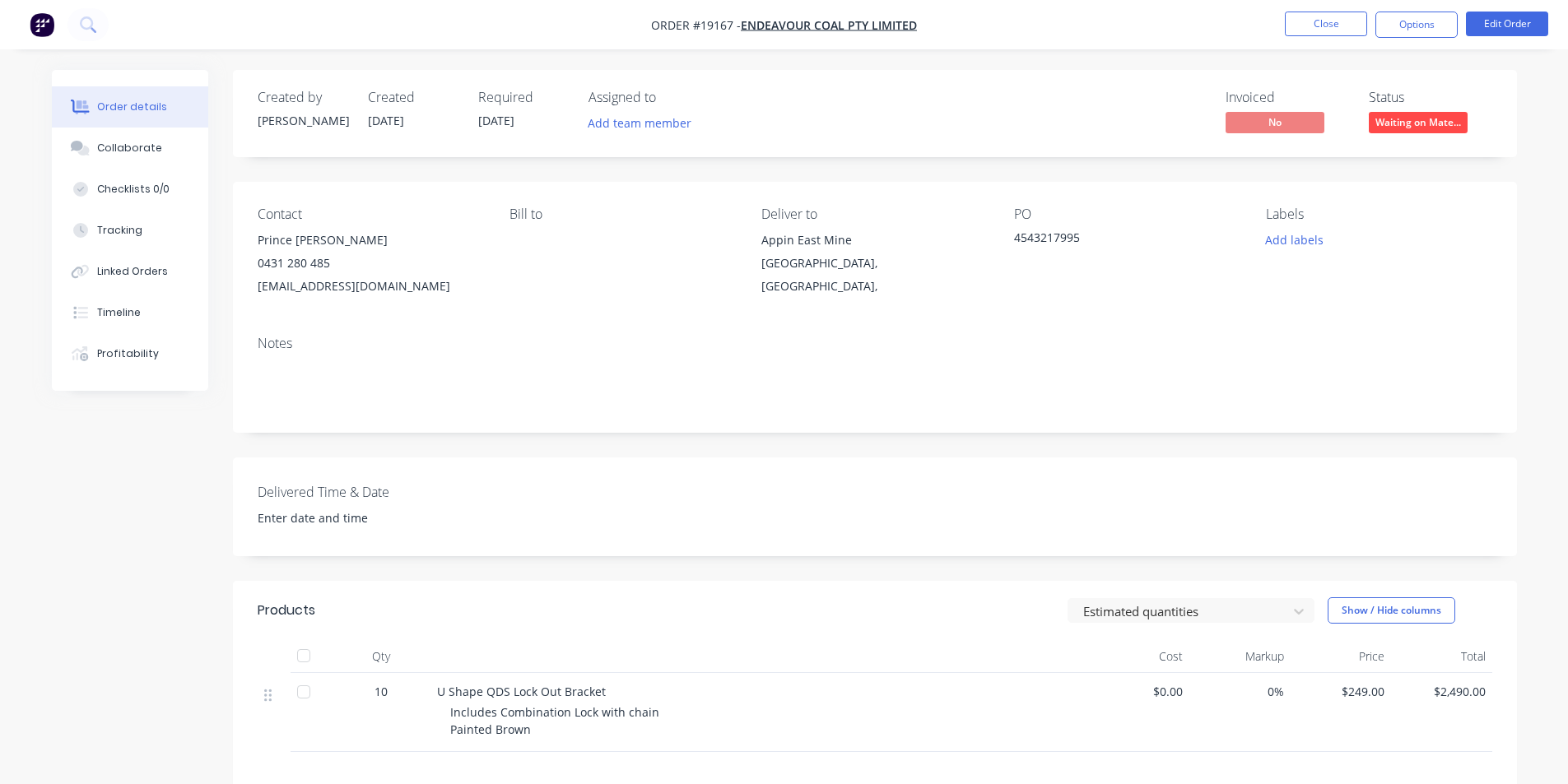
click at [39, 31] on img "button" at bounding box center [42, 25] width 25 height 25
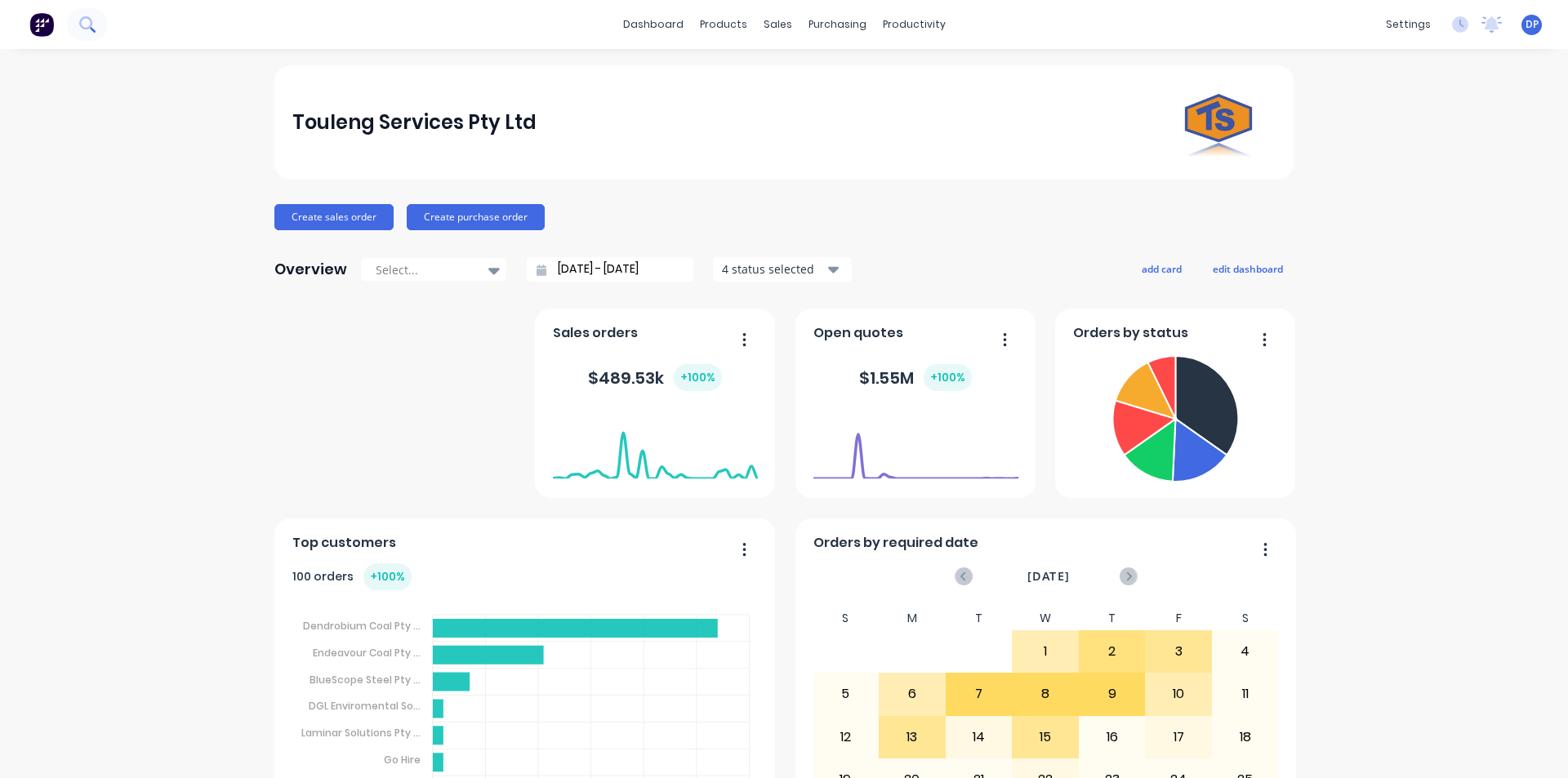
click at [93, 30] on icon at bounding box center [93, 30] width 6 height 6
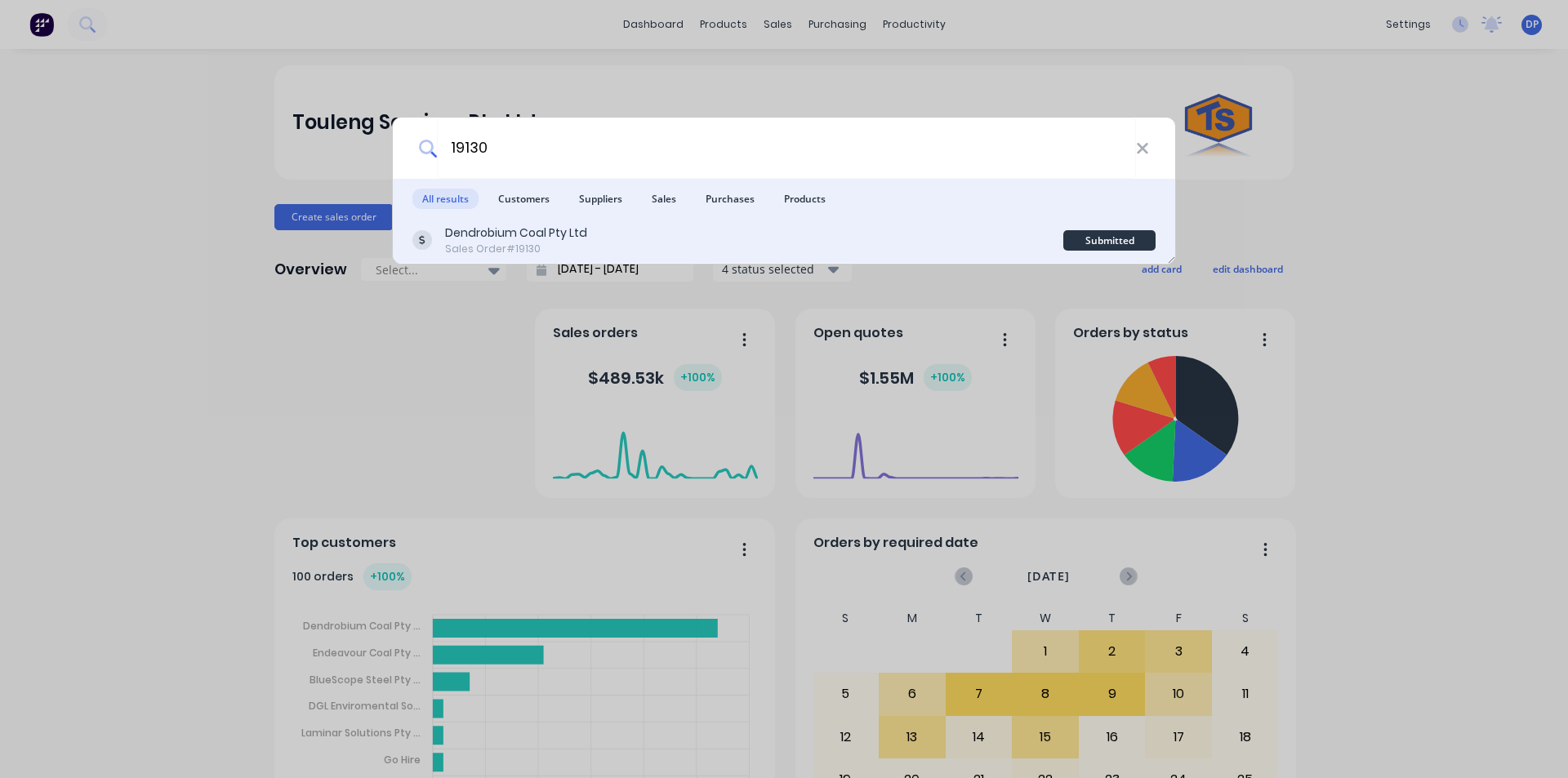
type input "19130"
click at [567, 250] on div "Sales Order #19130" at bounding box center [516, 249] width 142 height 15
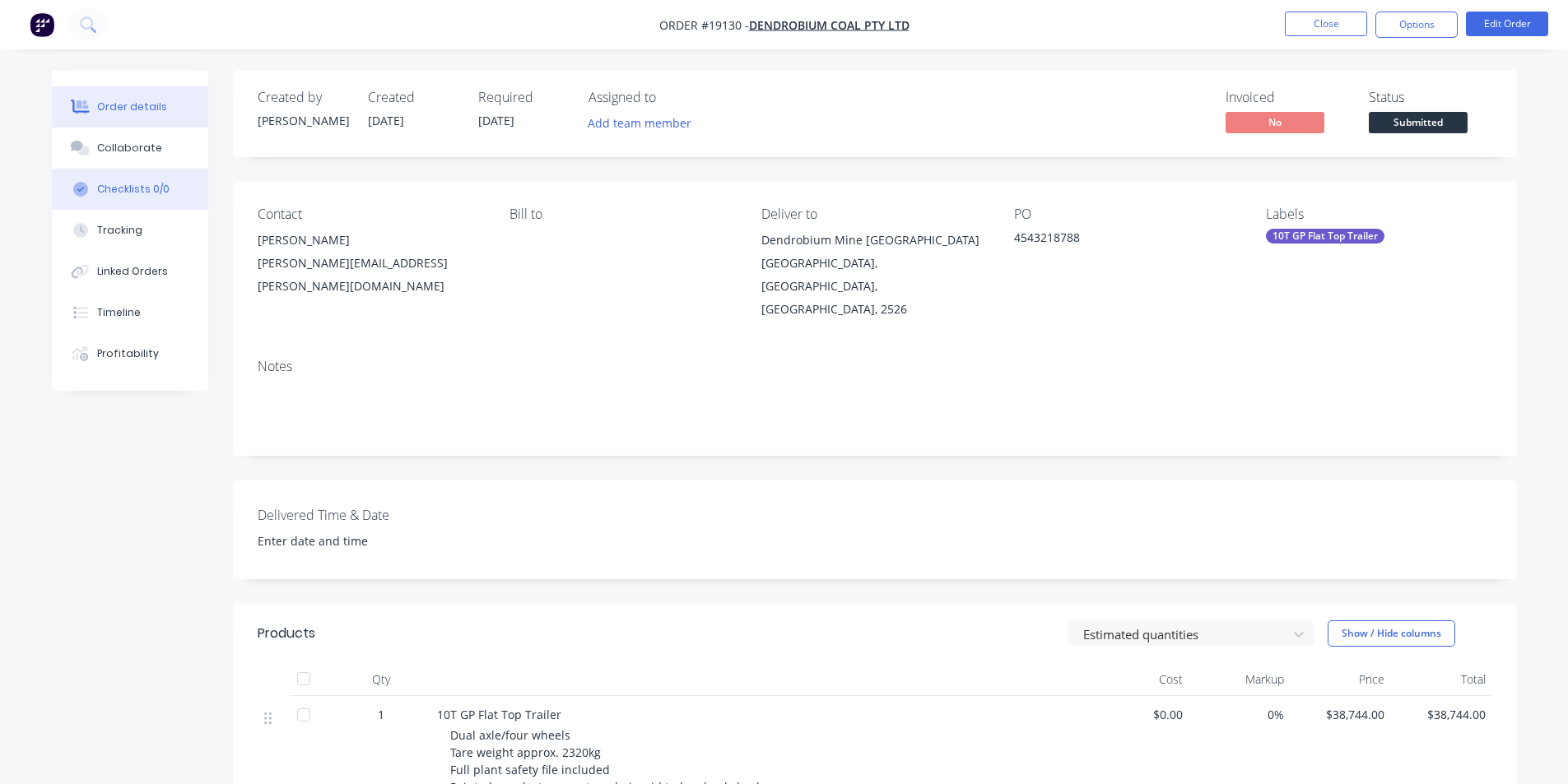
click at [138, 204] on button "Checklists 0/0" at bounding box center [130, 190] width 157 height 42
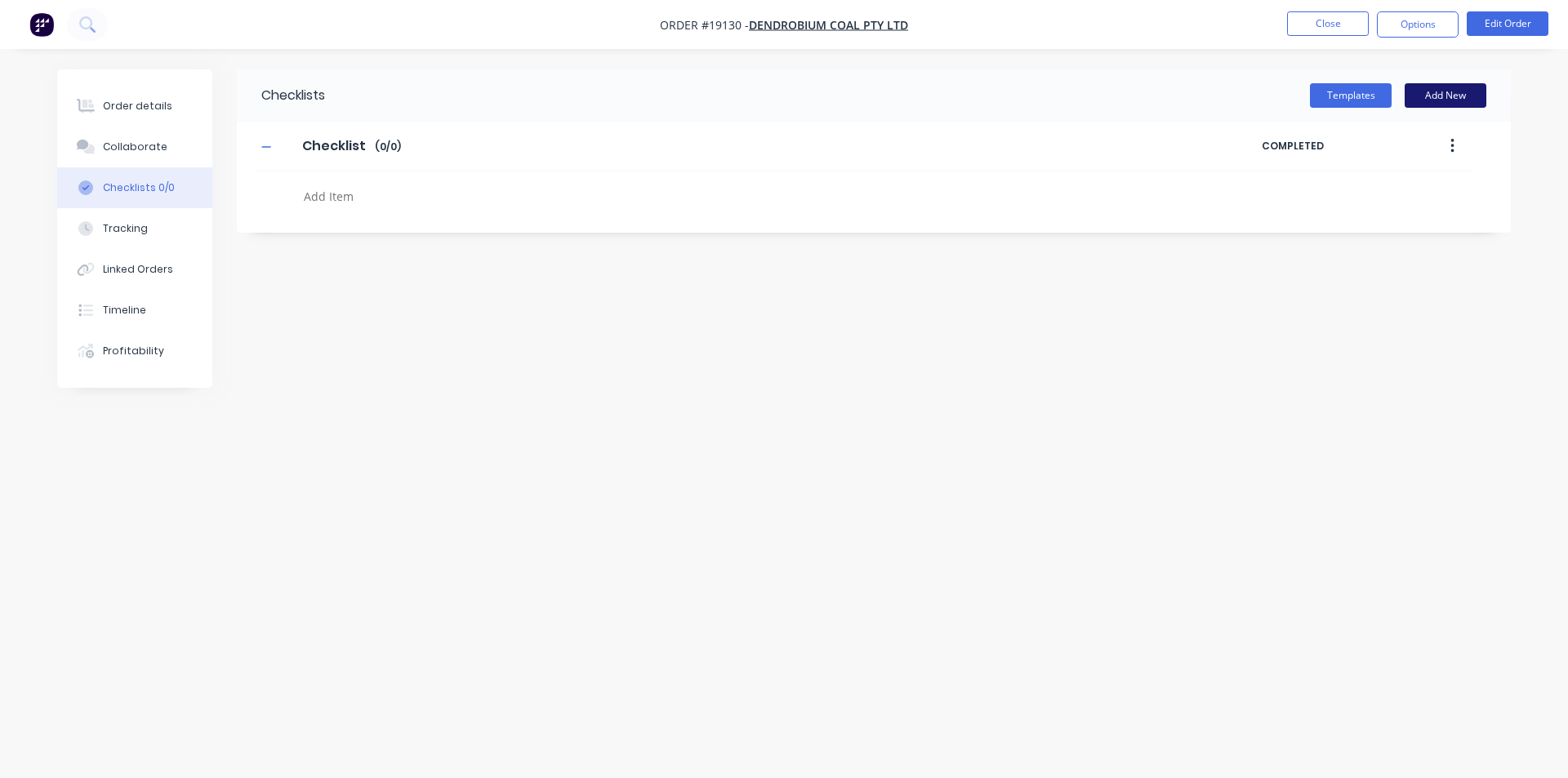
click at [1450, 93] on button "Add New" at bounding box center [1445, 96] width 82 height 24
click at [1477, 248] on icon at bounding box center [1474, 250] width 10 height 10
click at [1358, 100] on button "Templates" at bounding box center [1350, 96] width 82 height 24
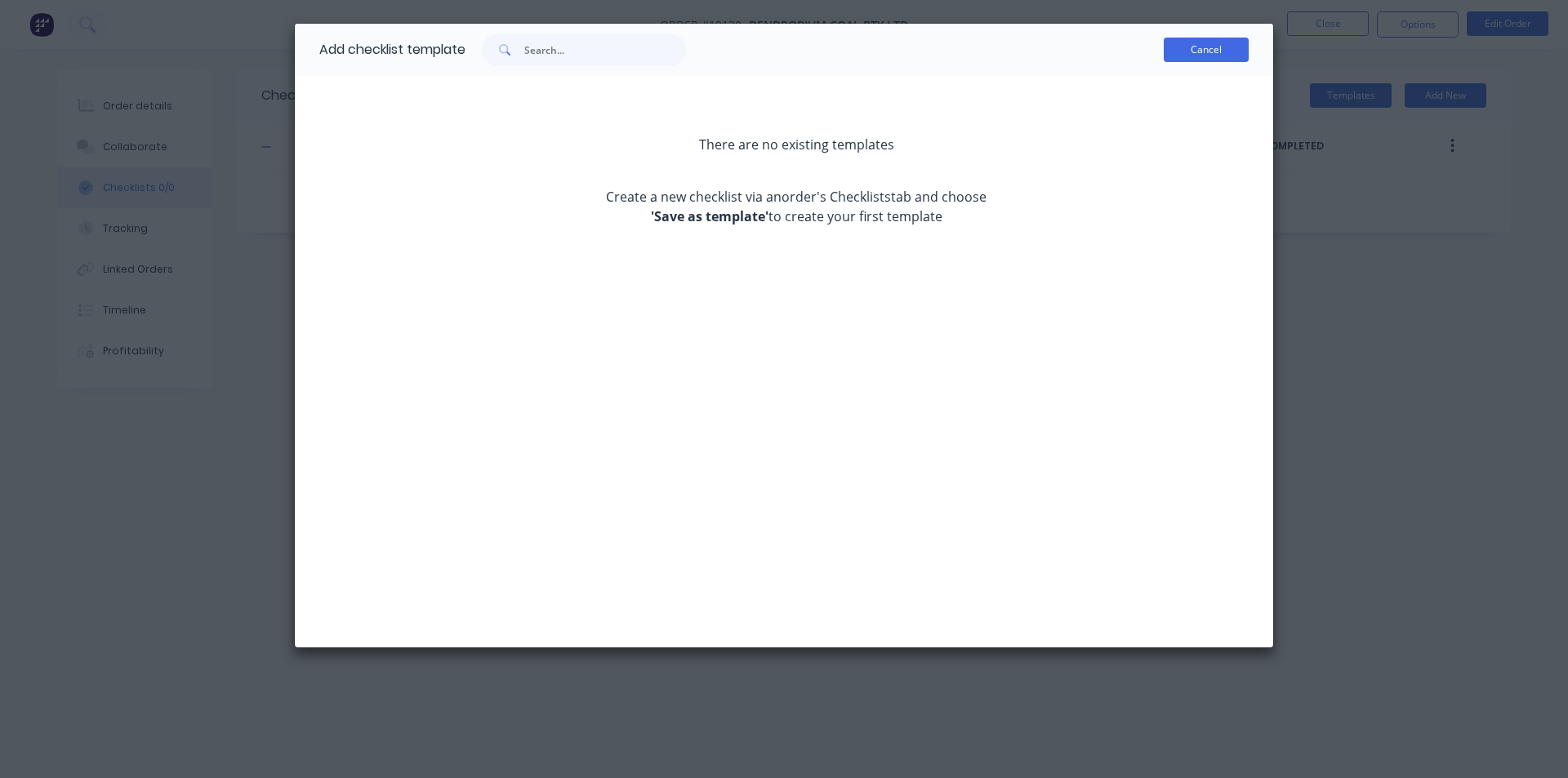
click at [1205, 41] on button "Cancel" at bounding box center [1206, 50] width 85 height 24
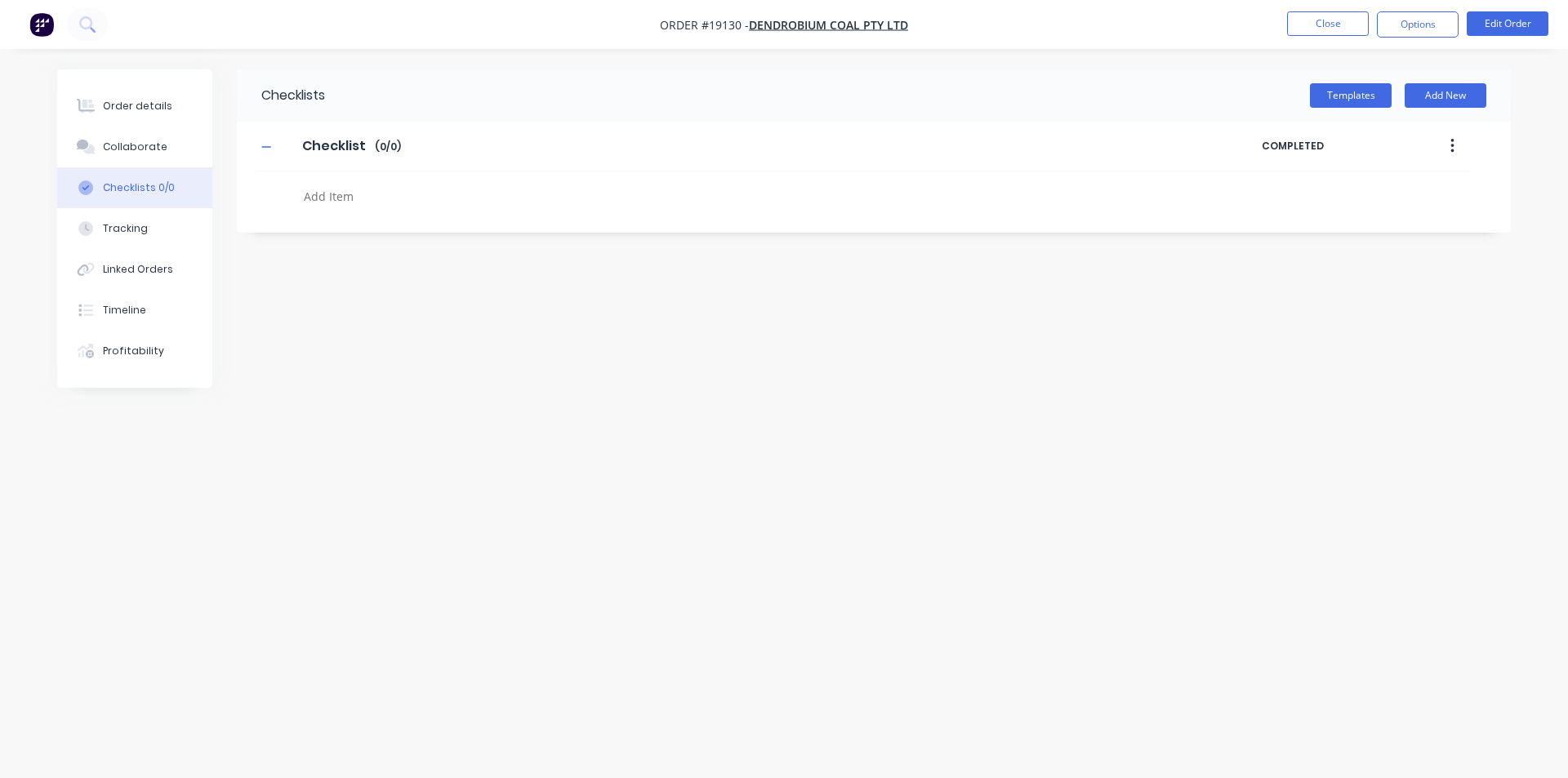
click at [435, 185] on textarea at bounding box center [690, 196] width 785 height 23
type textarea "Steel"
type textarea "Profiles"
type textarea "Tags"
type textarea "Wheels & Tyres"
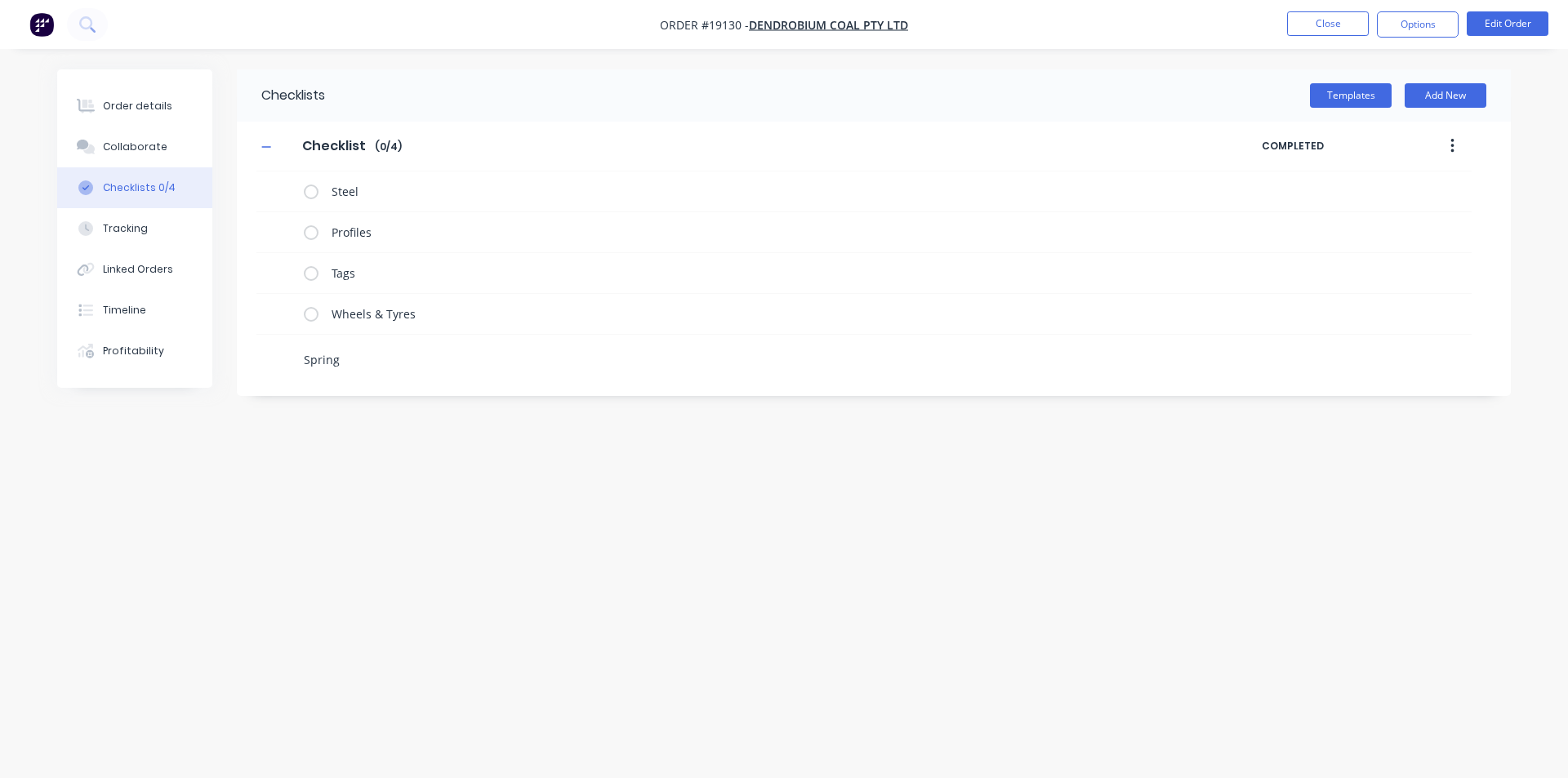
type textarea "Springs"
type textarea "Tow Eye"
type textarea "Lifting Lugs"
type textarea "Wheel Chocks"
type textarea "Pin Material"
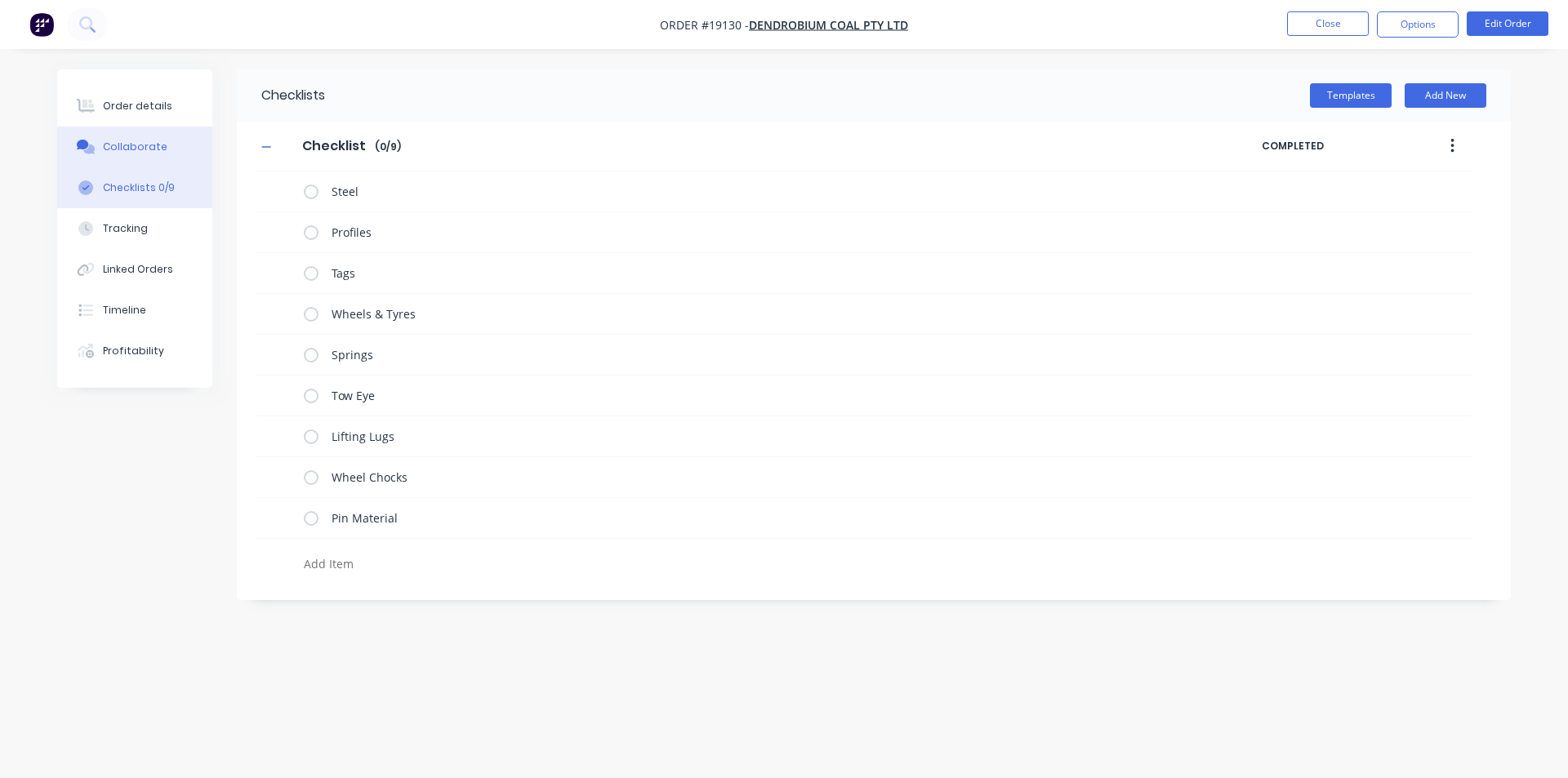
click at [145, 159] on button "Collaborate" at bounding box center [135, 147] width 156 height 41
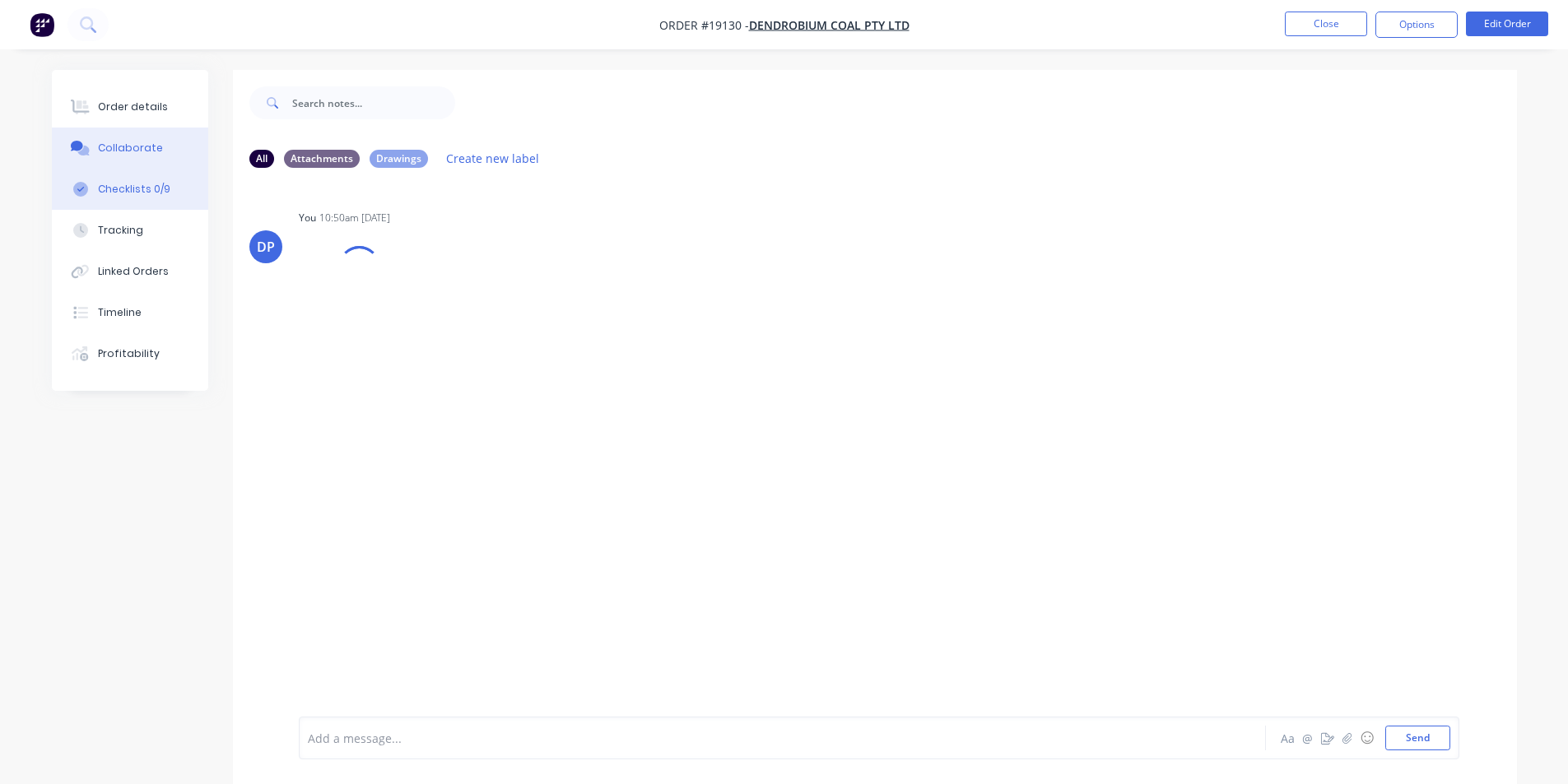
click at [152, 189] on div "Checklists 0/9" at bounding box center [133, 190] width 73 height 15
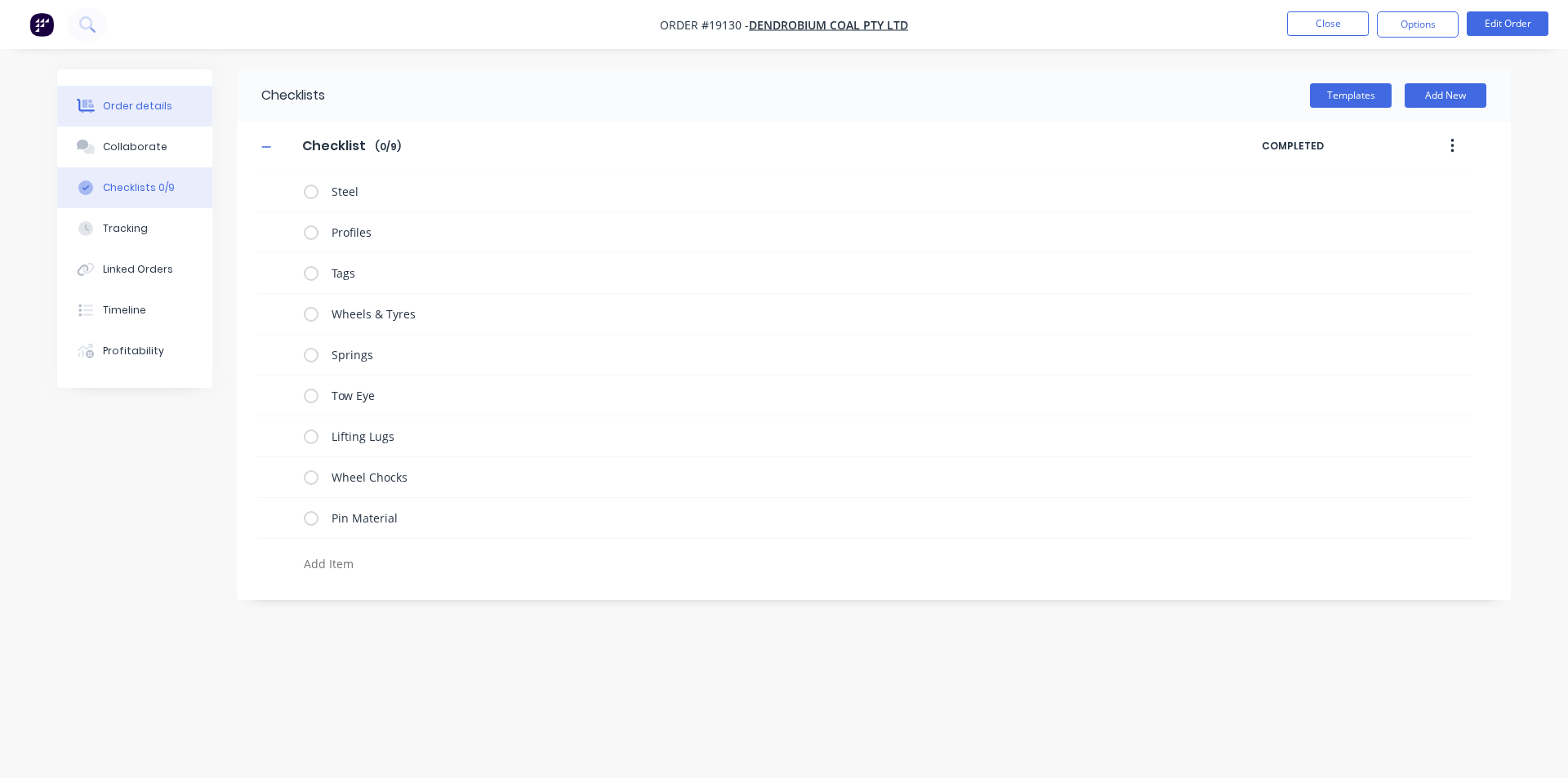
click at [115, 117] on button "Order details" at bounding box center [135, 106] width 156 height 41
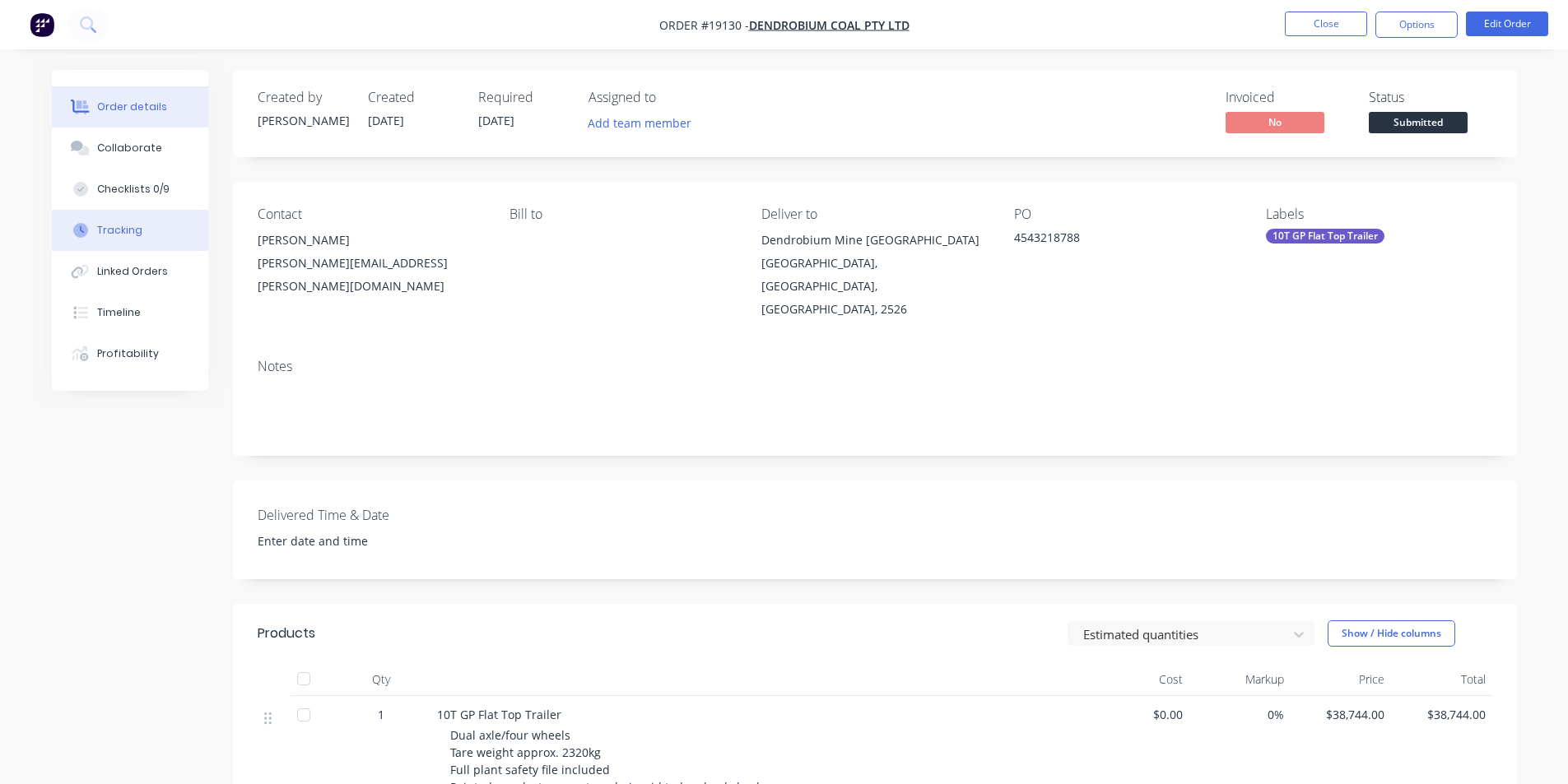
click at [140, 227] on button "Tracking" at bounding box center [130, 230] width 157 height 42
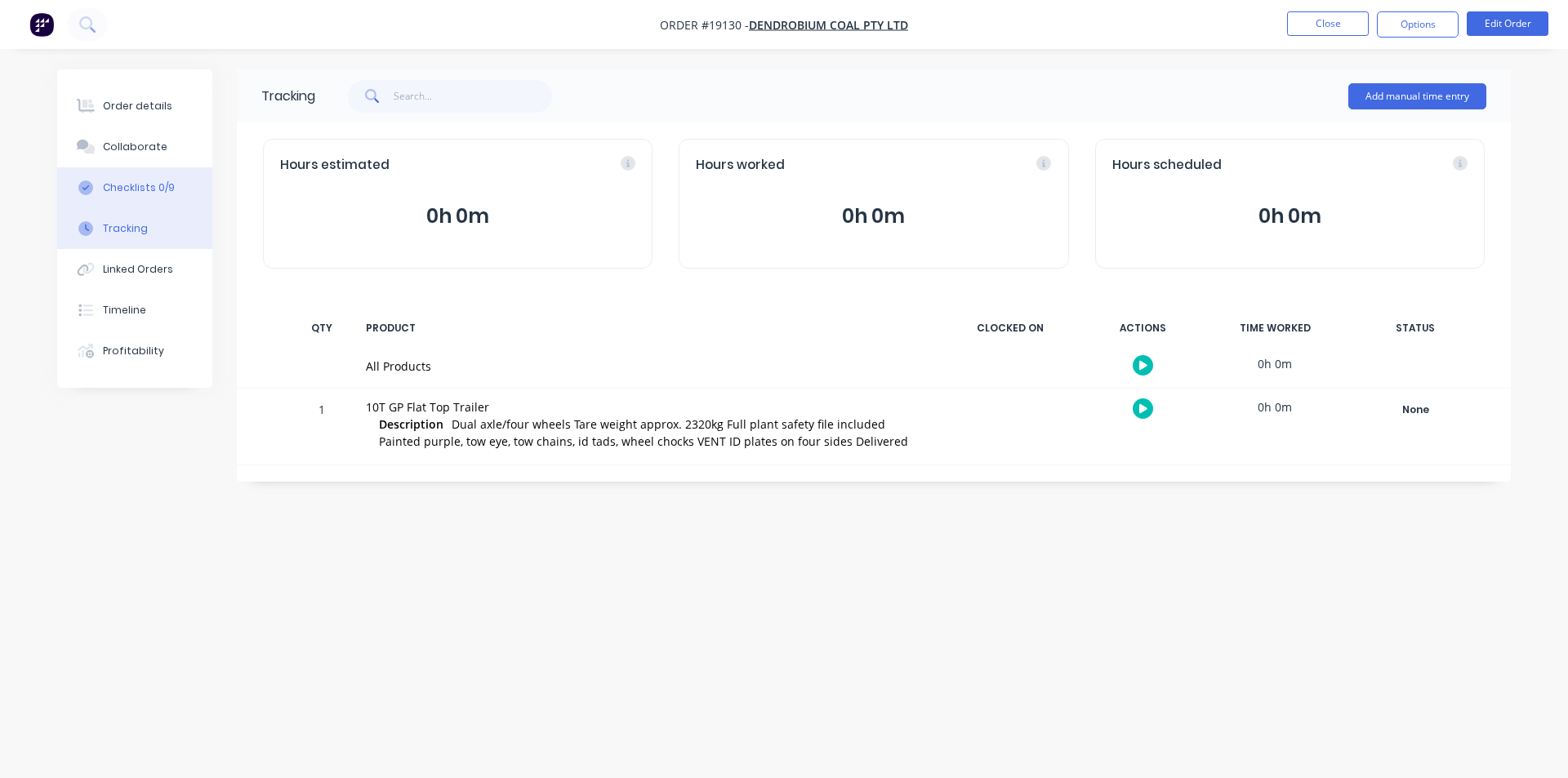
click at [151, 189] on div "Checklists 0/9" at bounding box center [139, 188] width 72 height 15
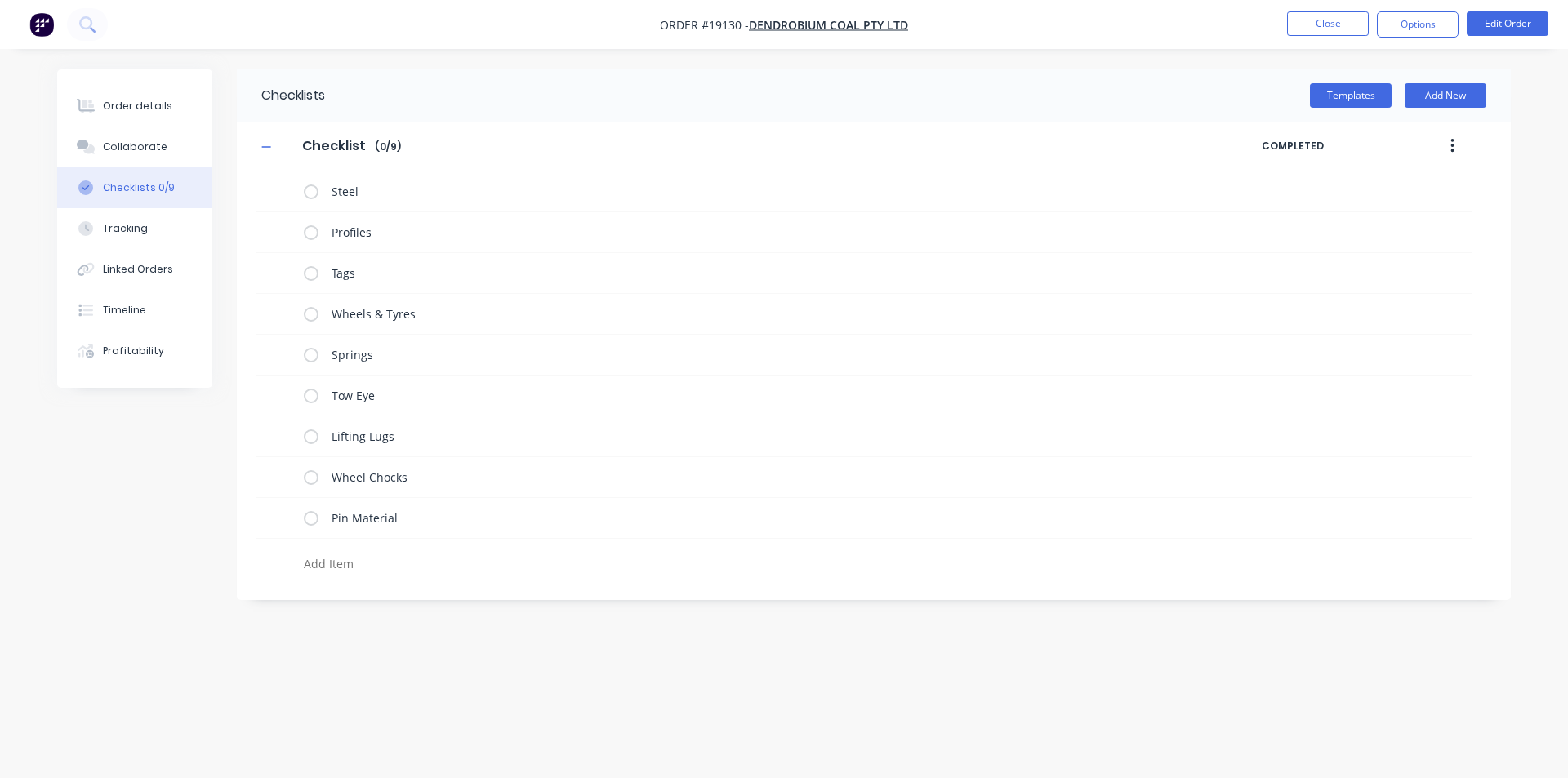
click at [352, 563] on textarea at bounding box center [690, 563] width 785 height 23
type textarea "C"
type textarea "Tow Chains"
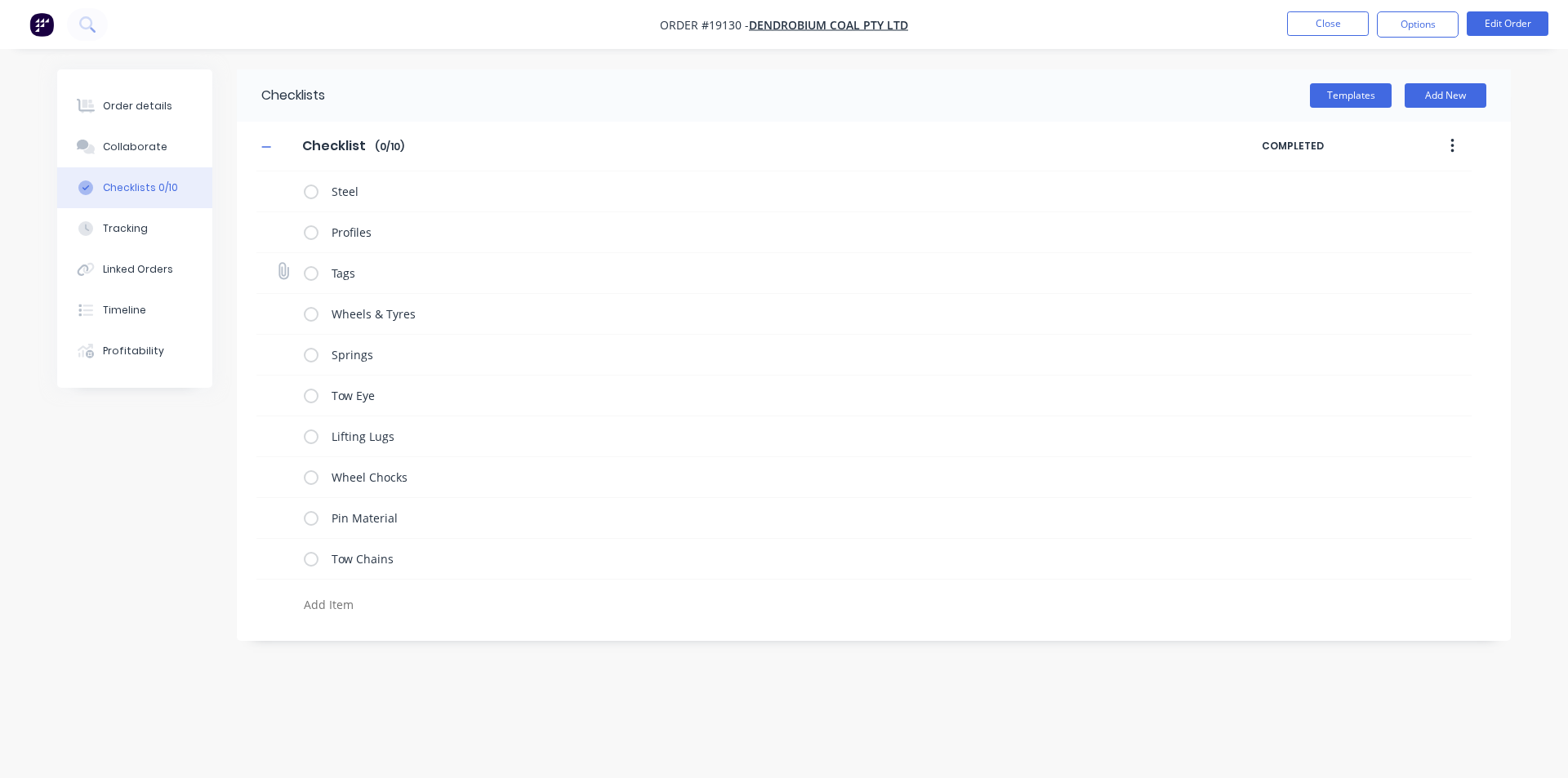
click at [309, 270] on label at bounding box center [311, 273] width 15 height 17
click at [0, 0] on input "checkbox" at bounding box center [0, 0] width 0 height 0
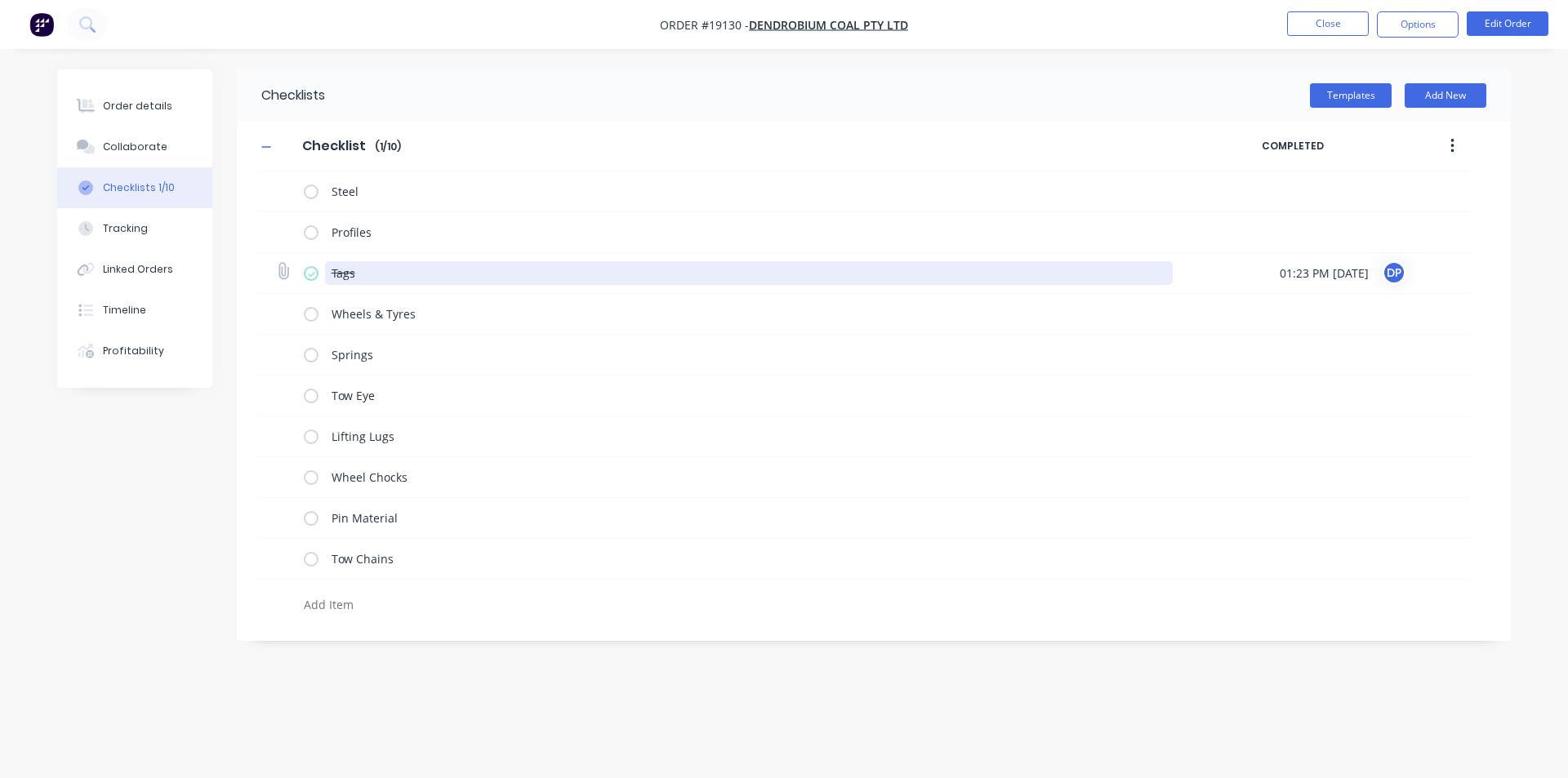
click at [580, 280] on textarea "Tags" at bounding box center [749, 273] width 848 height 23
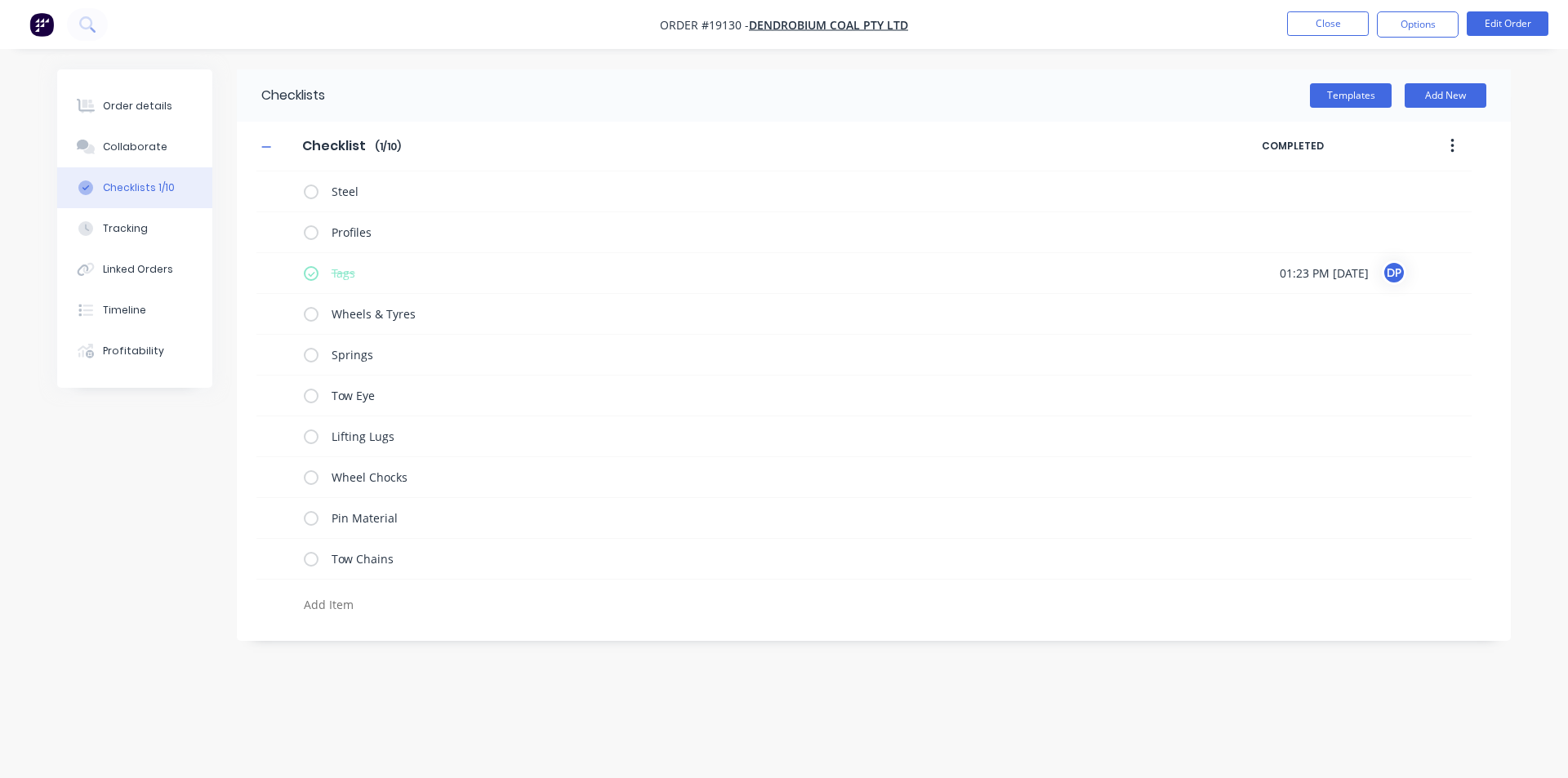
click at [382, 692] on div "Order details Collaborate Checklists 1/10 Tracking Linked Orders Timeline Profi…" at bounding box center [784, 389] width 1568 height 778
click at [133, 107] on div "Order details" at bounding box center [138, 106] width 69 height 15
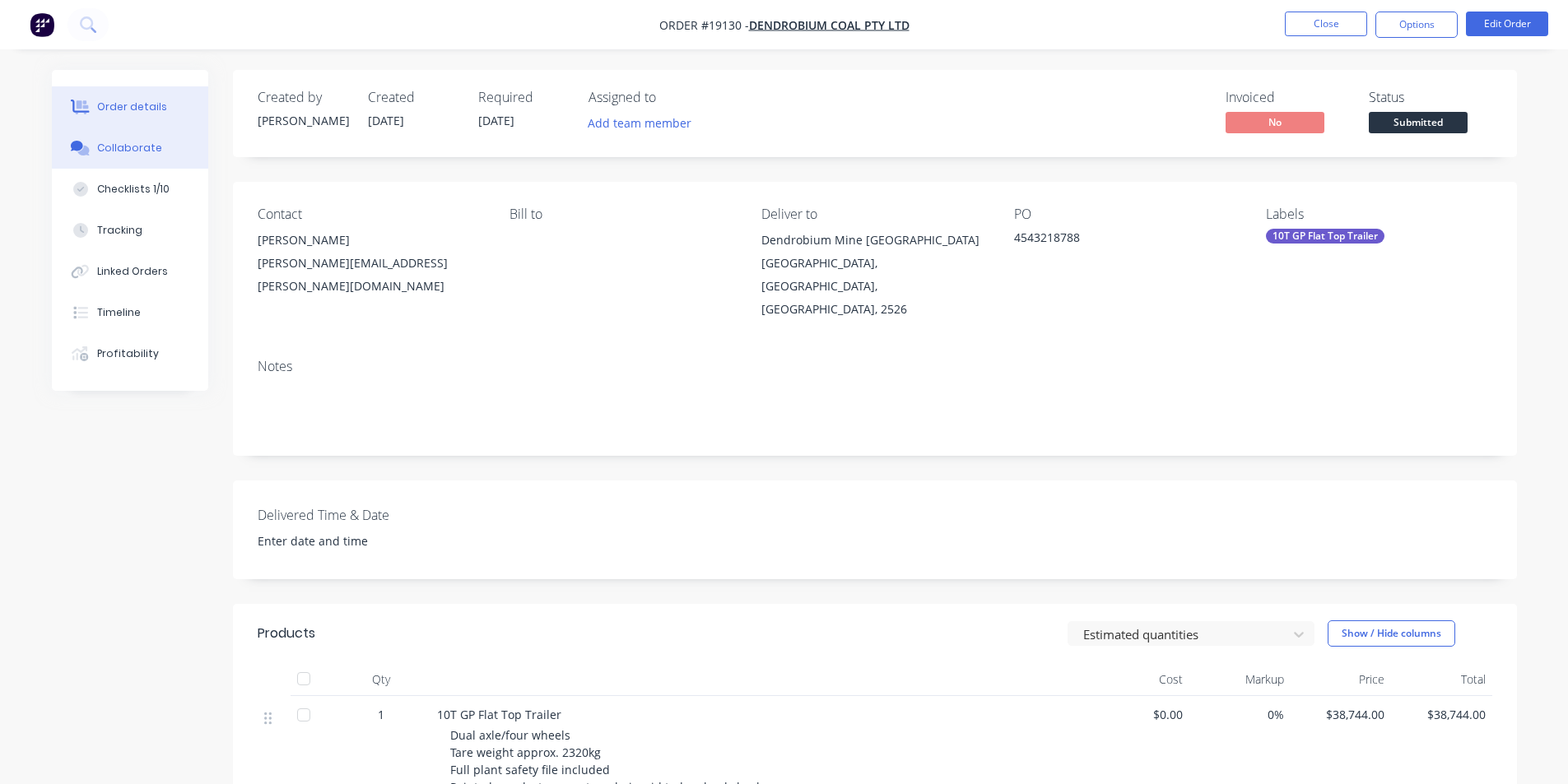
click at [137, 162] on button "Collaborate" at bounding box center [130, 148] width 157 height 42
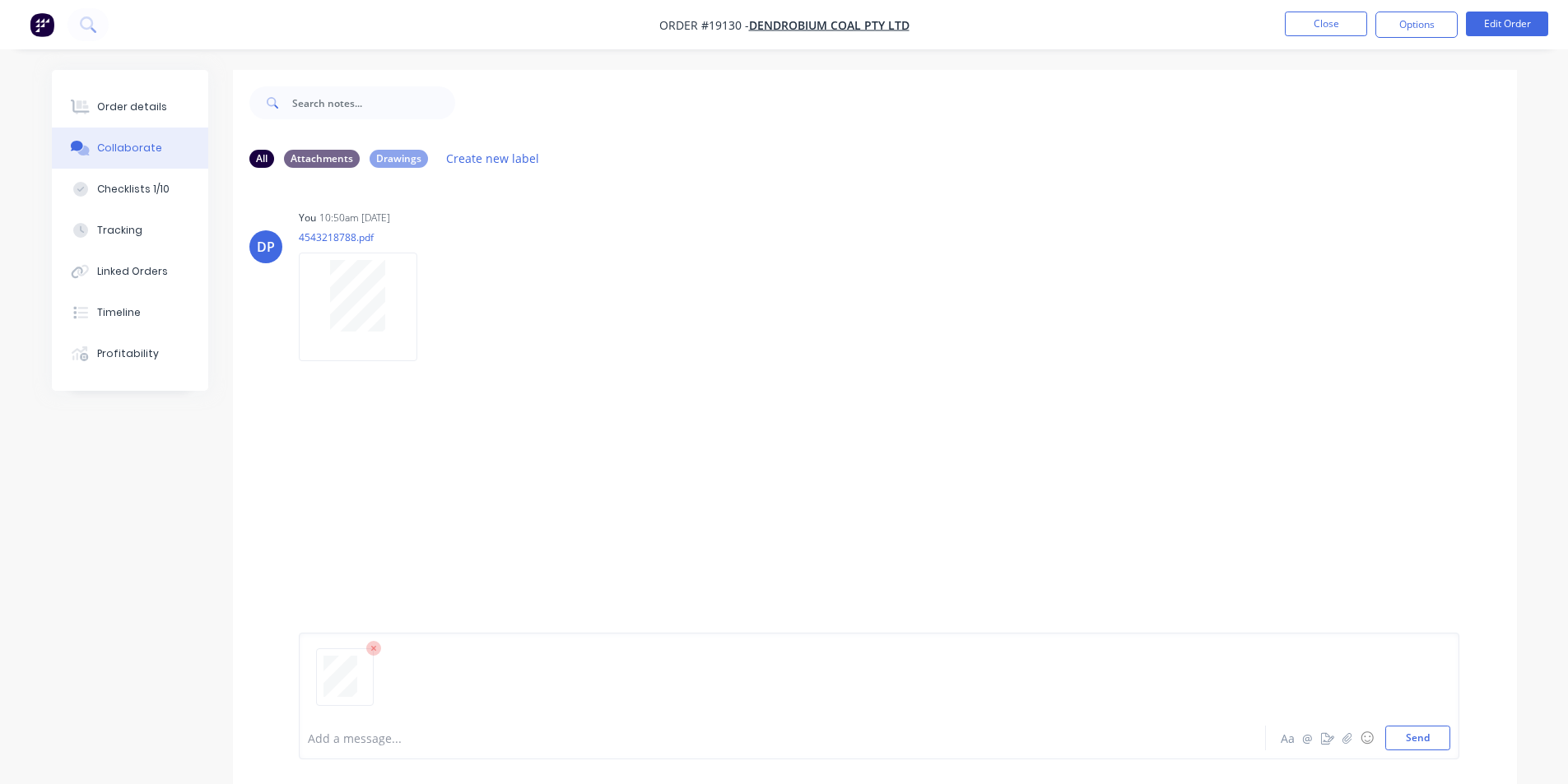
click at [1398, 724] on div at bounding box center [878, 684] width 1142 height 84
click at [1399, 729] on button "Send" at bounding box center [1417, 738] width 65 height 25
click at [157, 102] on div "Order details" at bounding box center [132, 107] width 70 height 15
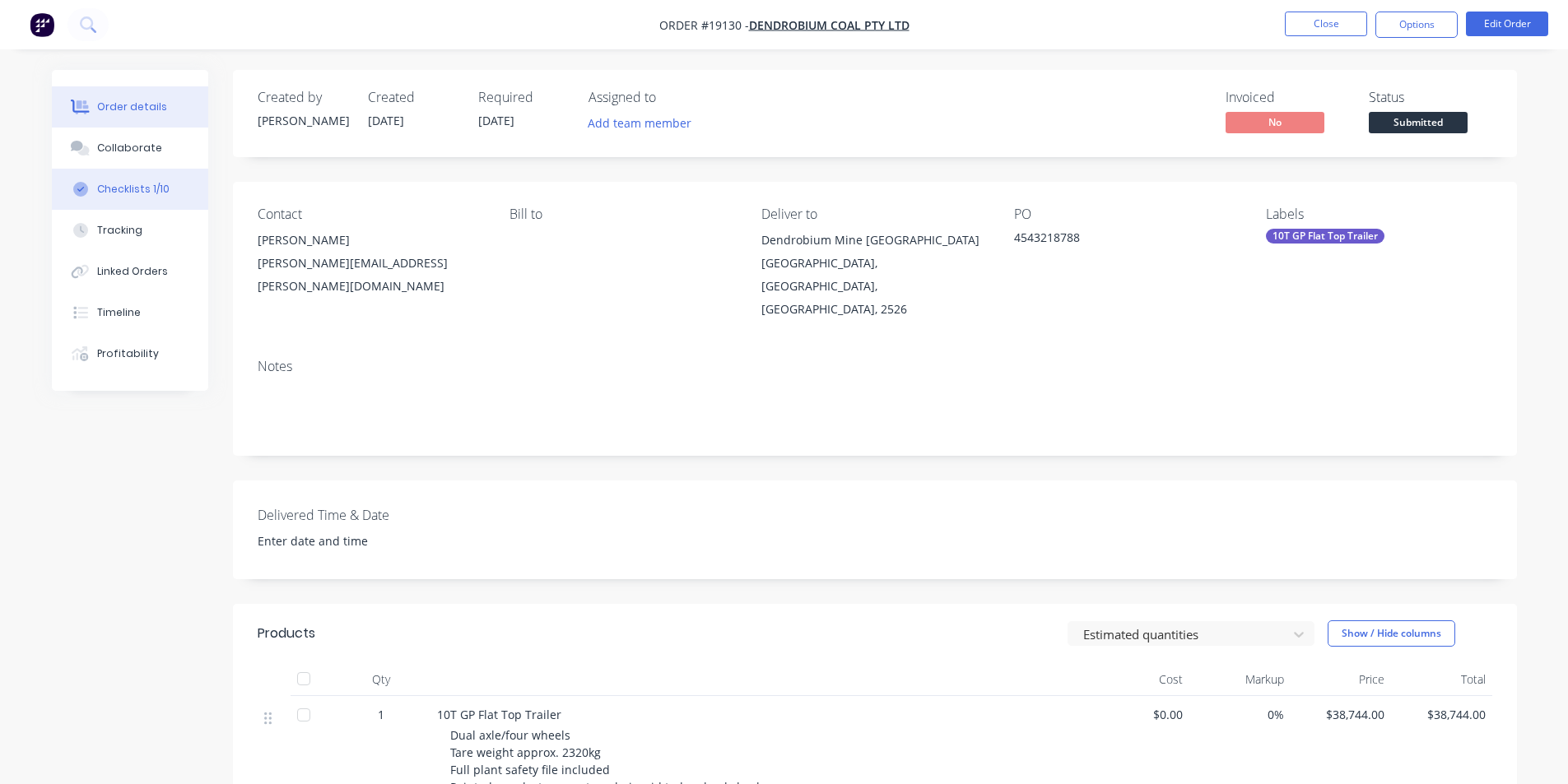
click at [127, 182] on div "Checklists 1/10" at bounding box center [133, 190] width 73 height 15
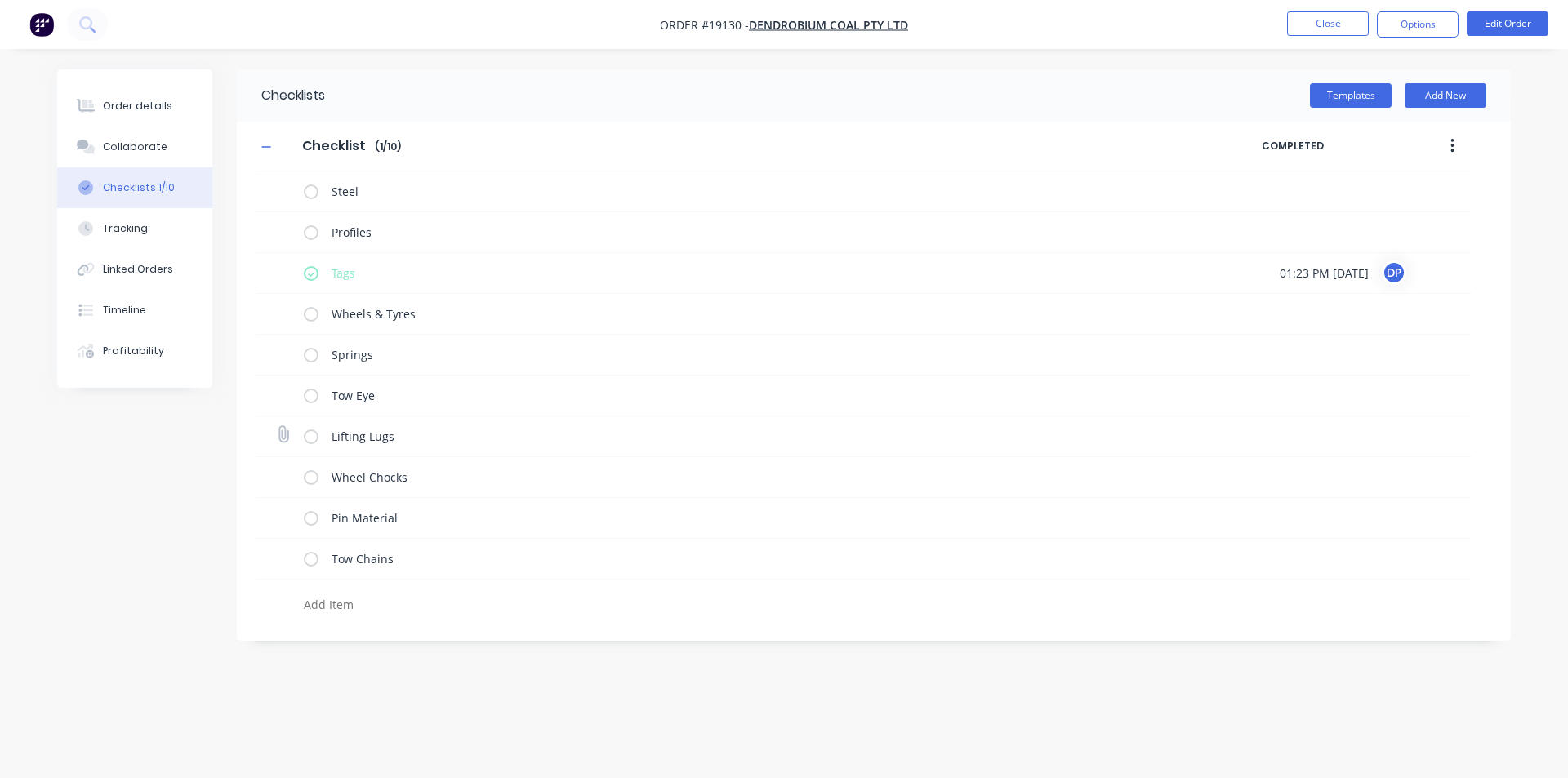
click at [314, 438] on label at bounding box center [311, 437] width 15 height 17
click at [0, 0] on input "checkbox" at bounding box center [0, 0] width 0 height 0
click at [174, 150] on button "Collaborate" at bounding box center [135, 147] width 156 height 41
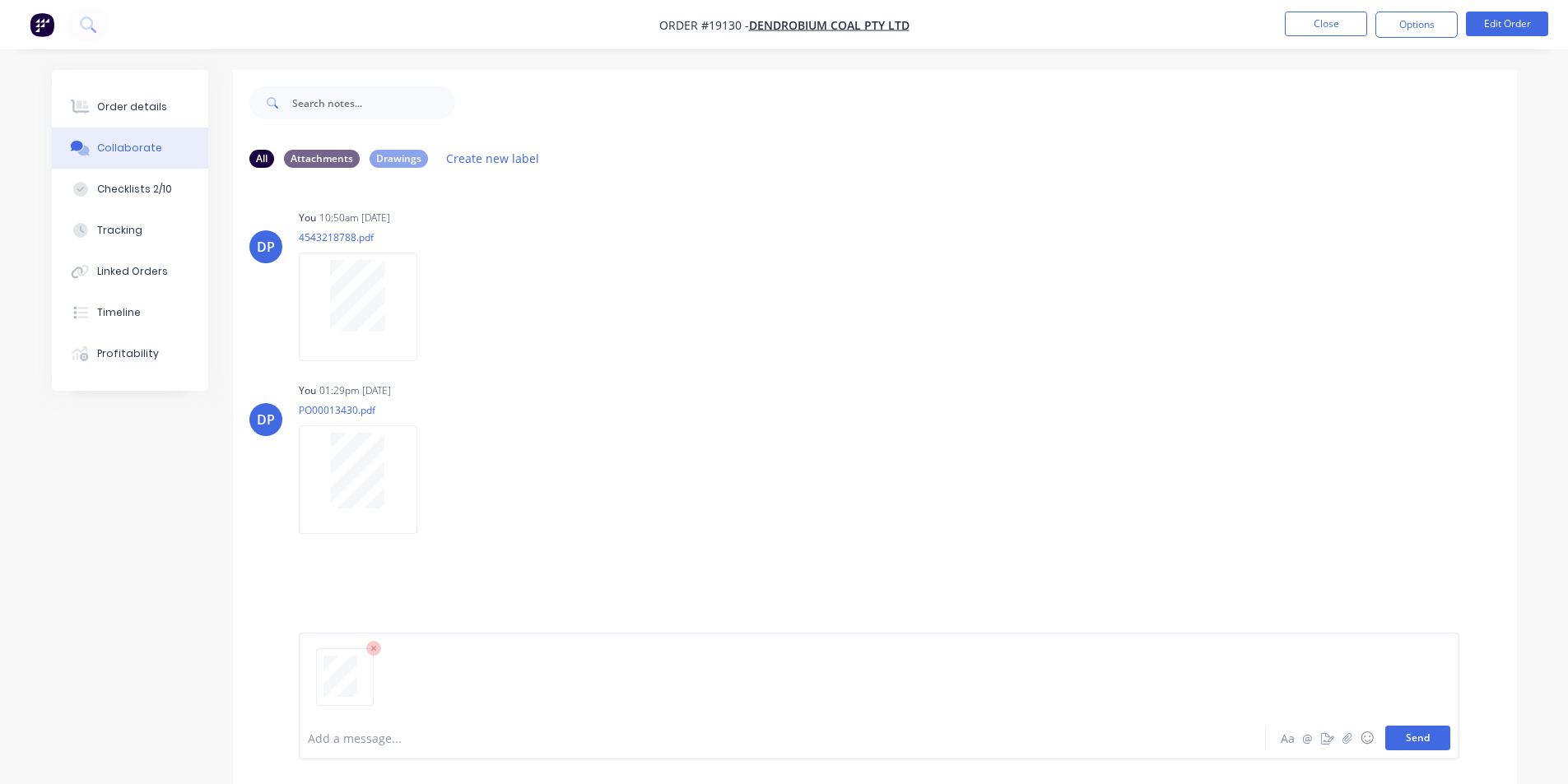
click at [1420, 736] on button "Send" at bounding box center [1417, 738] width 65 height 25
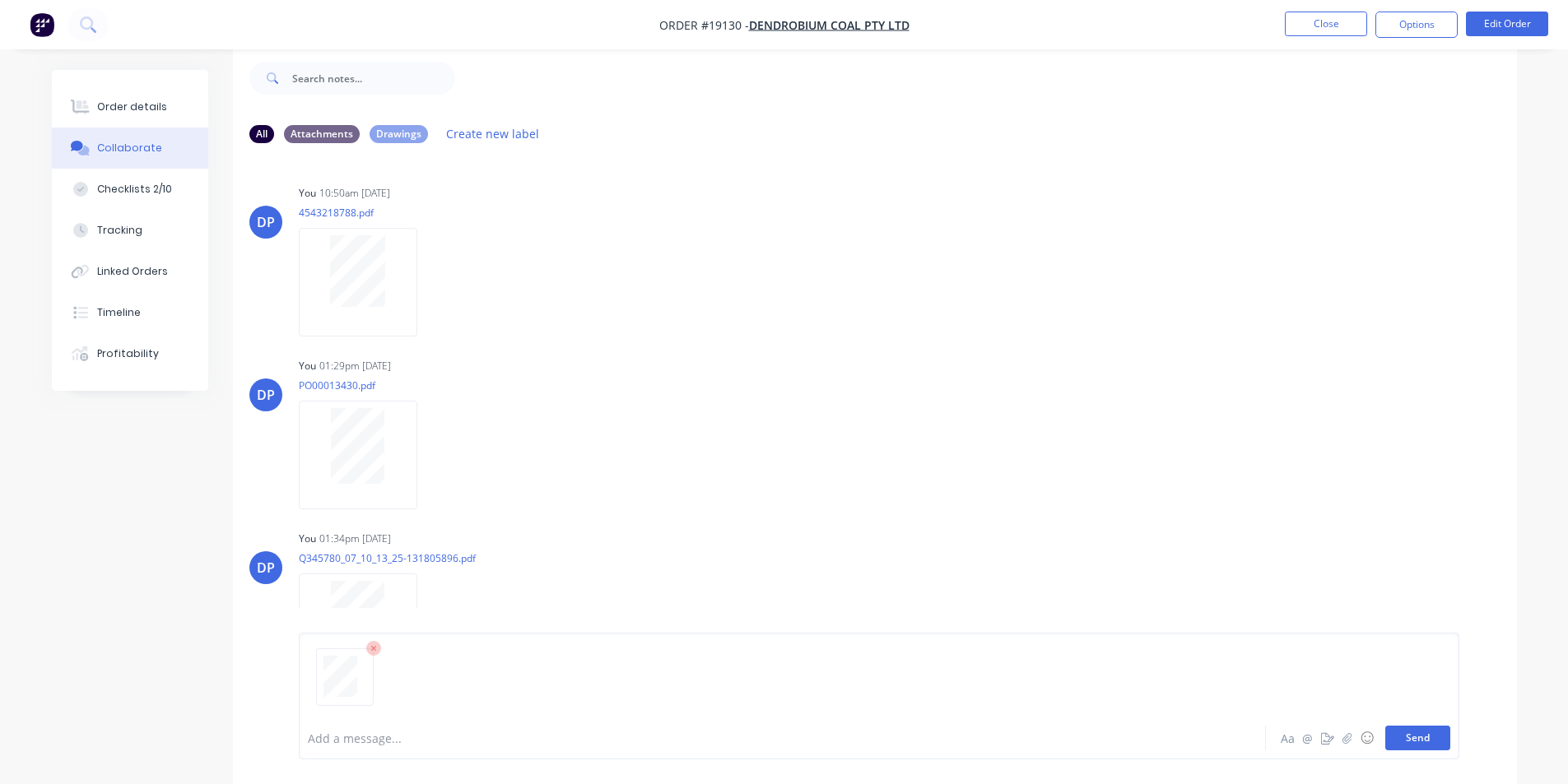
click at [1404, 731] on button "Send" at bounding box center [1417, 738] width 65 height 25
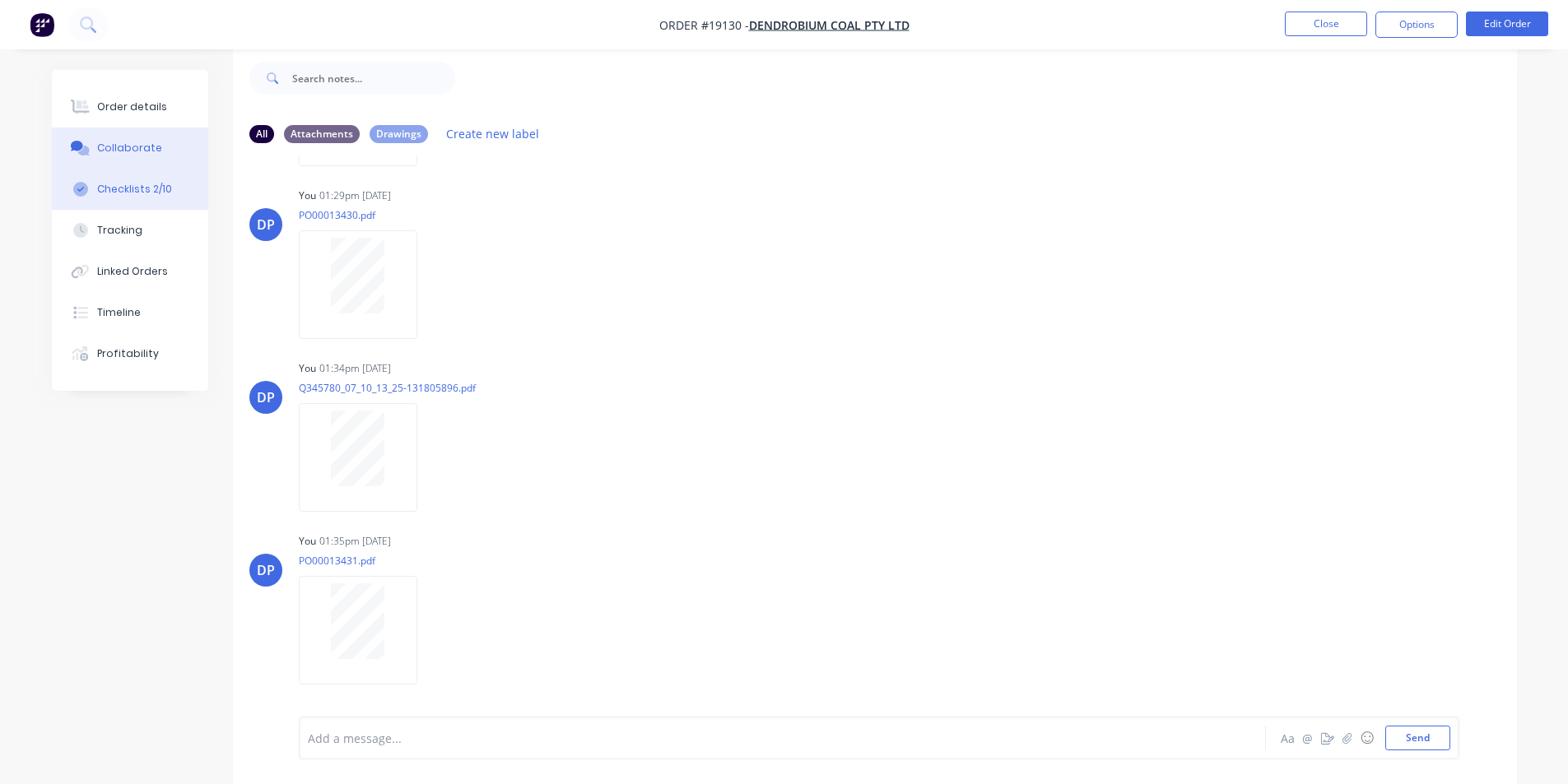
drag, startPoint x: 123, startPoint y: 195, endPoint x: 157, endPoint y: 202, distance: 34.7
click at [123, 195] on div "Checklists 2/10" at bounding box center [134, 190] width 75 height 15
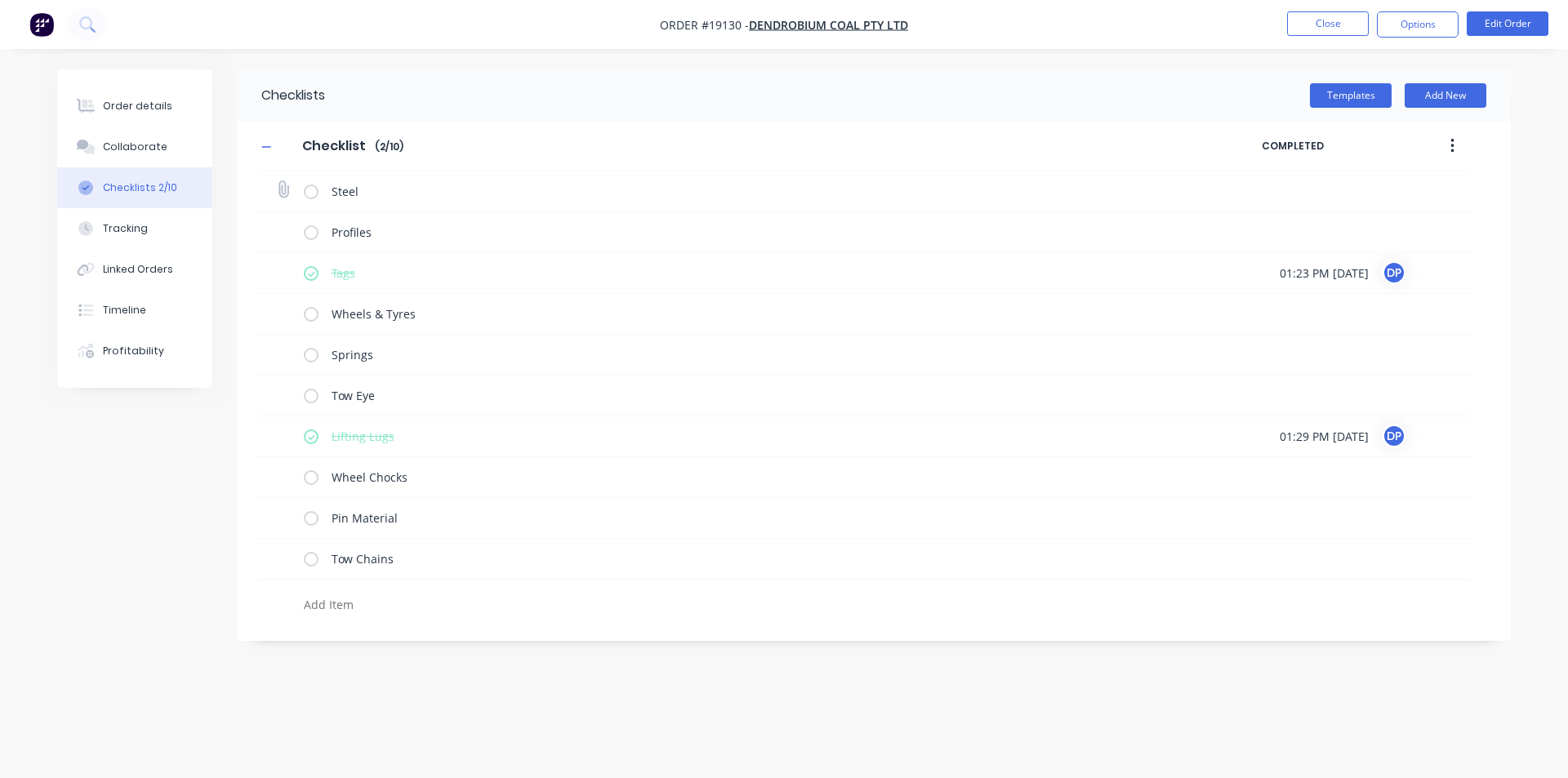
click at [316, 187] on label at bounding box center [311, 191] width 15 height 17
click at [0, 0] on input "checkbox" at bounding box center [0, 0] width 0 height 0
click at [125, 99] on div "Order details" at bounding box center [138, 106] width 69 height 15
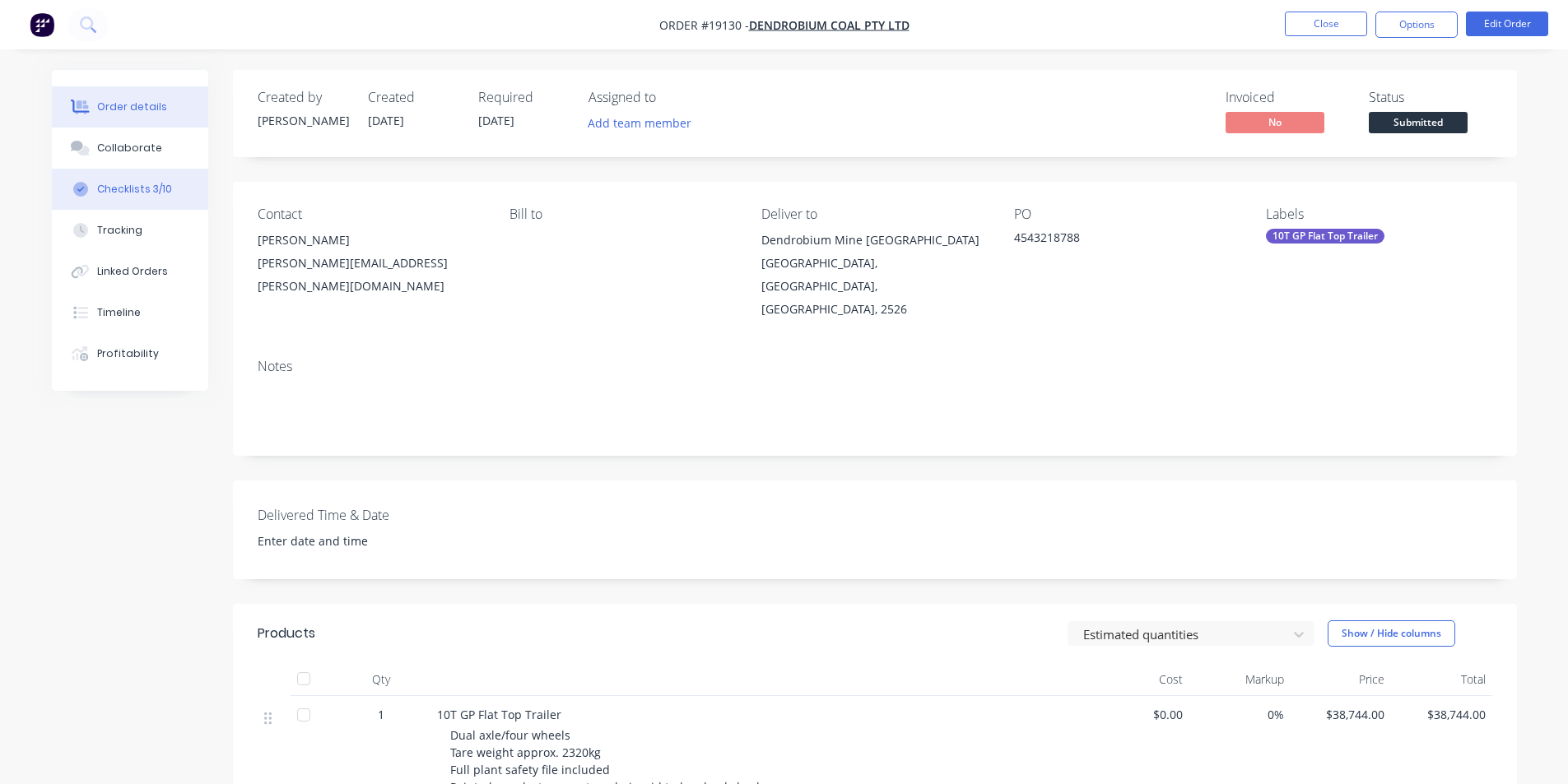
click at [161, 195] on div "Checklists 3/10" at bounding box center [134, 190] width 75 height 15
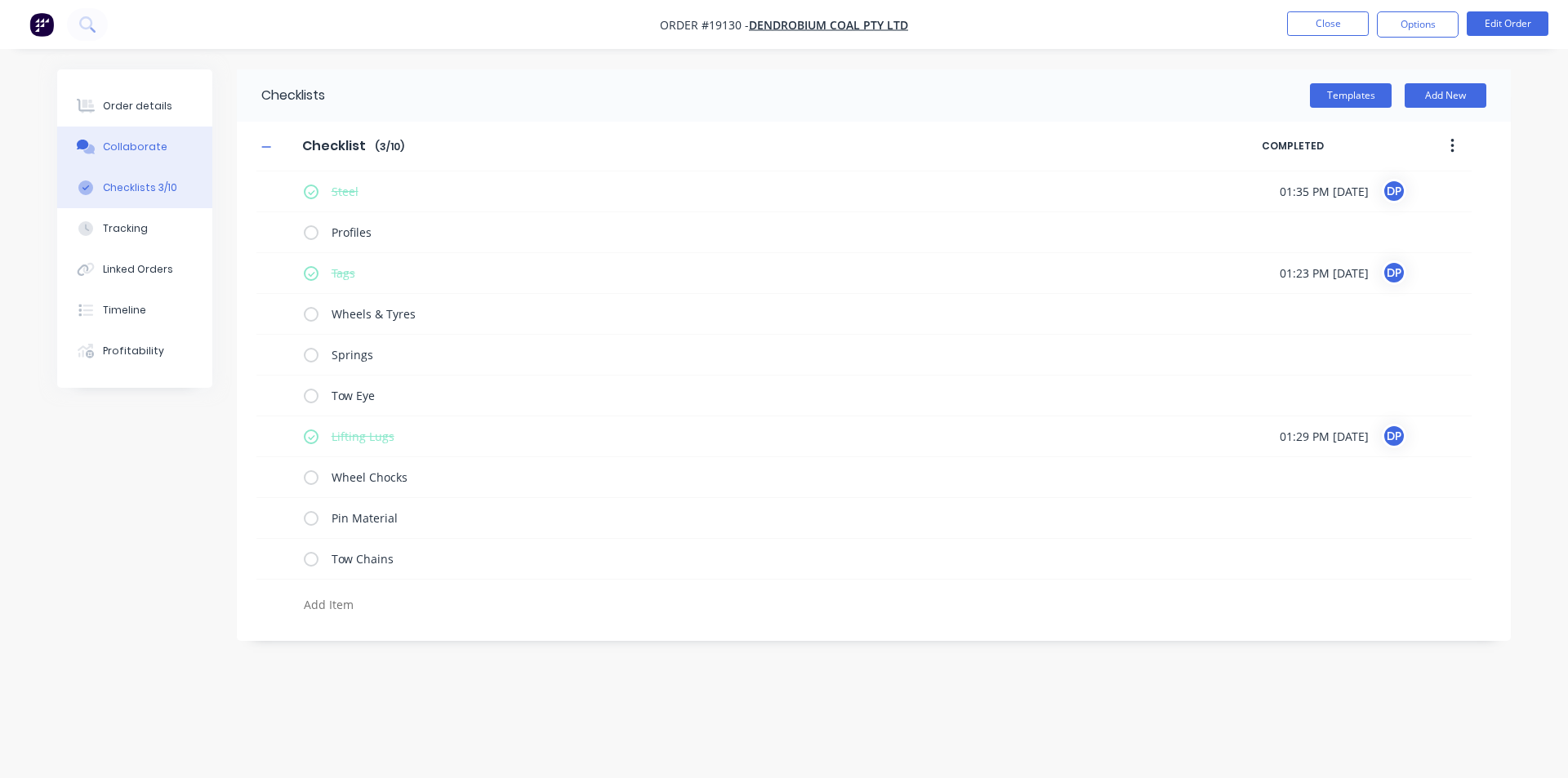
click at [134, 138] on button "Collaborate" at bounding box center [135, 147] width 156 height 41
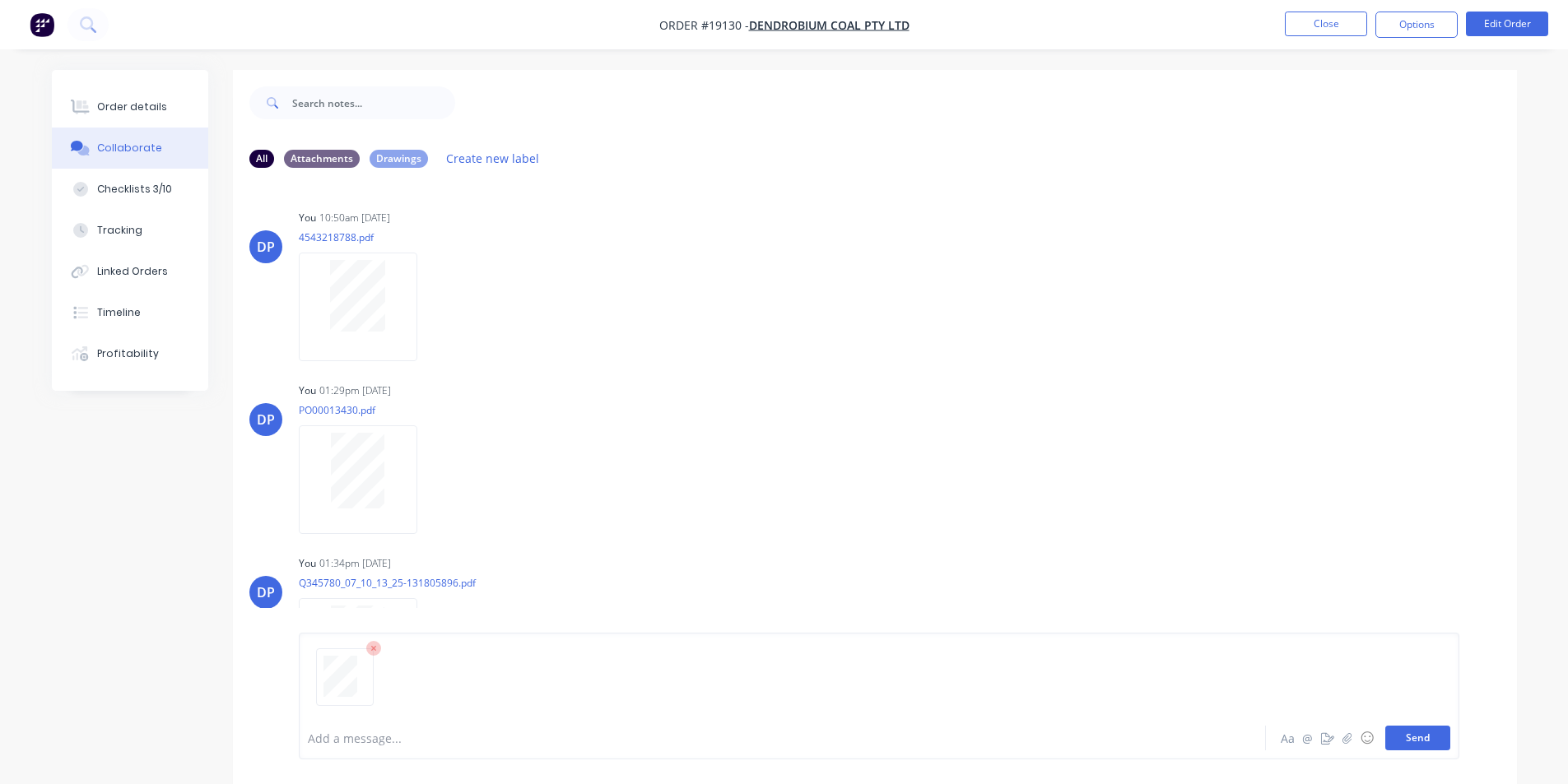
click at [1422, 738] on button "Send" at bounding box center [1417, 738] width 65 height 25
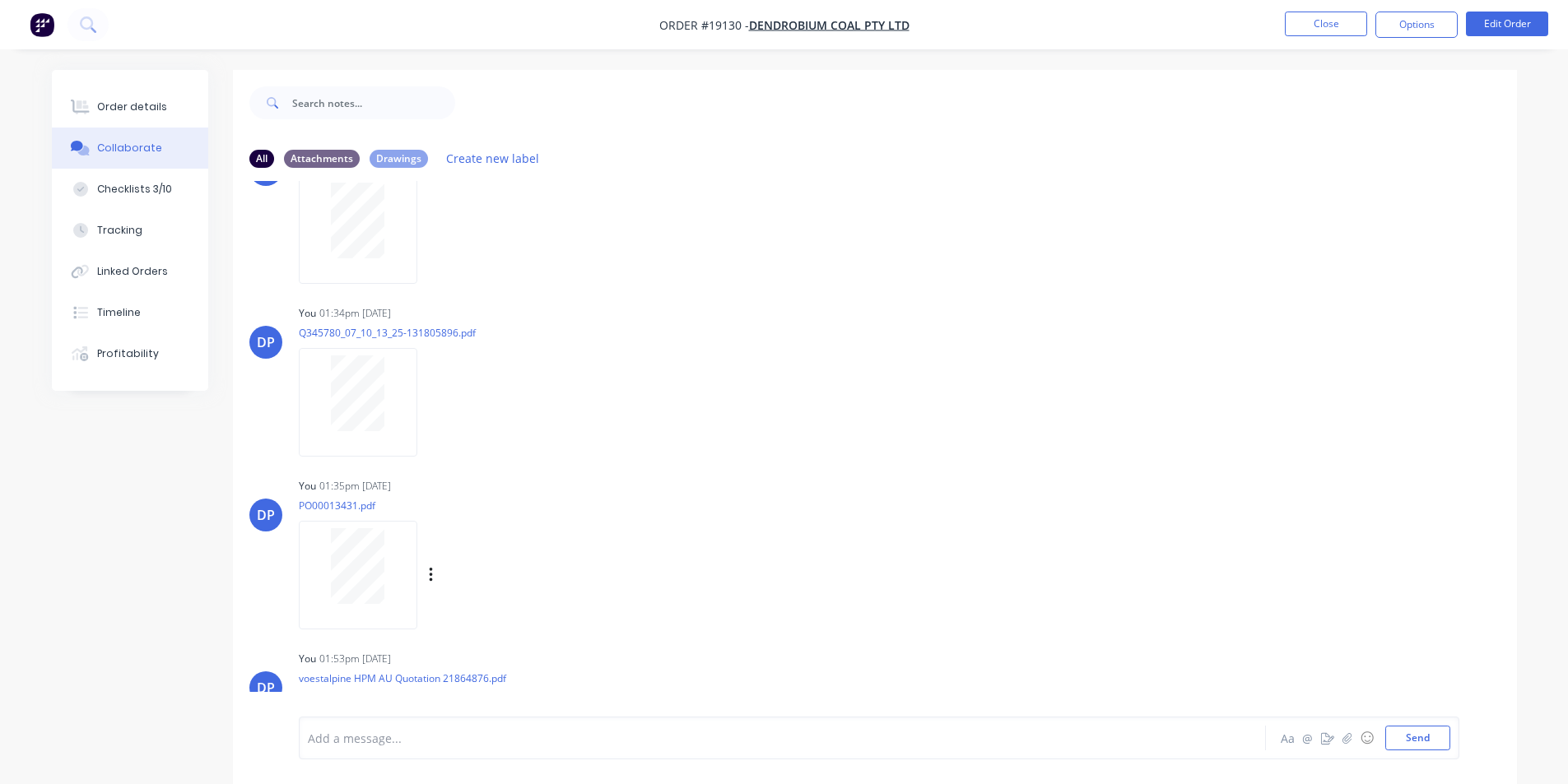
scroll to position [343, 0]
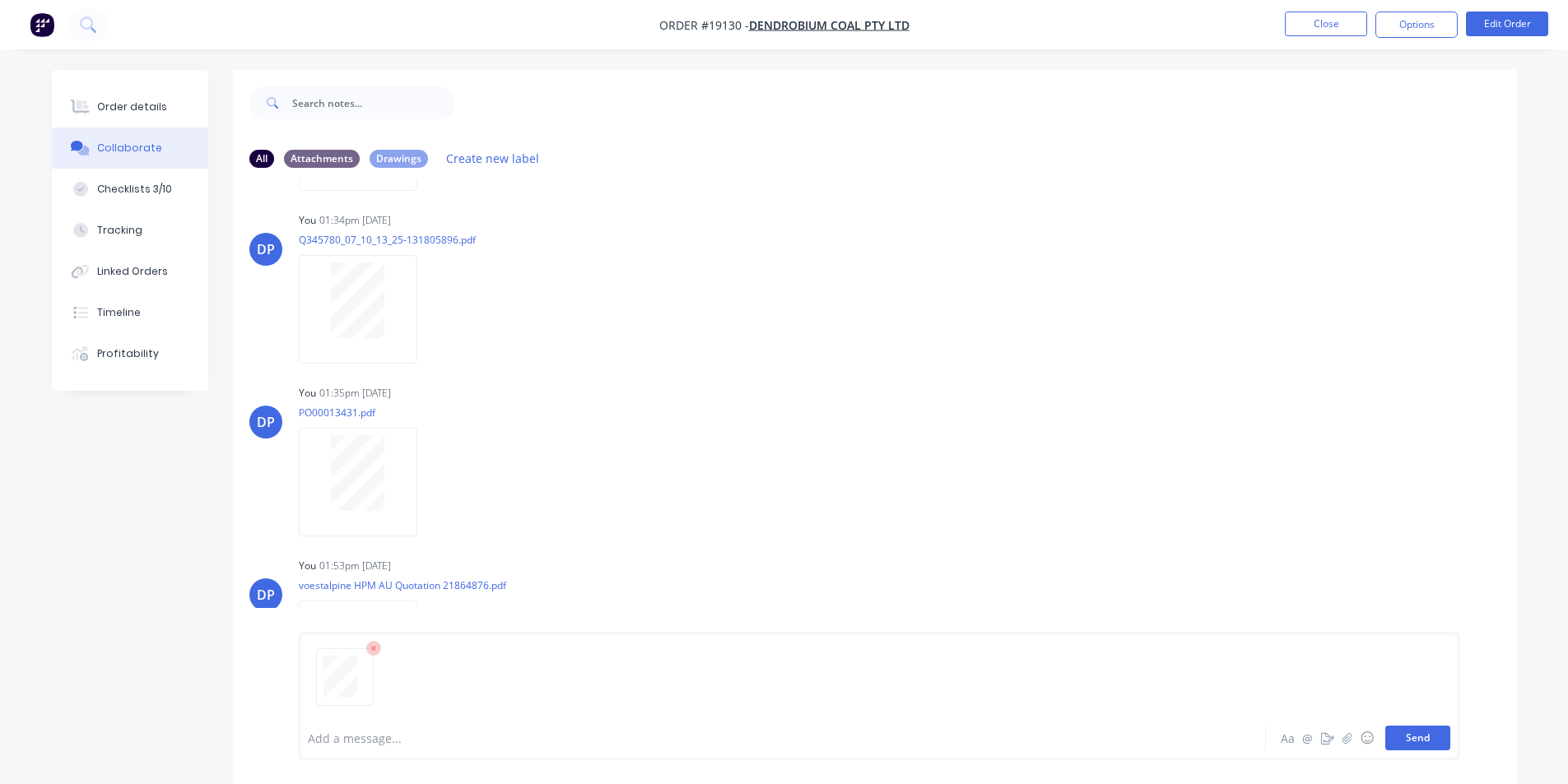
click at [1420, 744] on button "Send" at bounding box center [1417, 738] width 65 height 25
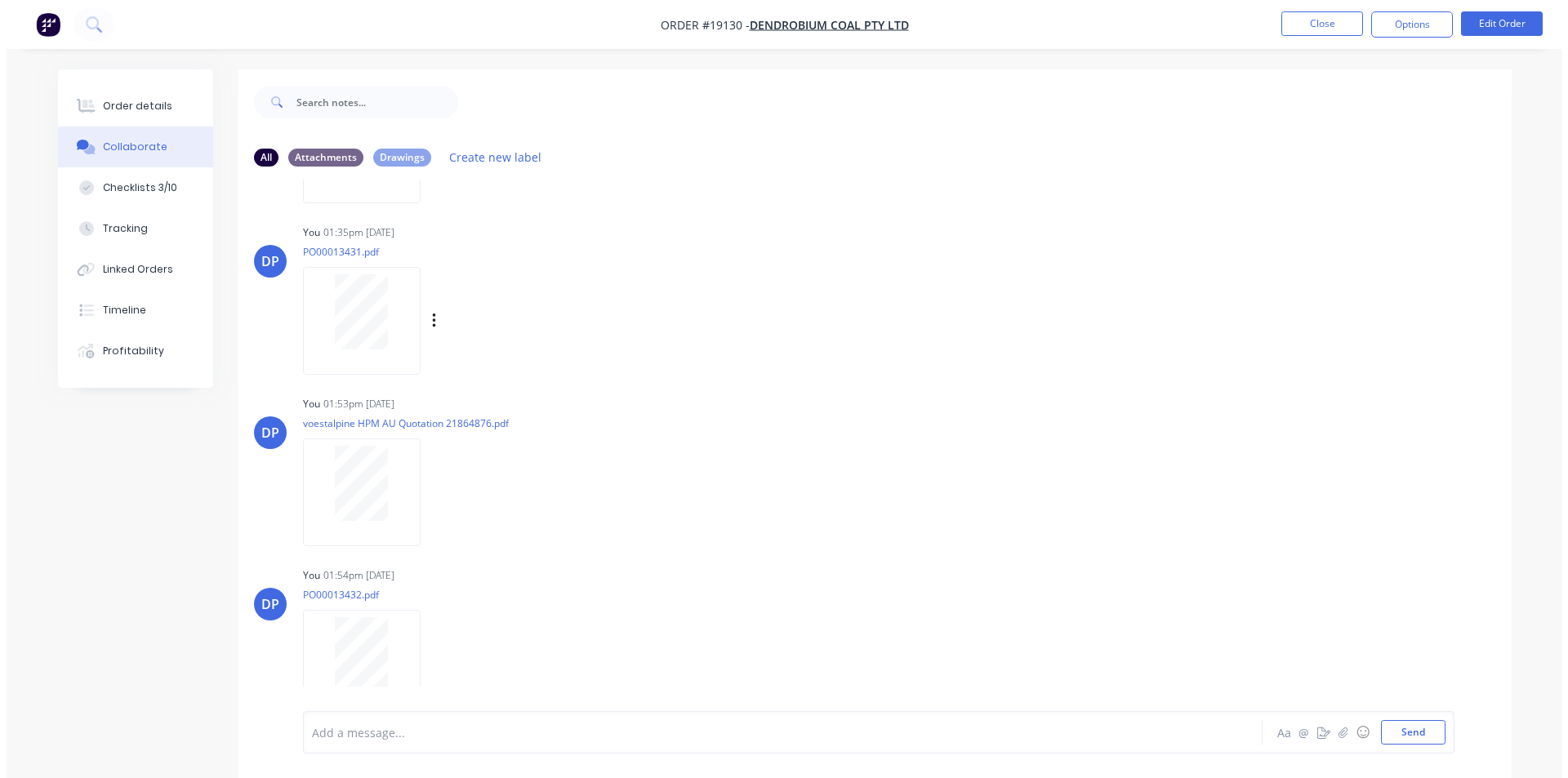
scroll to position [512, 0]
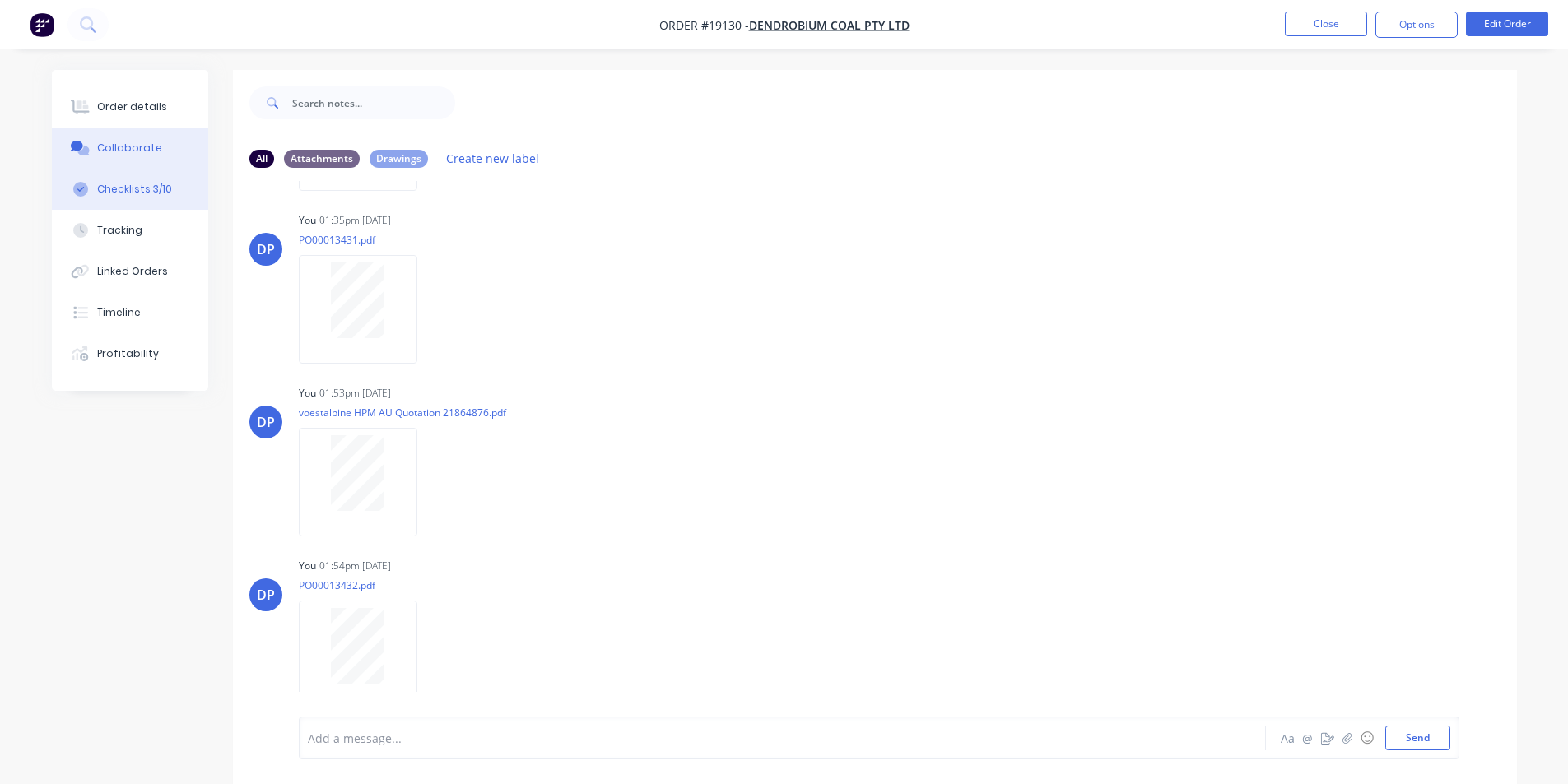
click at [172, 186] on button "Checklists 3/10" at bounding box center [130, 190] width 157 height 42
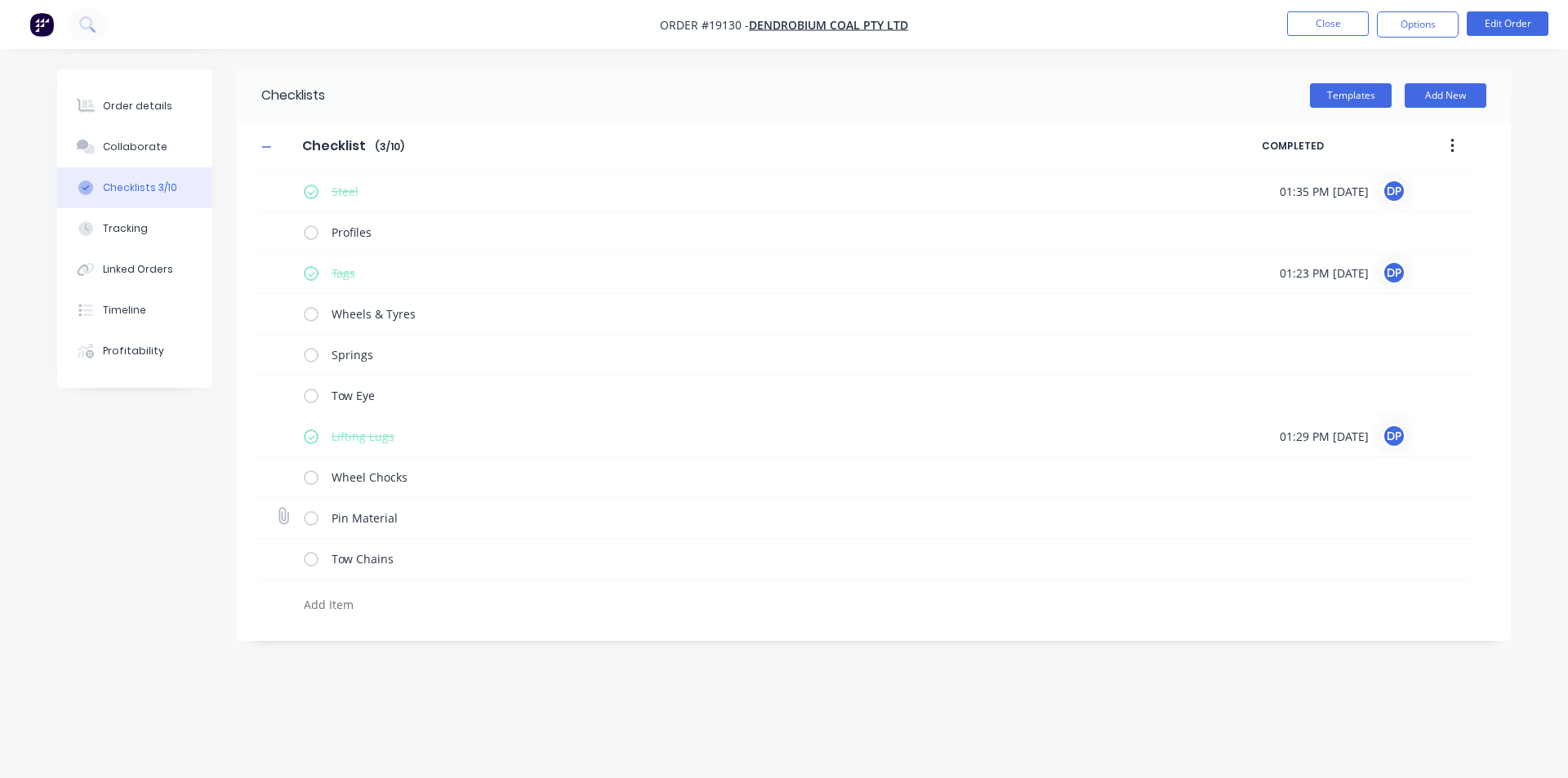
click at [314, 524] on label at bounding box center [311, 518] width 15 height 17
click at [0, 0] on input "checkbox" at bounding box center [0, 0] width 0 height 0
click at [147, 136] on button "Collaborate" at bounding box center [135, 147] width 156 height 41
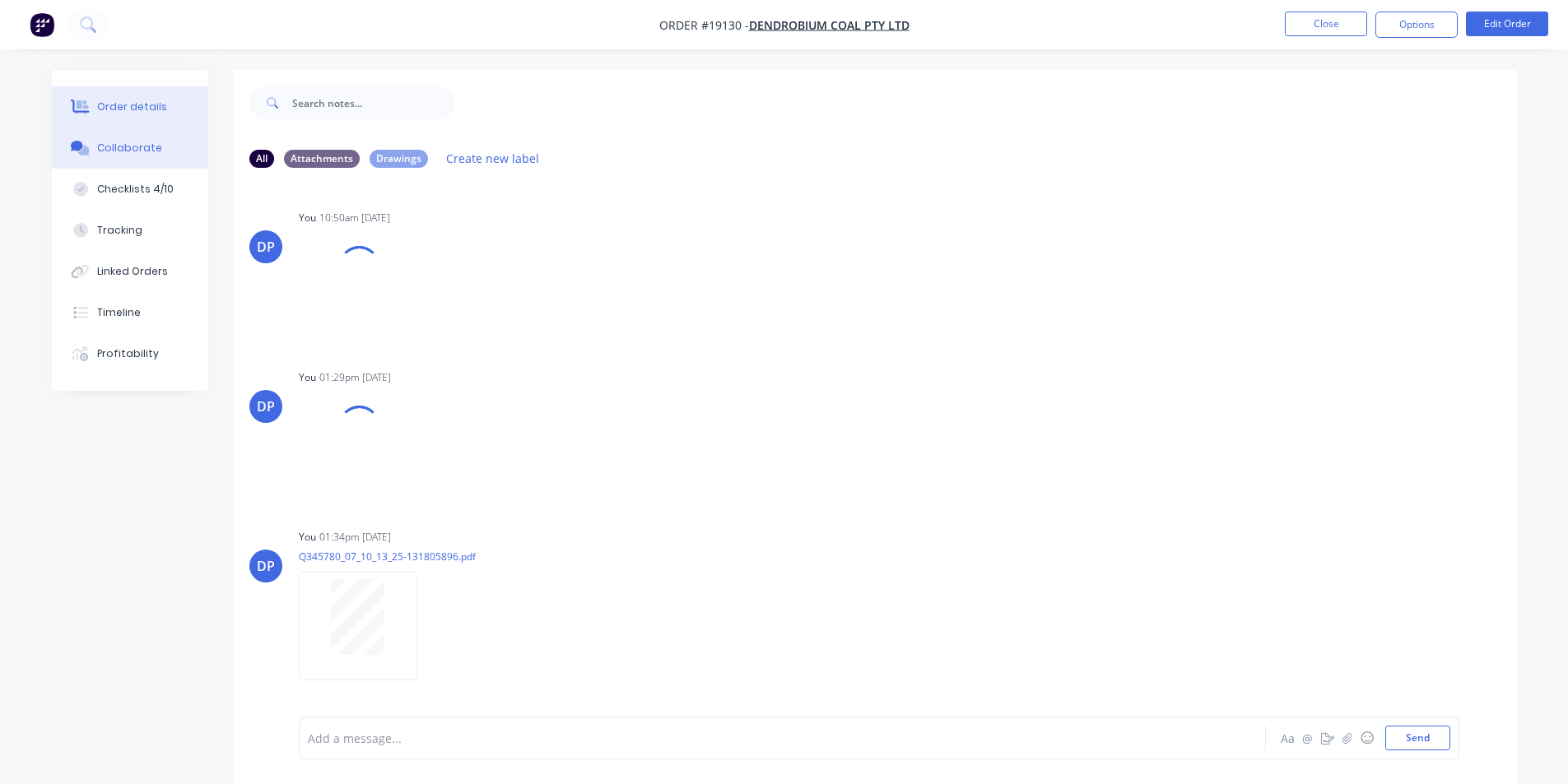
click at [159, 101] on div "Order details" at bounding box center [132, 107] width 70 height 15
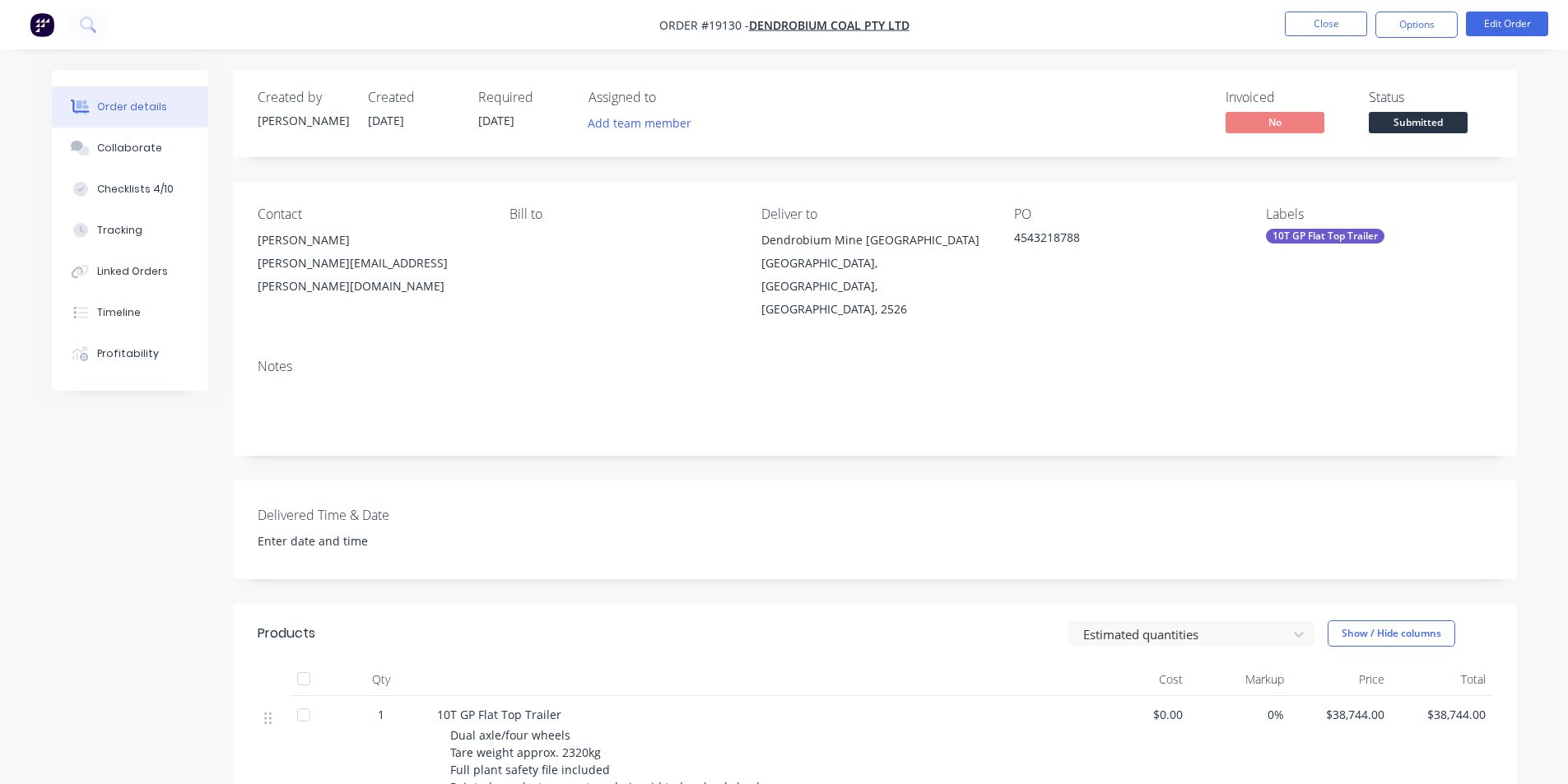
click at [53, 20] on img "button" at bounding box center [42, 25] width 25 height 25
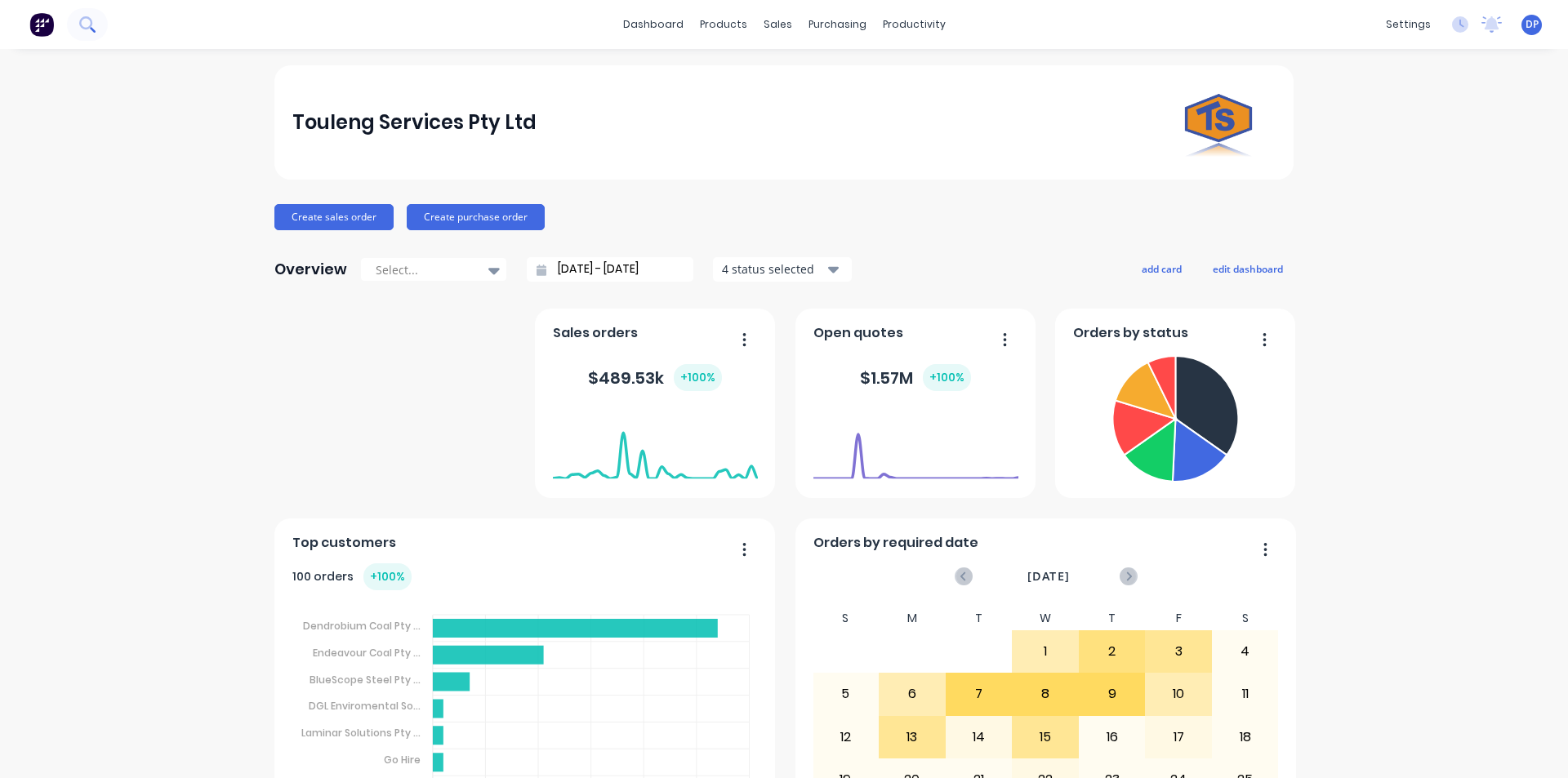
click at [80, 9] on button at bounding box center [87, 24] width 41 height 33
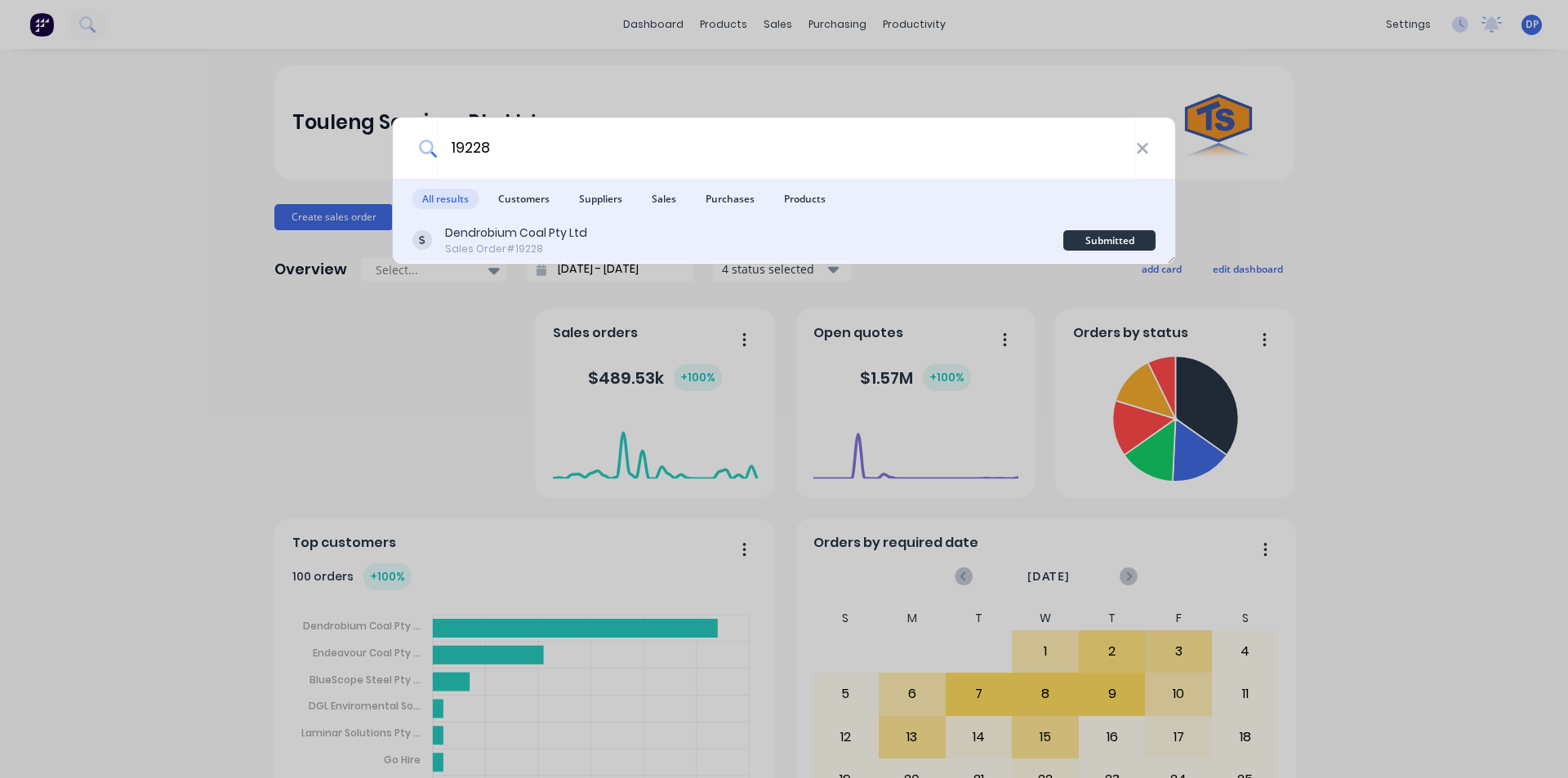
type input "19228"
click at [532, 240] on div "Dendrobium Coal Pty Ltd" at bounding box center [516, 233] width 142 height 17
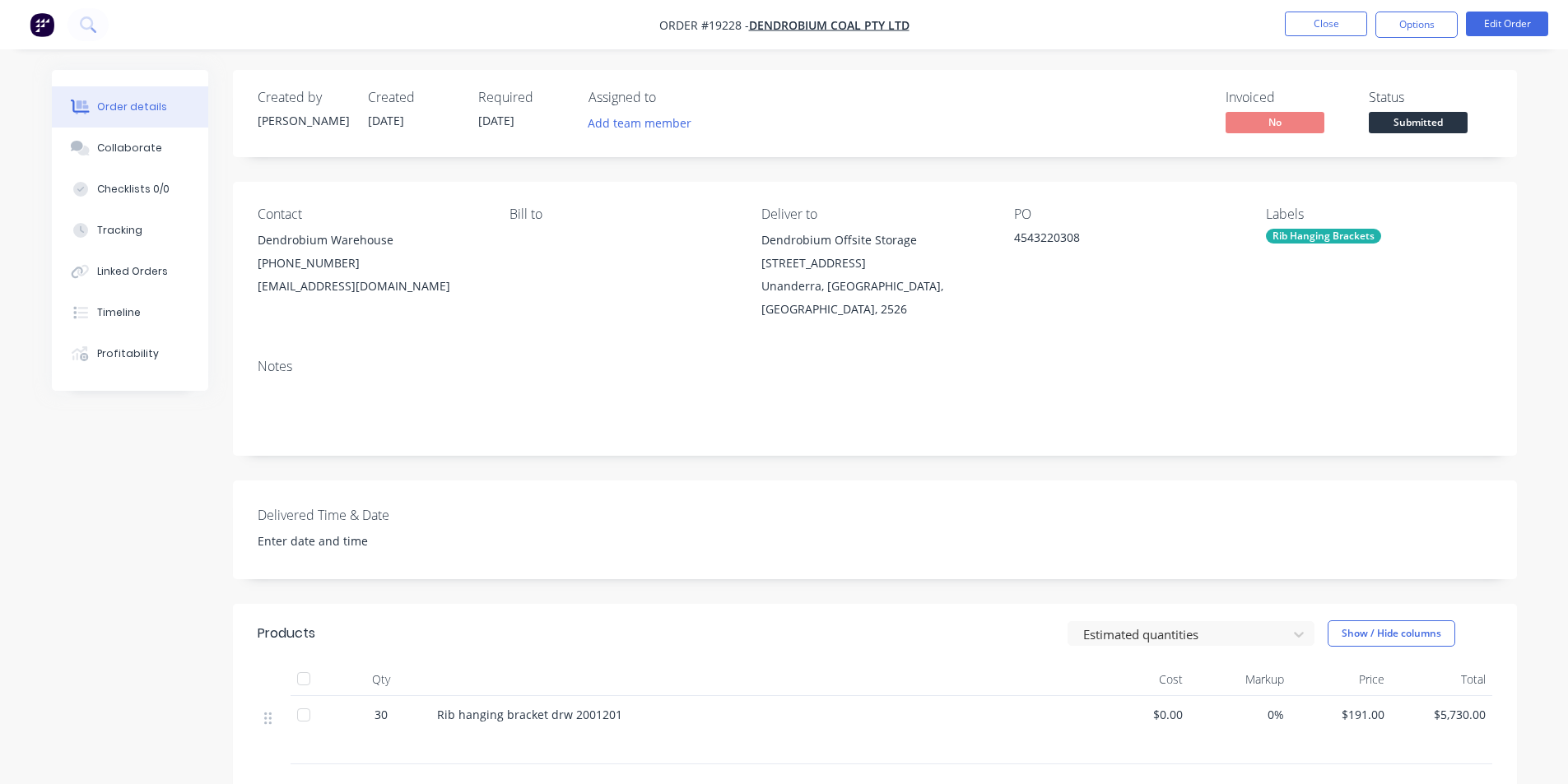
click at [318, 63] on div "Order details Collaborate Checklists 0/0 Tracking Linked Orders Timeline Profit…" at bounding box center [784, 529] width 1568 height 1058
click at [1443, 115] on span "Submitted" at bounding box center [1418, 122] width 99 height 21
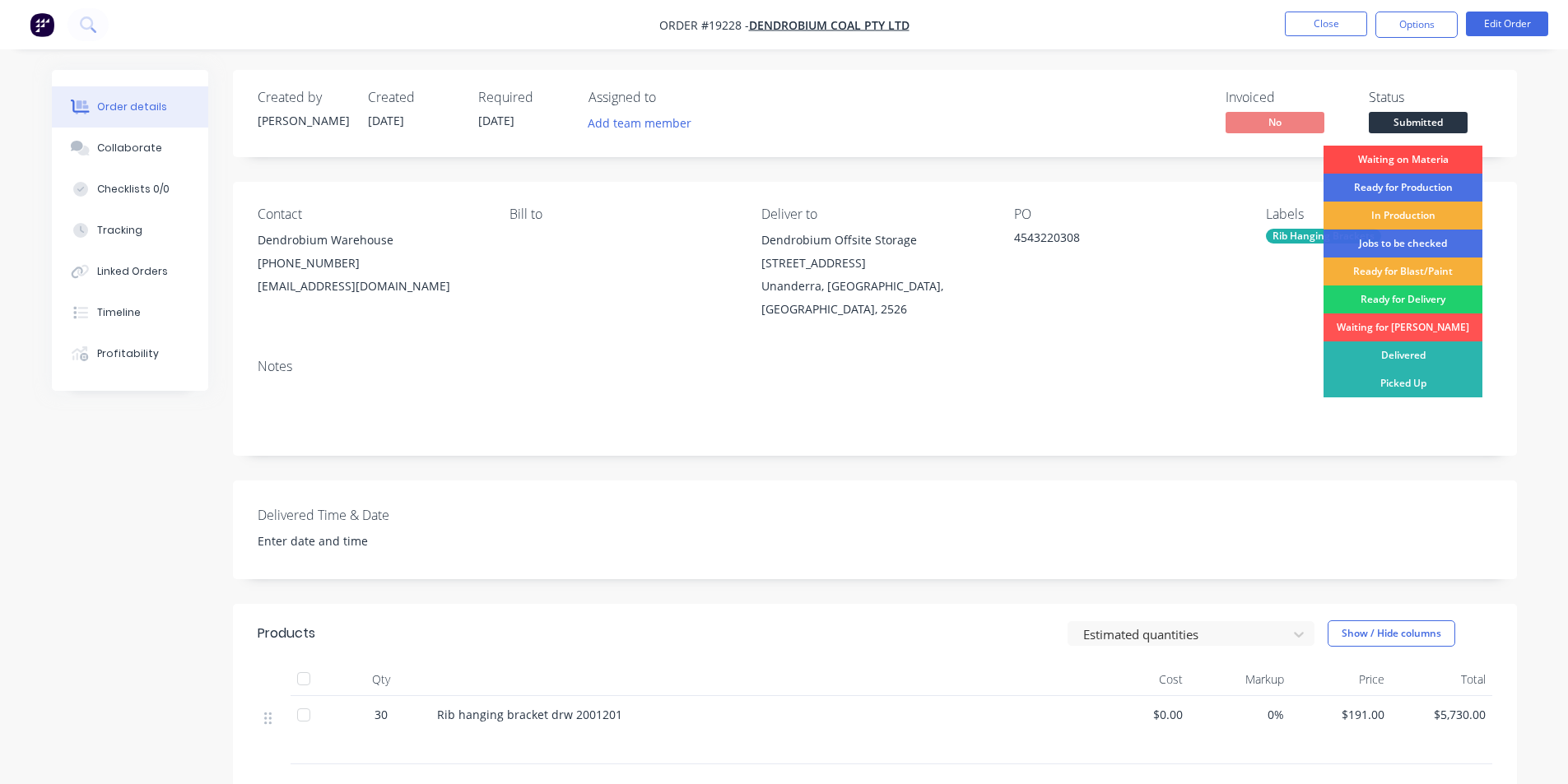
click at [1390, 156] on div "Waiting on Materia" at bounding box center [1403, 160] width 159 height 28
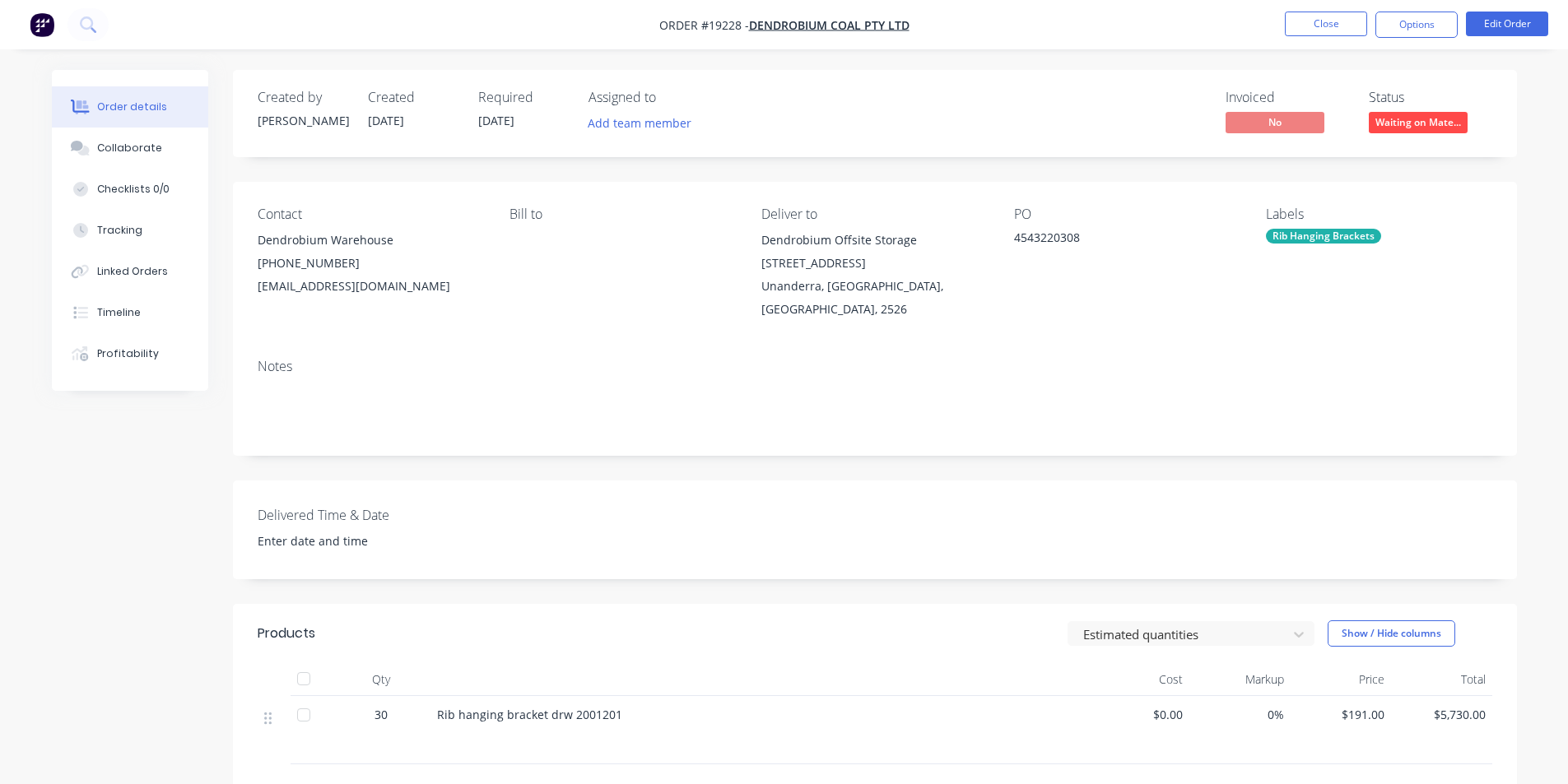
click at [43, 19] on img "button" at bounding box center [42, 25] width 25 height 25
